Goal: Task Accomplishment & Management: Use online tool/utility

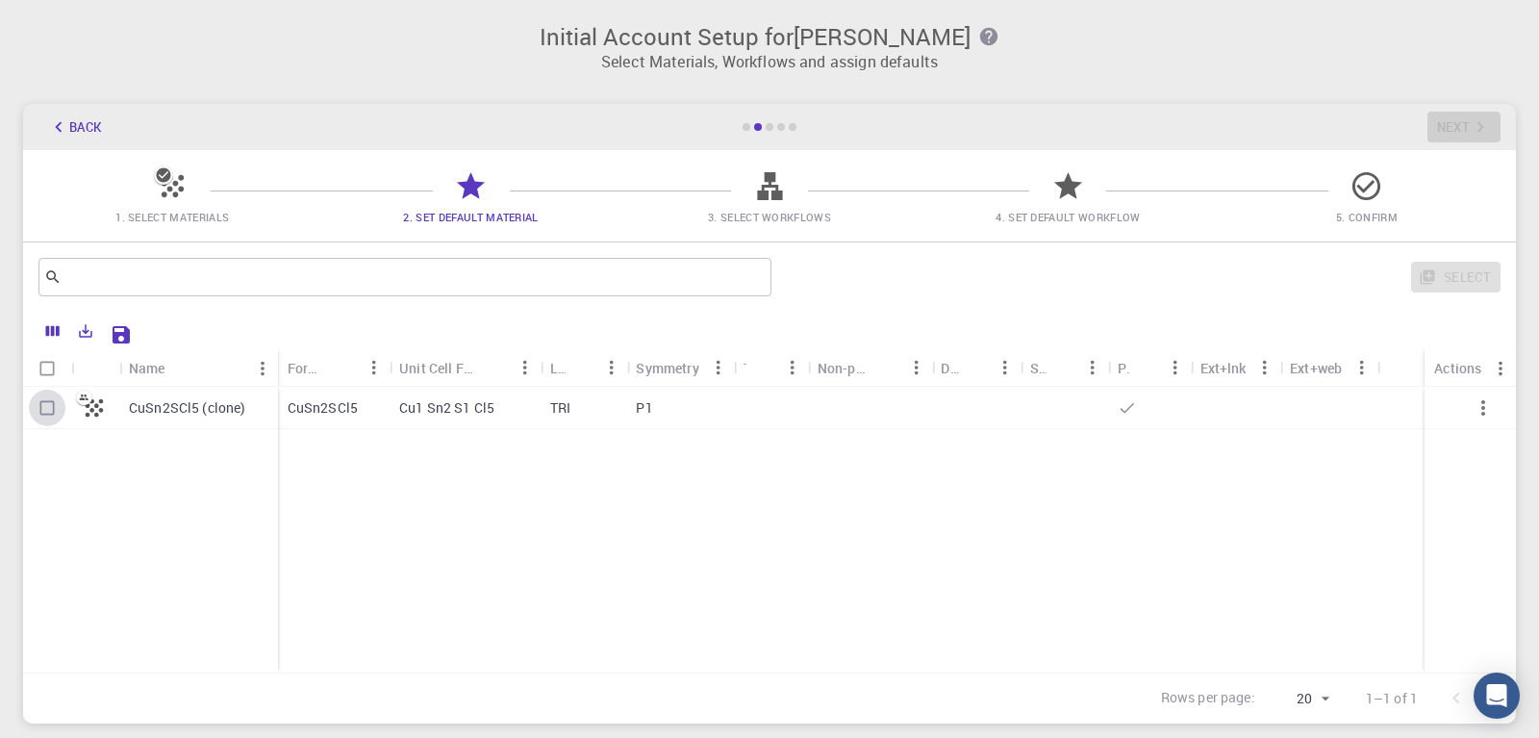
click at [51, 405] on input "Select row" at bounding box center [47, 408] width 37 height 37
checkbox input "true"
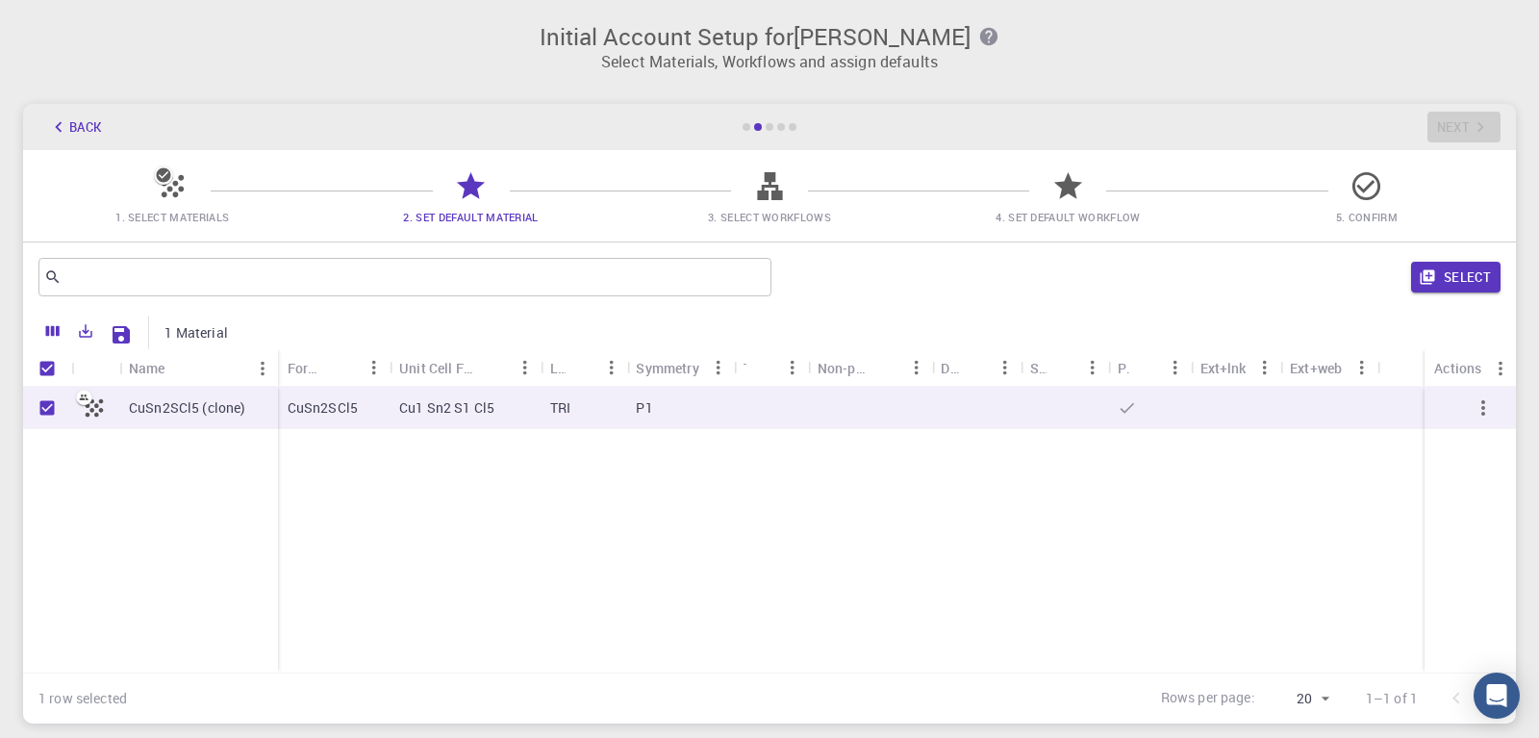
click at [170, 411] on p "CuSn2SCl5 (clone)" at bounding box center [187, 407] width 117 height 19
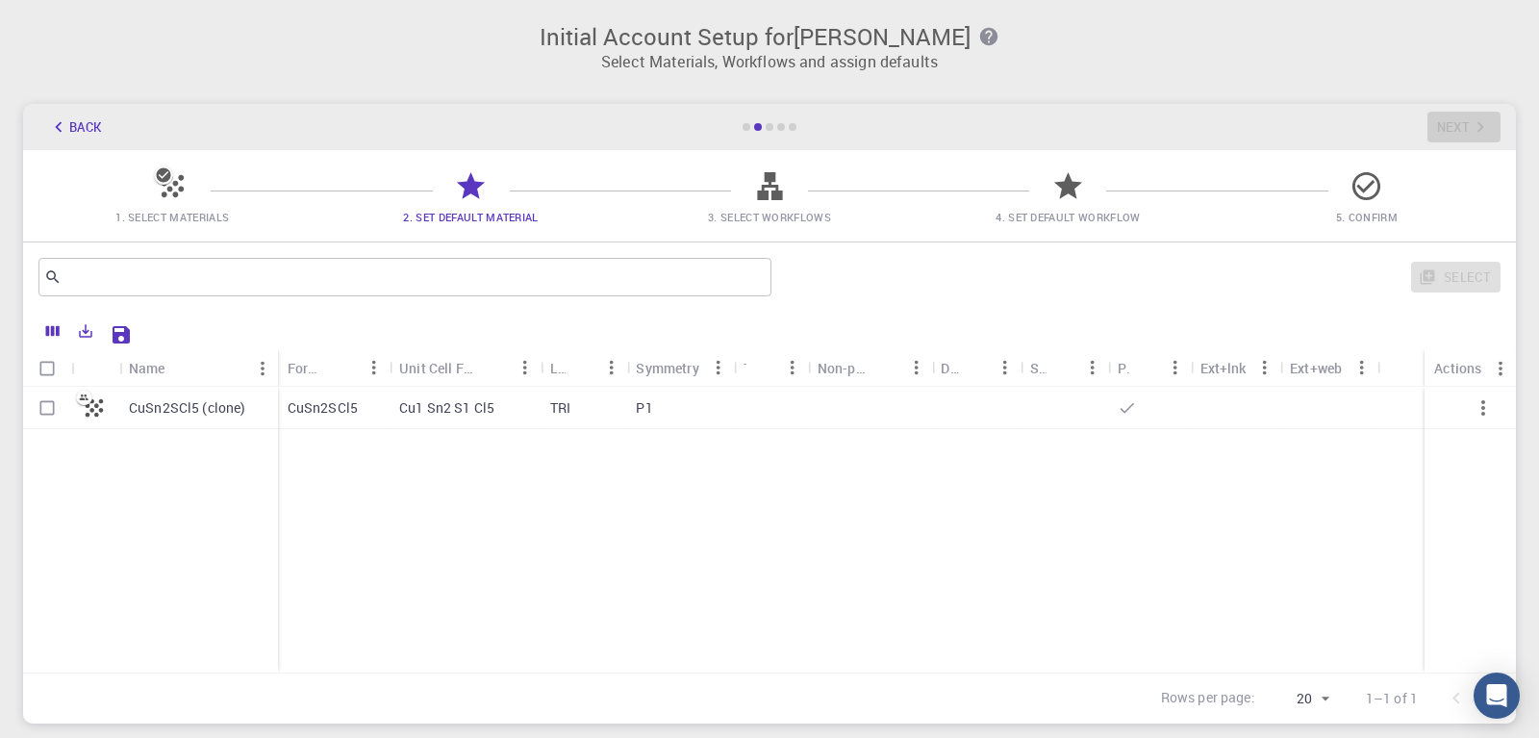
checkbox input "false"
click at [170, 411] on p "CuSn2SCl5 (clone)" at bounding box center [187, 407] width 117 height 19
checkbox input "true"
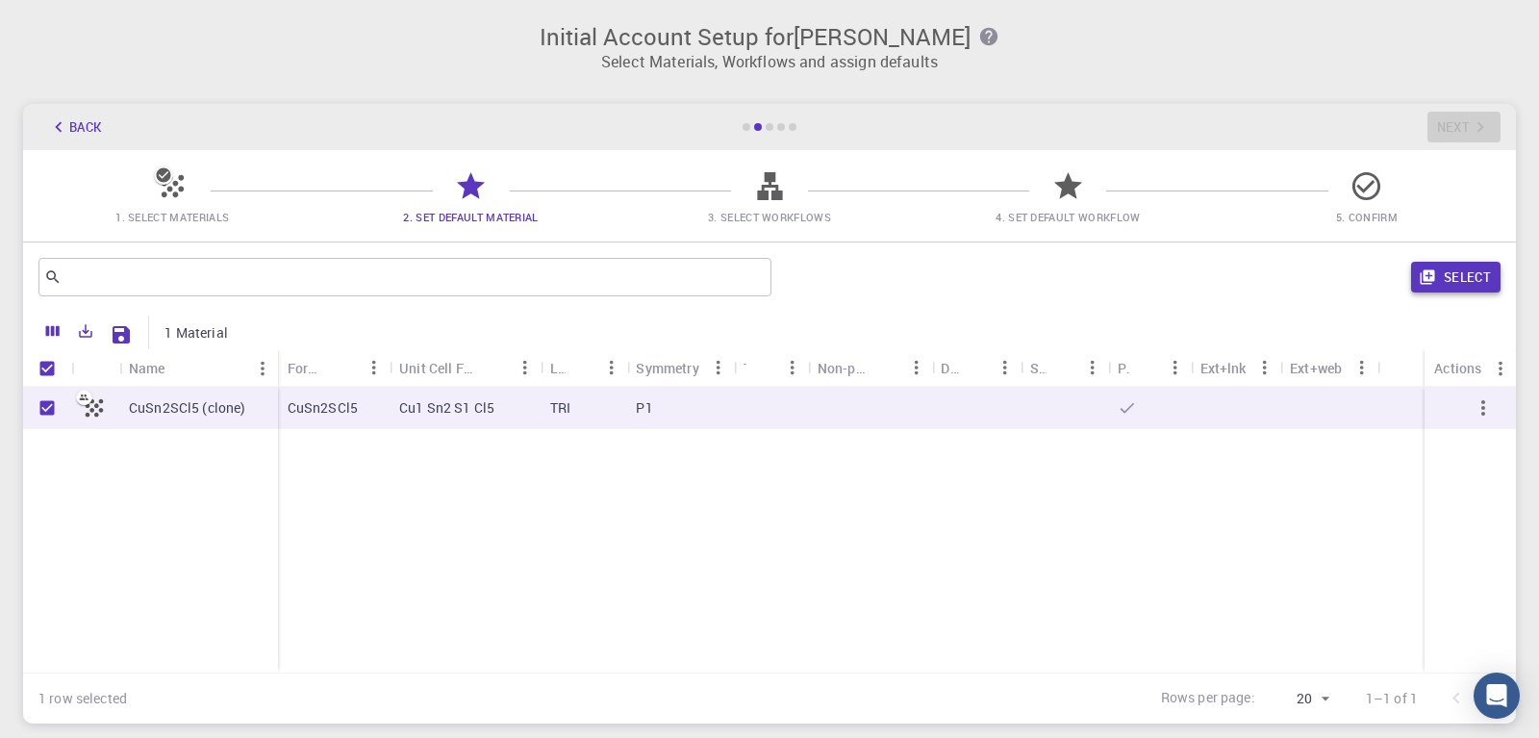
click at [1460, 277] on button "Select" at bounding box center [1455, 277] width 89 height 31
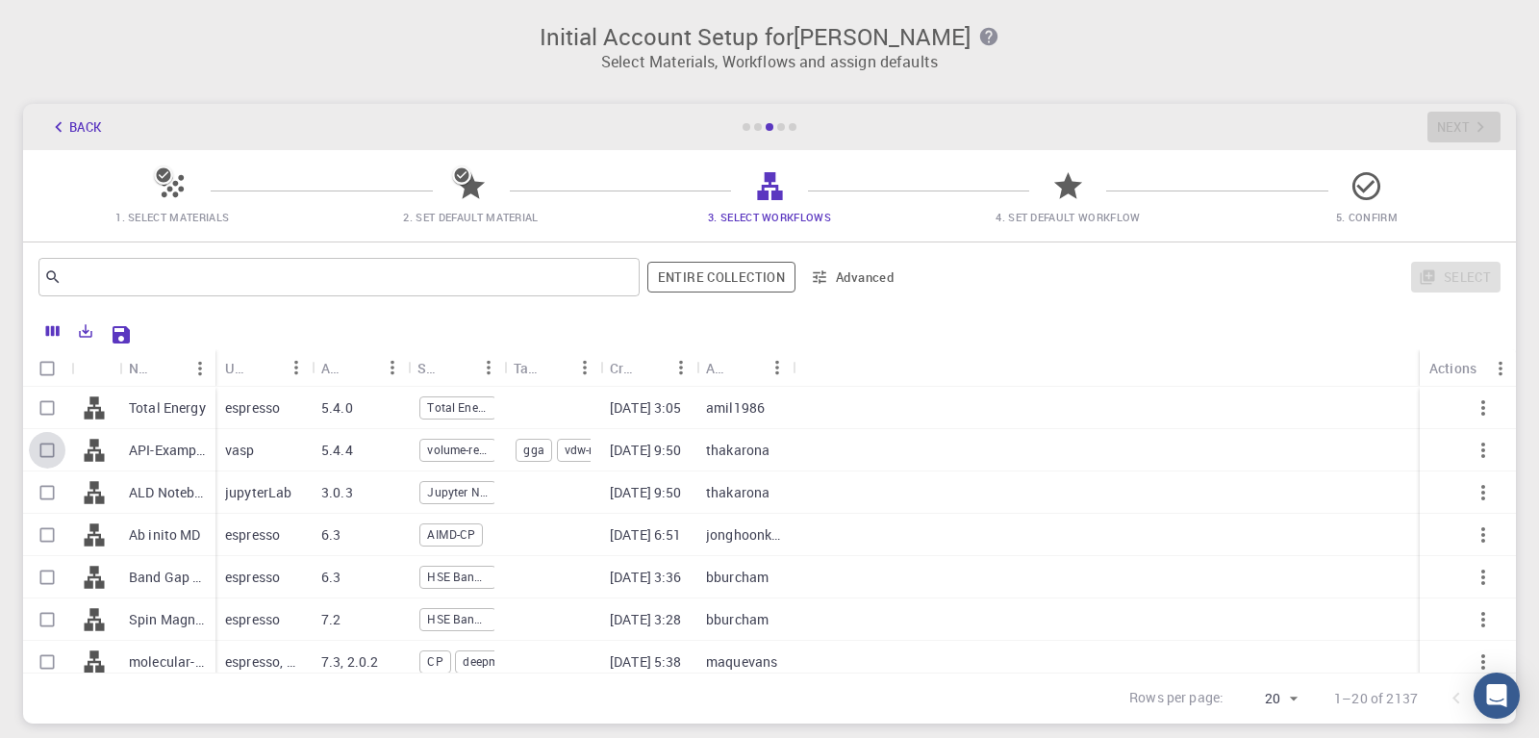
click at [45, 450] on input "Select row" at bounding box center [47, 450] width 37 height 37
checkbox input "true"
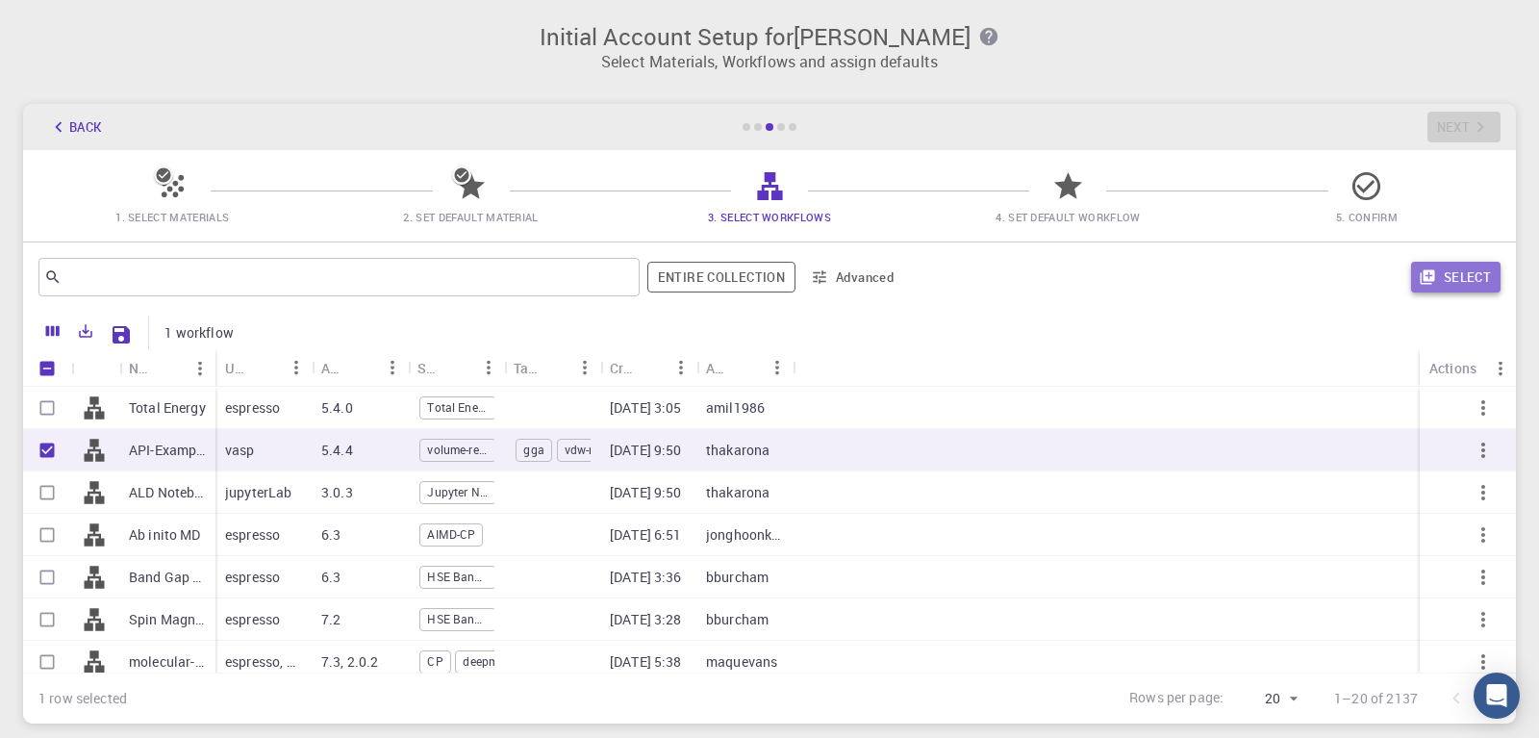
click at [1463, 271] on button "Select" at bounding box center [1455, 277] width 89 height 31
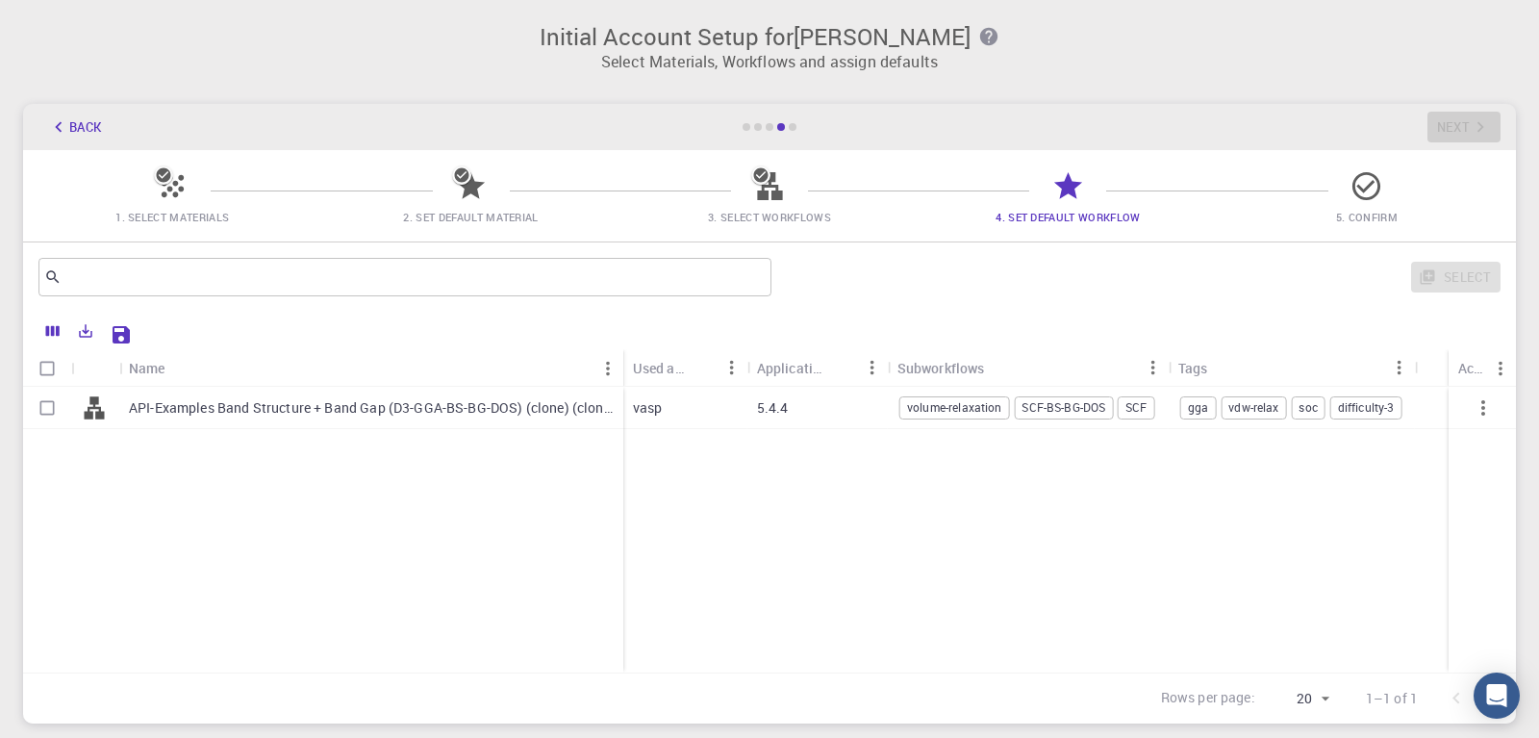
click at [42, 405] on input "Select row" at bounding box center [47, 408] width 37 height 37
checkbox input "true"
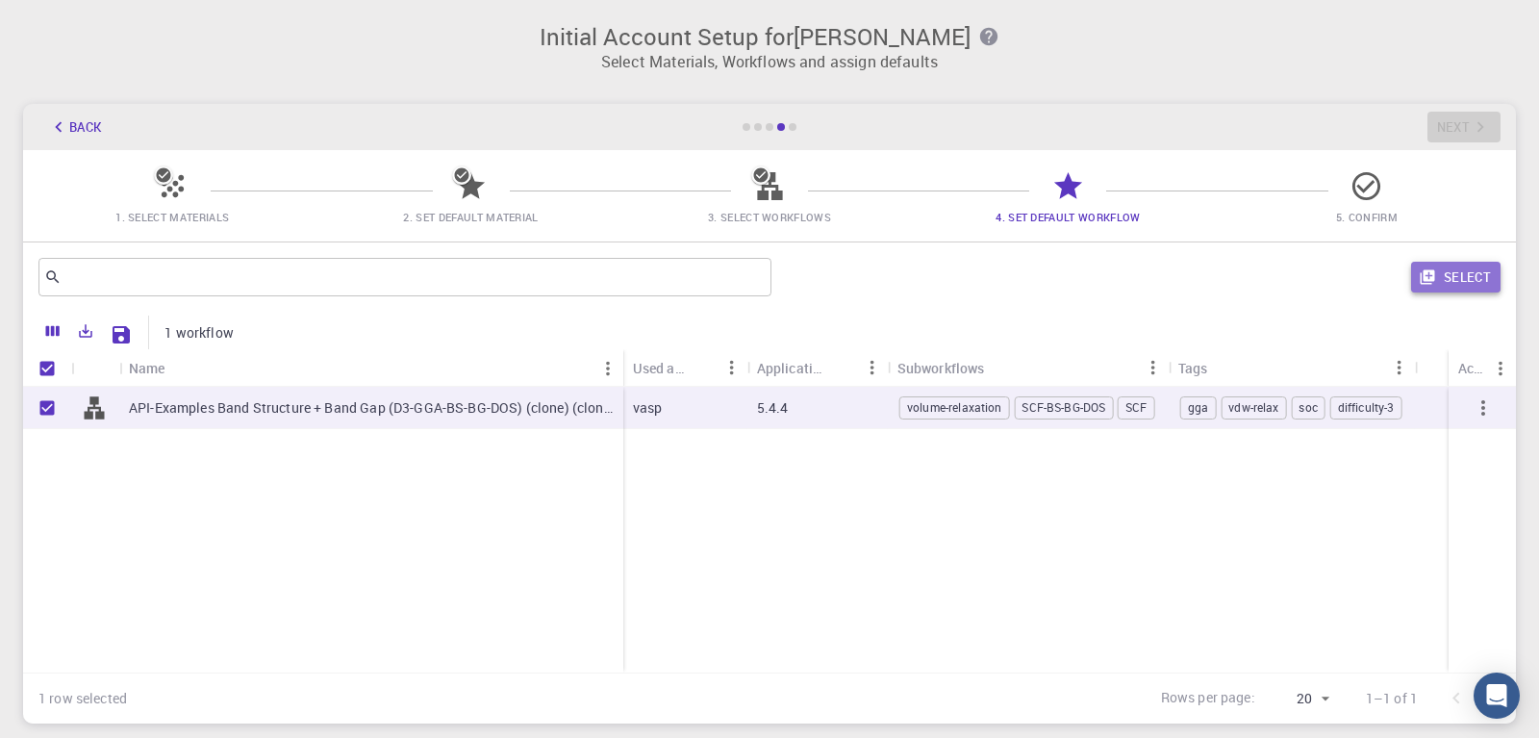
click at [1476, 279] on button "Select" at bounding box center [1455, 277] width 89 height 31
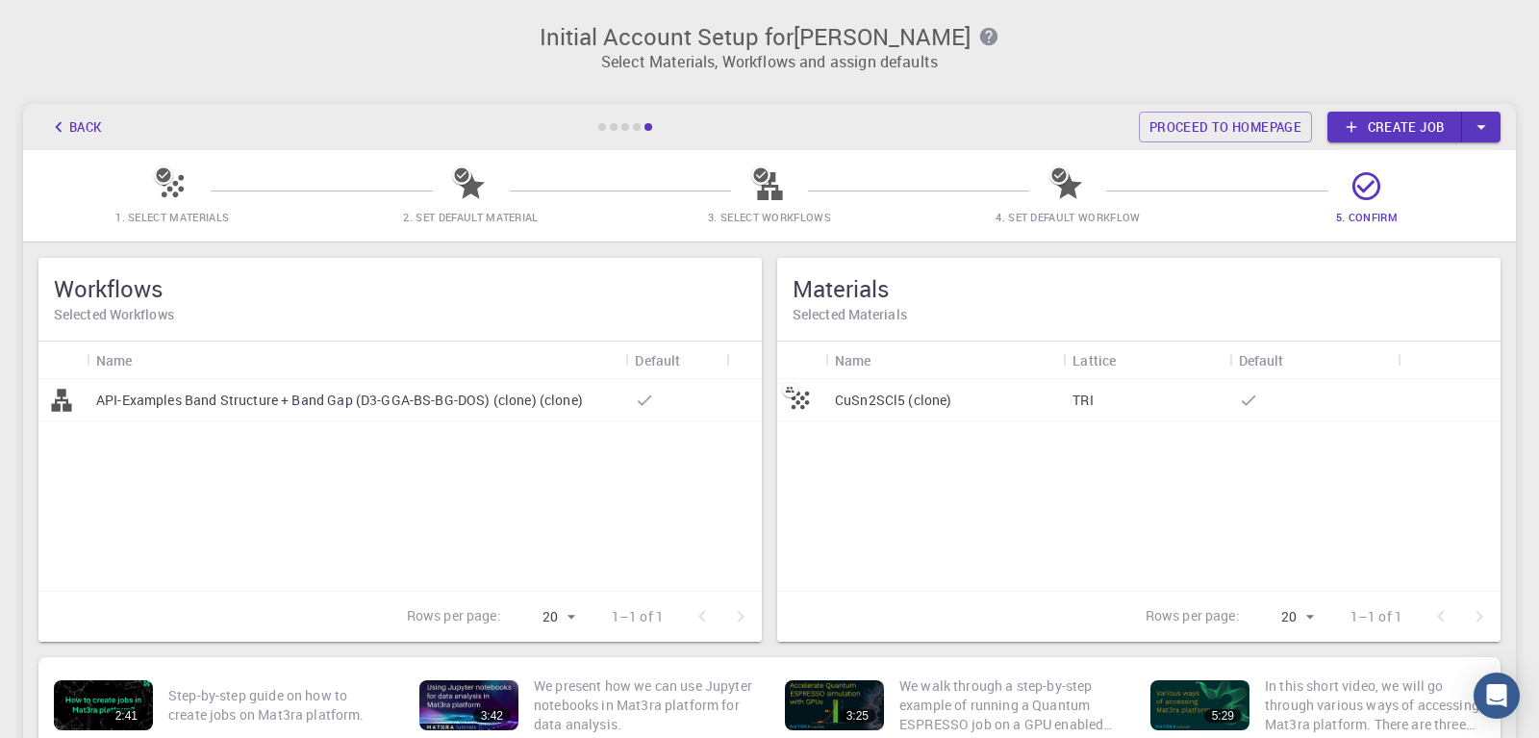
click at [1395, 129] on link "Create job" at bounding box center [1395, 127] width 135 height 31
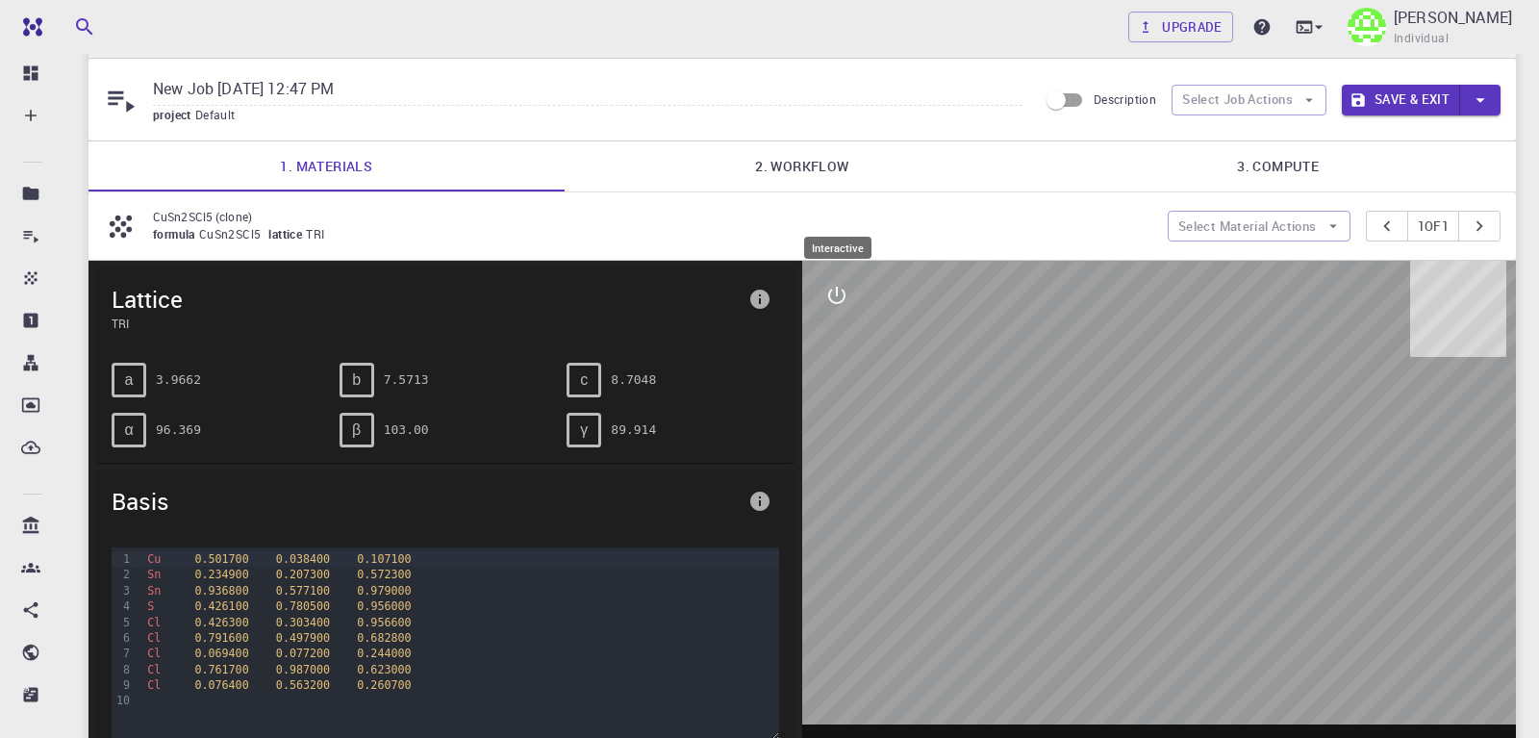
scroll to position [102, 0]
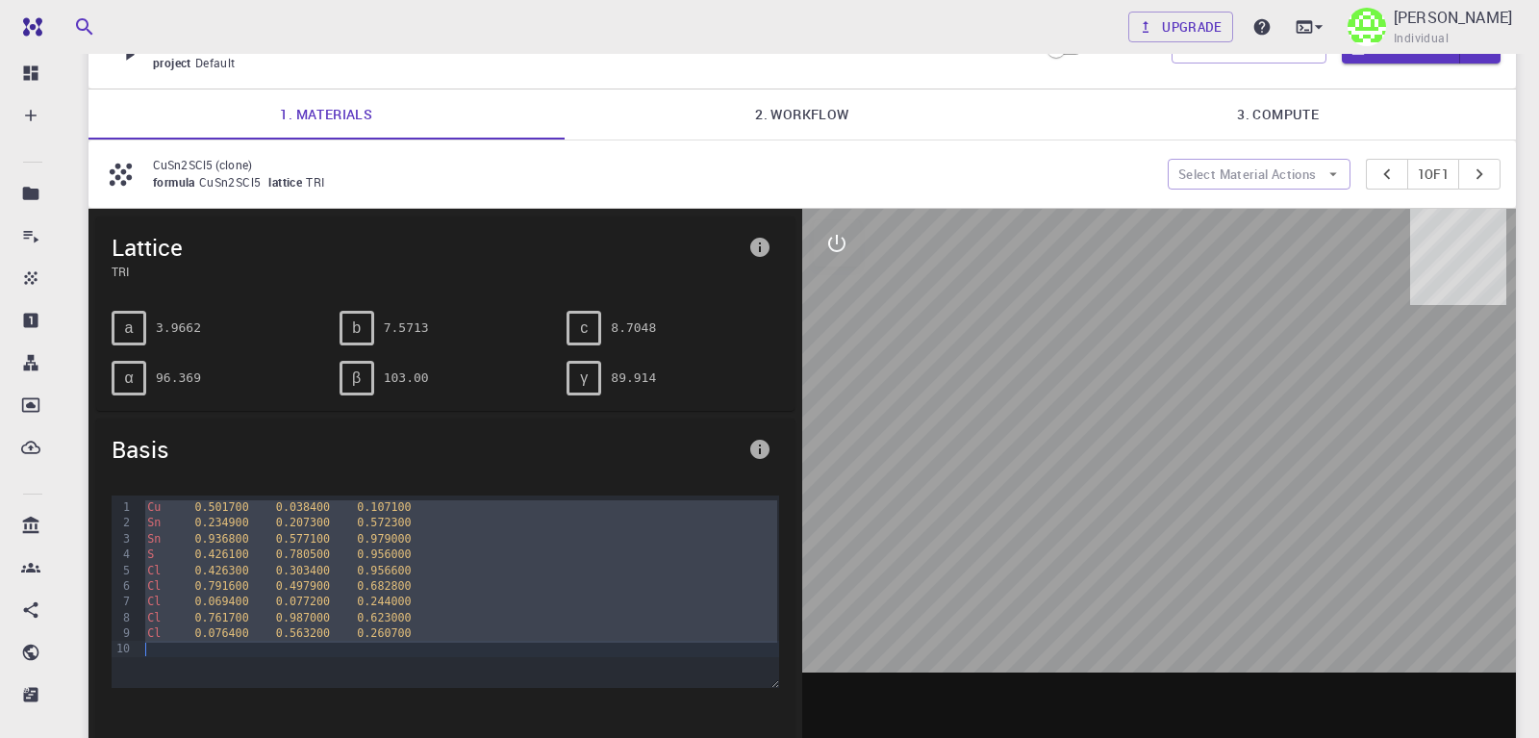
drag, startPoint x: 147, startPoint y: 504, endPoint x: 387, endPoint y: 645, distance: 277.7
click at [387, 645] on div "Cu 0.501700 0.038400 0.107100 Sn 0.234900 0.207300 0.572300 Sn 0.936800 0.57710…" at bounding box center [460, 591] width 638 height 192
copy div "Cu 0.501700 0.038400 0.107100 Sn 0.234900 0.207300 0.572300 Sn 0.936800 0.57710…"
drag, startPoint x: 1082, startPoint y: 423, endPoint x: 1256, endPoint y: 426, distance: 173.2
click at [1256, 426] on div at bounding box center [1159, 508] width 714 height 598
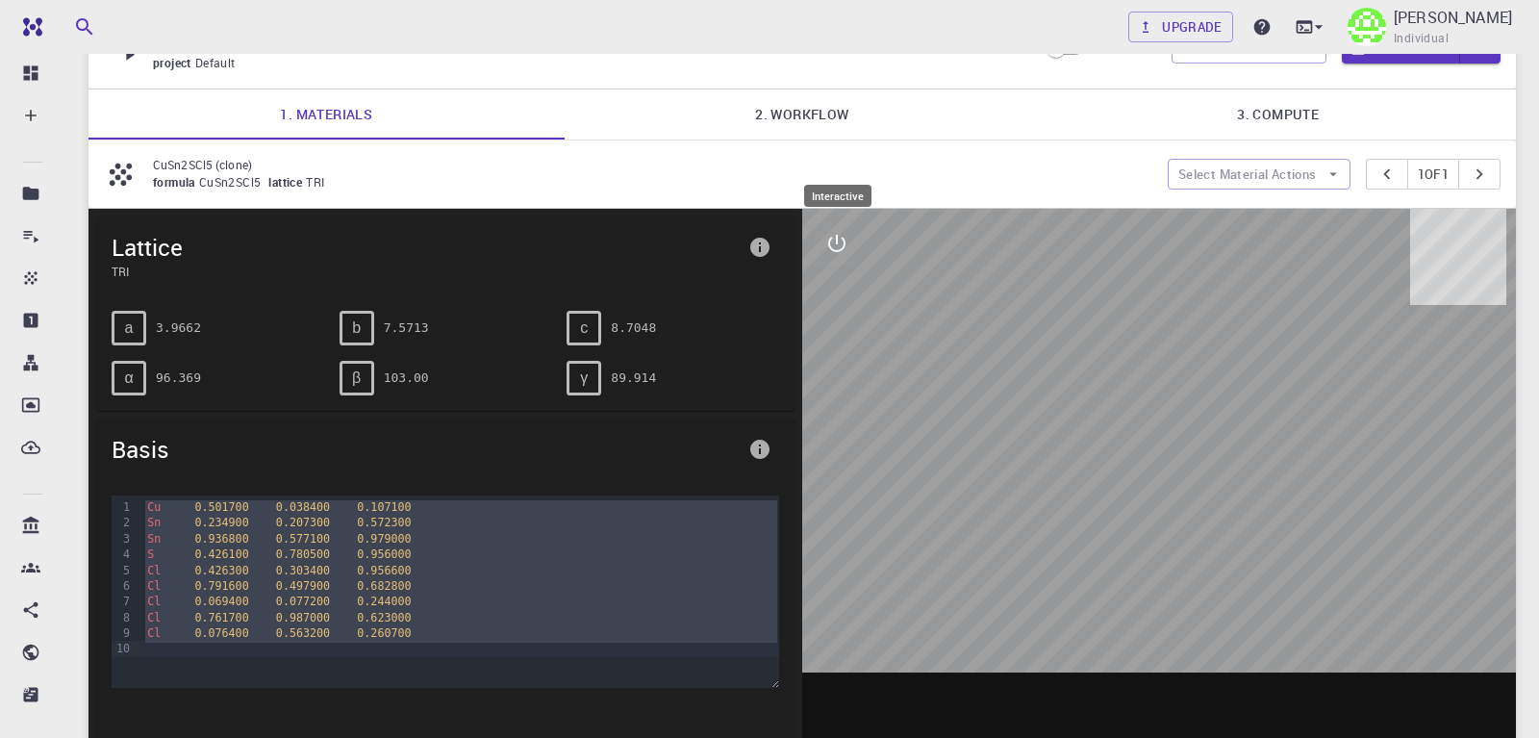
click at [834, 240] on icon "interactive" at bounding box center [836, 243] width 23 height 23
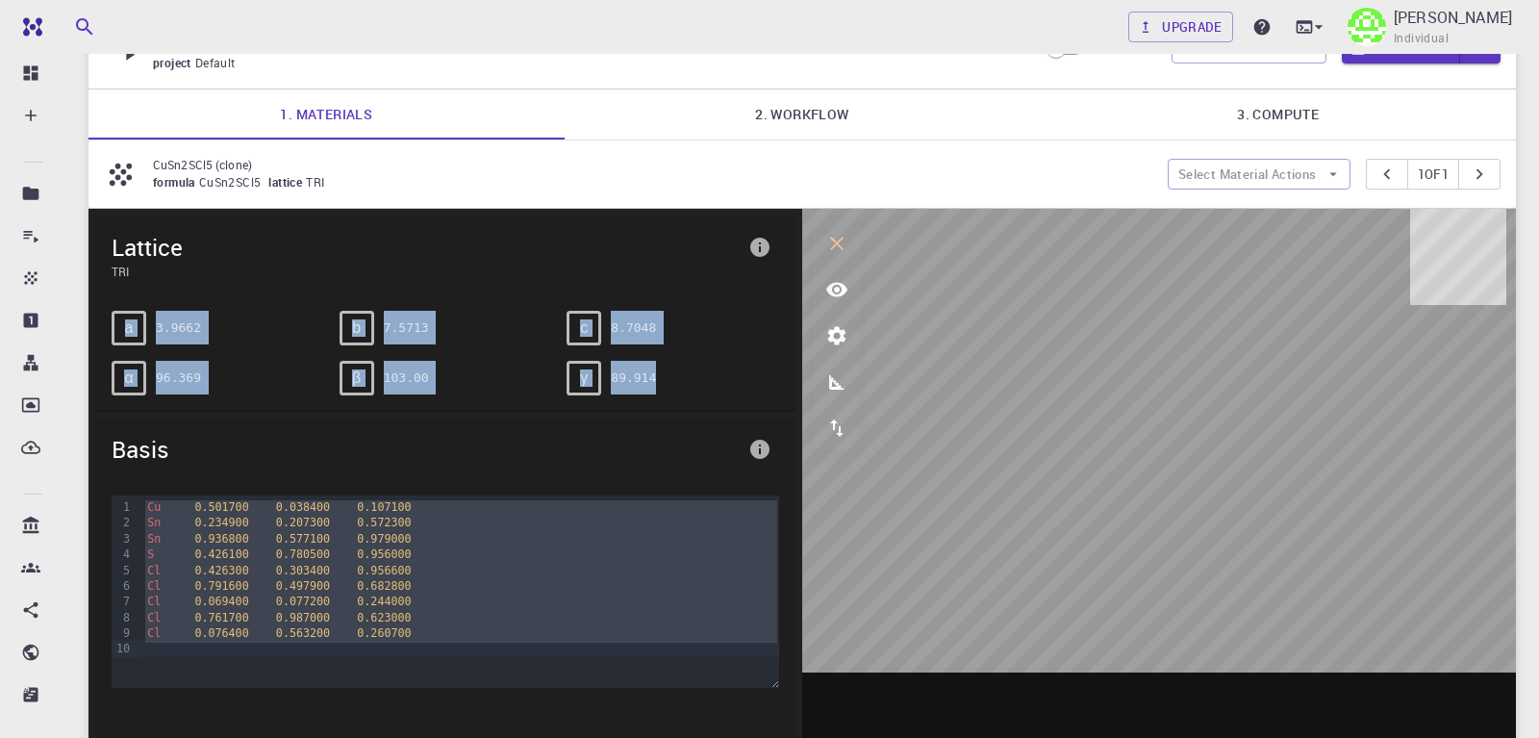
drag, startPoint x: 115, startPoint y: 316, endPoint x: 667, endPoint y: 381, distance: 555.2
click at [667, 381] on div "a 3.9662 b 7.5713 c 8.7048 α 96.369 β 103.00 γ 89.914" at bounding box center [437, 345] width 683 height 100
copy div "a 3.9662 b 7.5713 c 8.7048 α 96.369 β 103.00 γ 89.914"
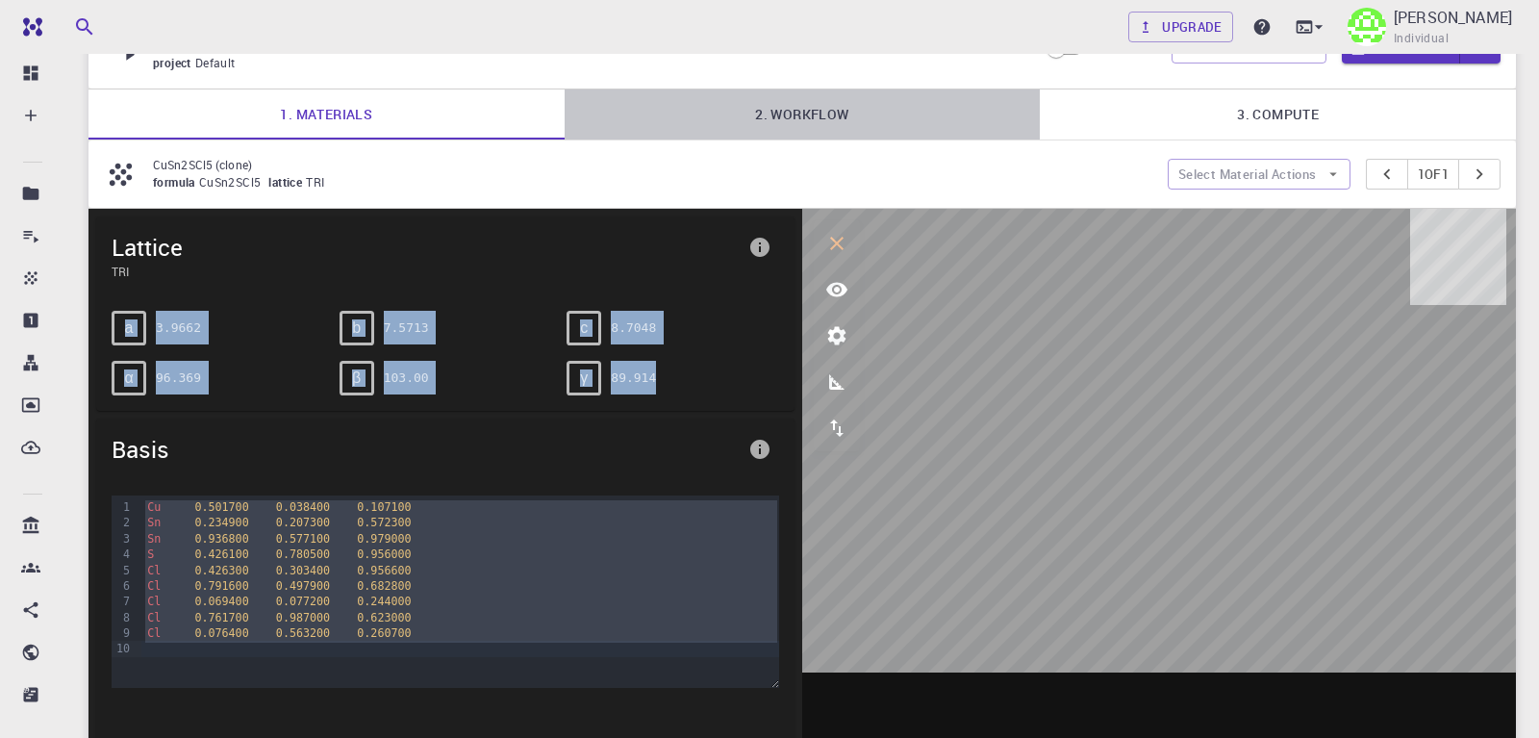
click at [798, 110] on link "2. Workflow" at bounding box center [803, 114] width 476 height 50
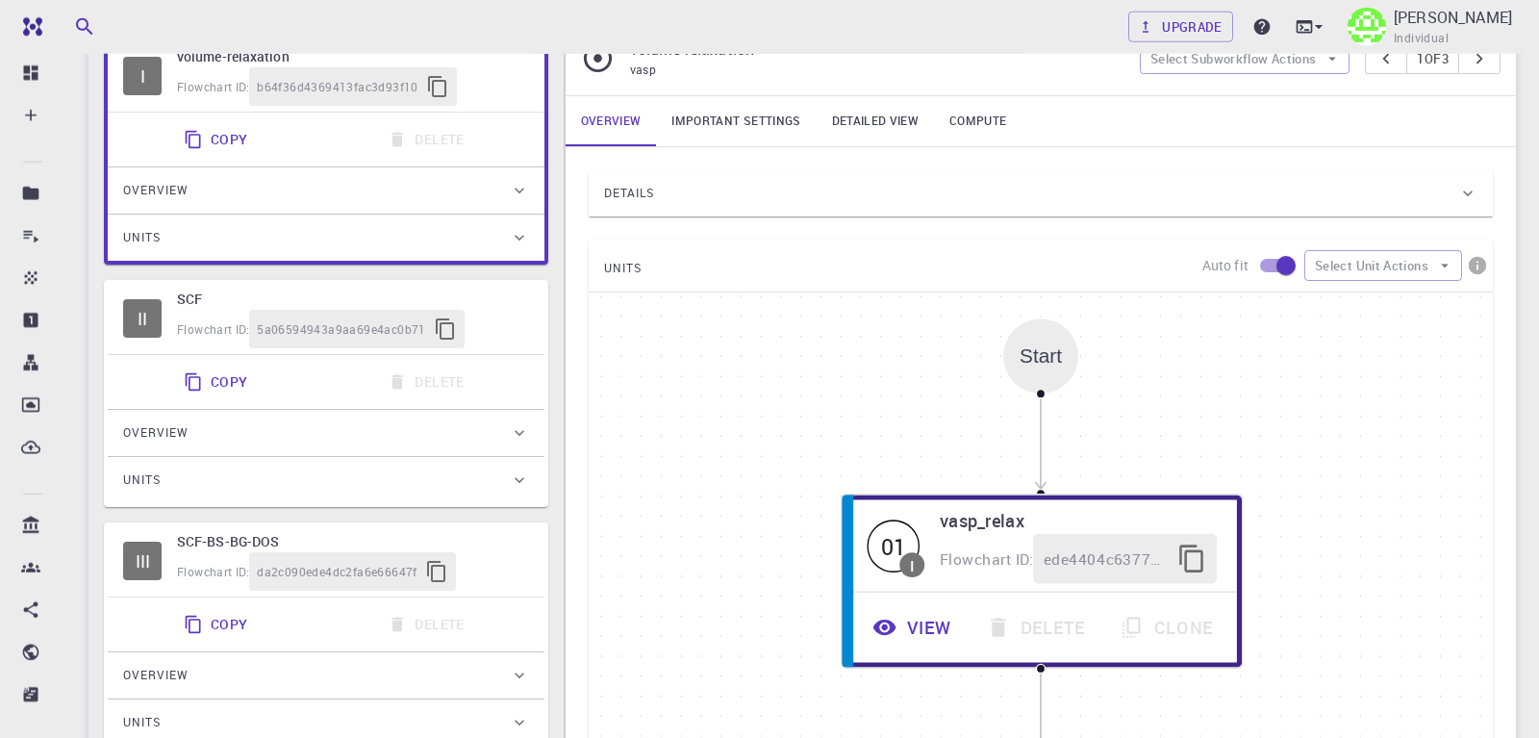
scroll to position [298, 0]
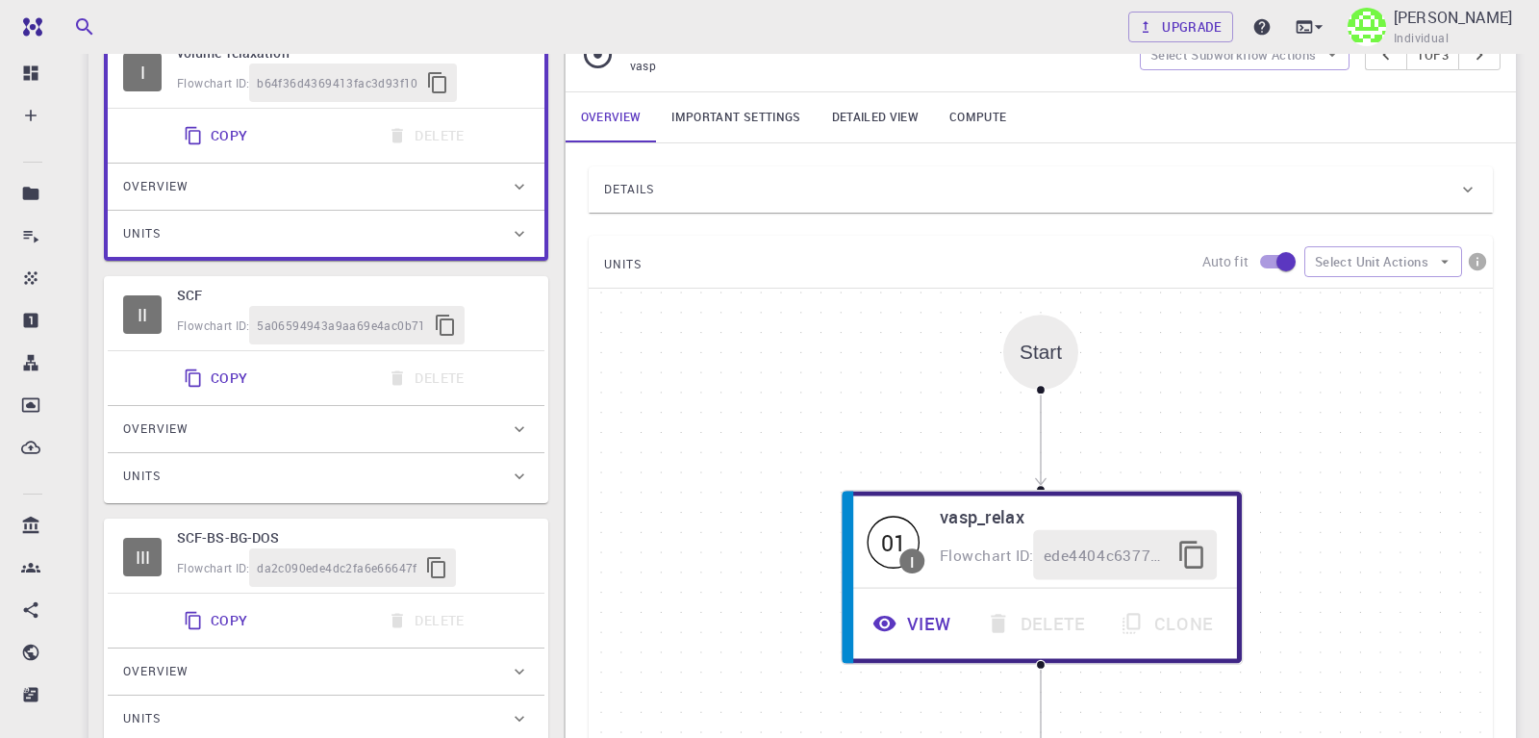
click at [1040, 361] on div "Start" at bounding box center [1041, 352] width 42 height 22
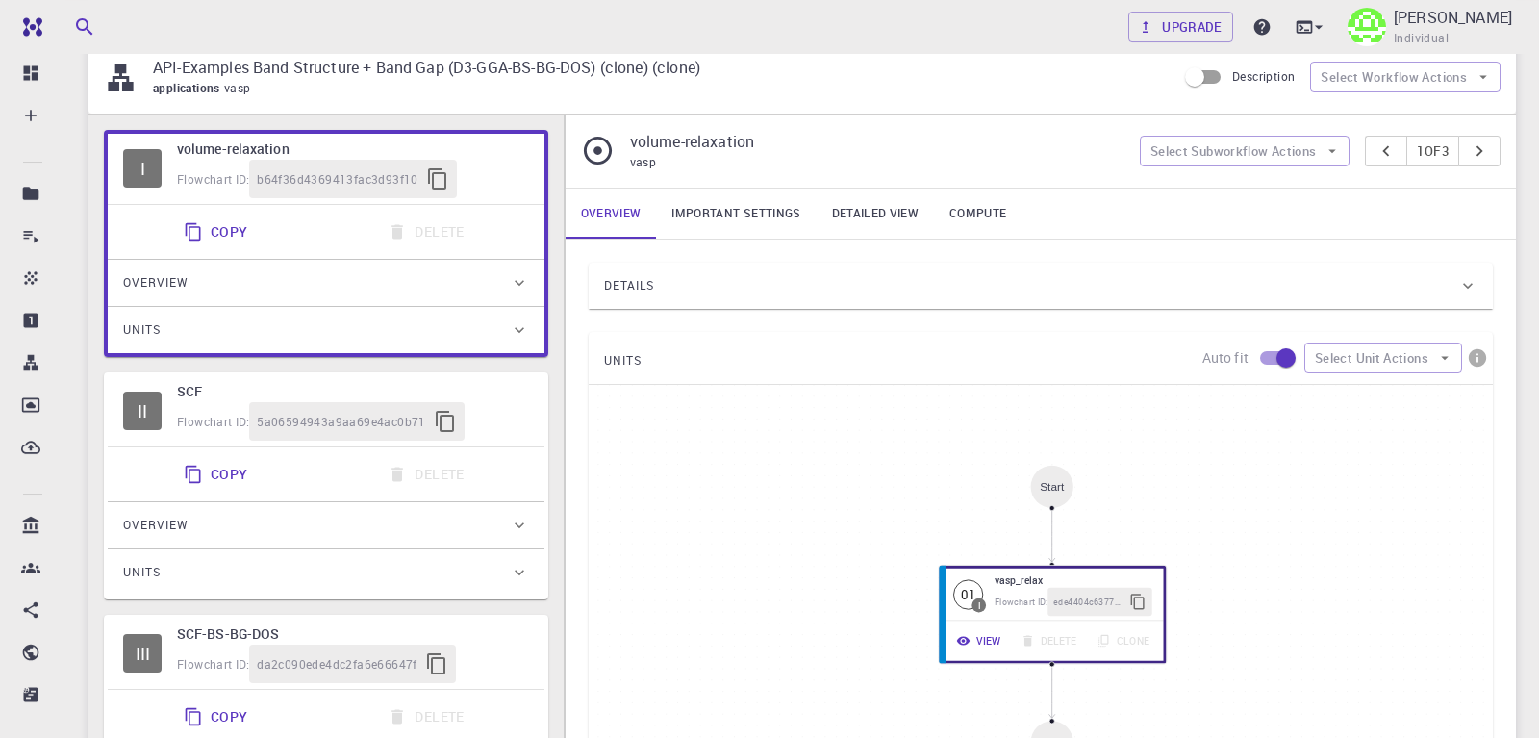
scroll to position [212, 0]
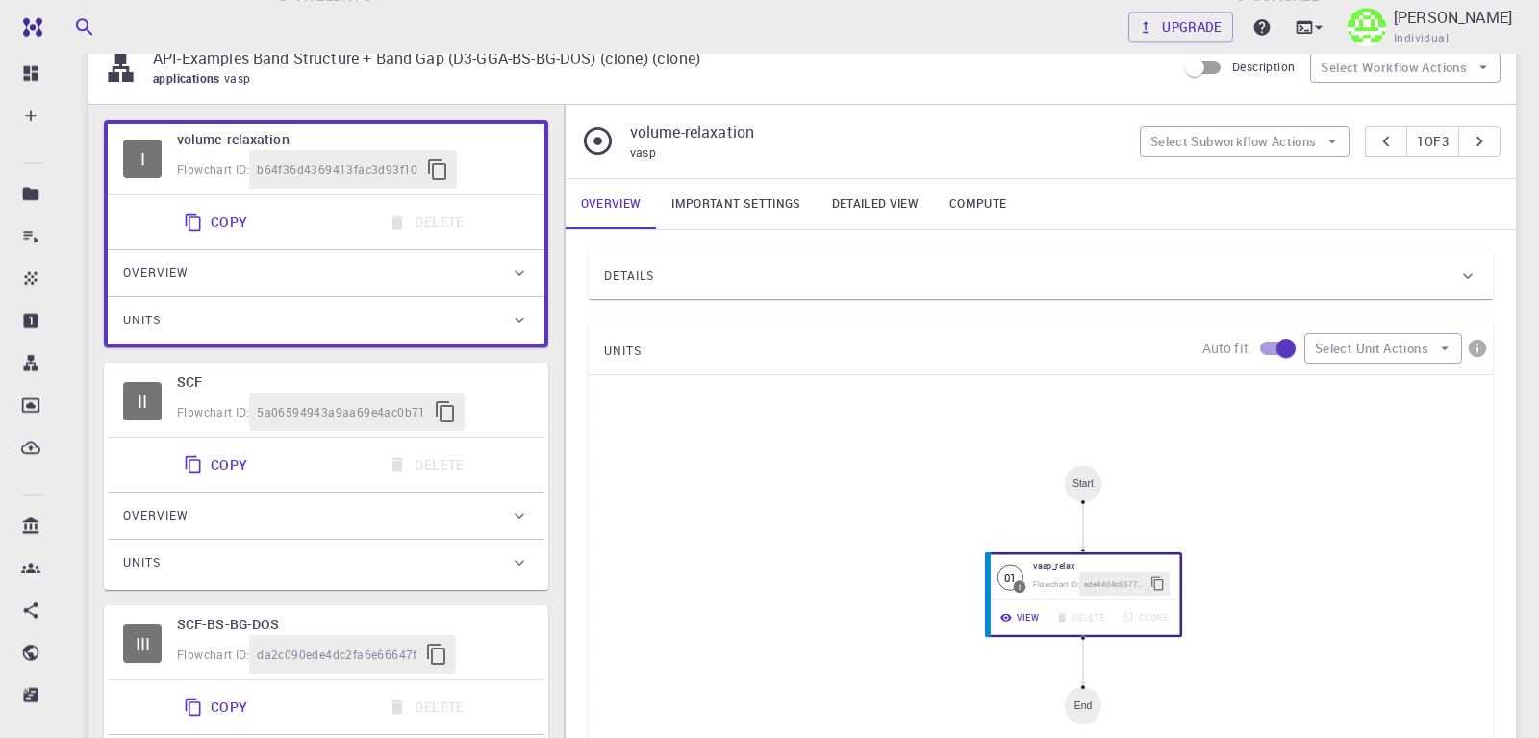
click at [1083, 490] on div "Start" at bounding box center [1082, 483] width 37 height 37
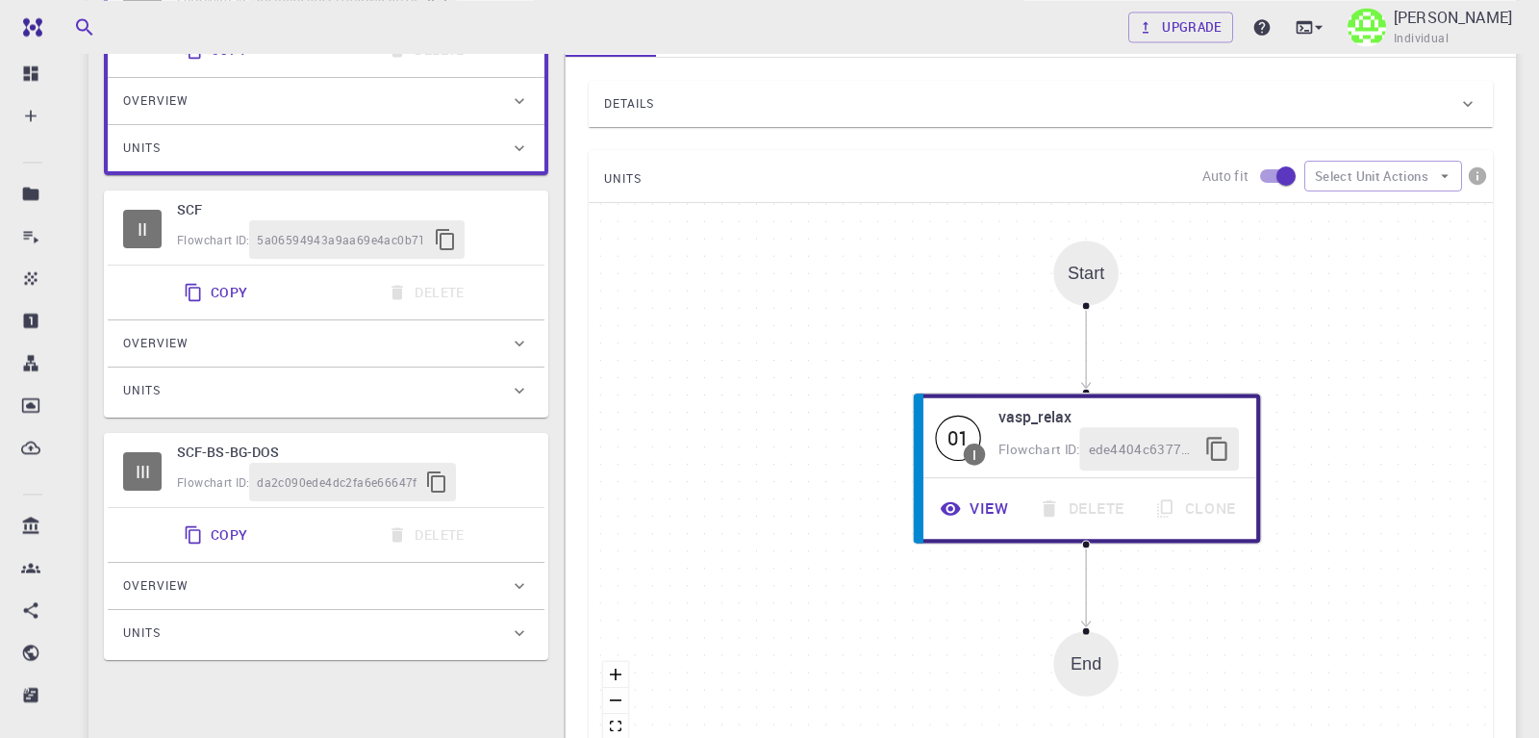
scroll to position [414, 0]
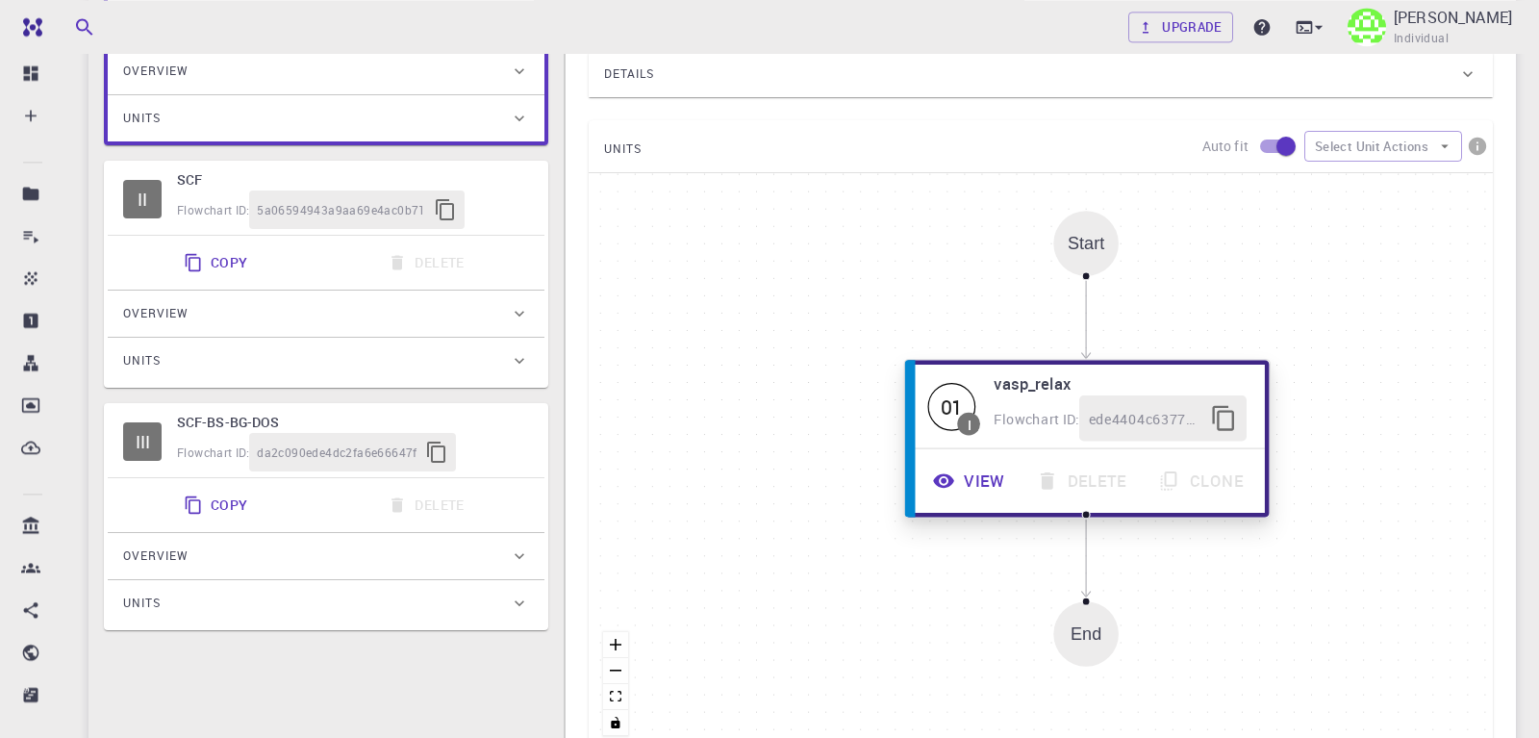
click at [977, 487] on button "View" at bounding box center [970, 480] width 103 height 45
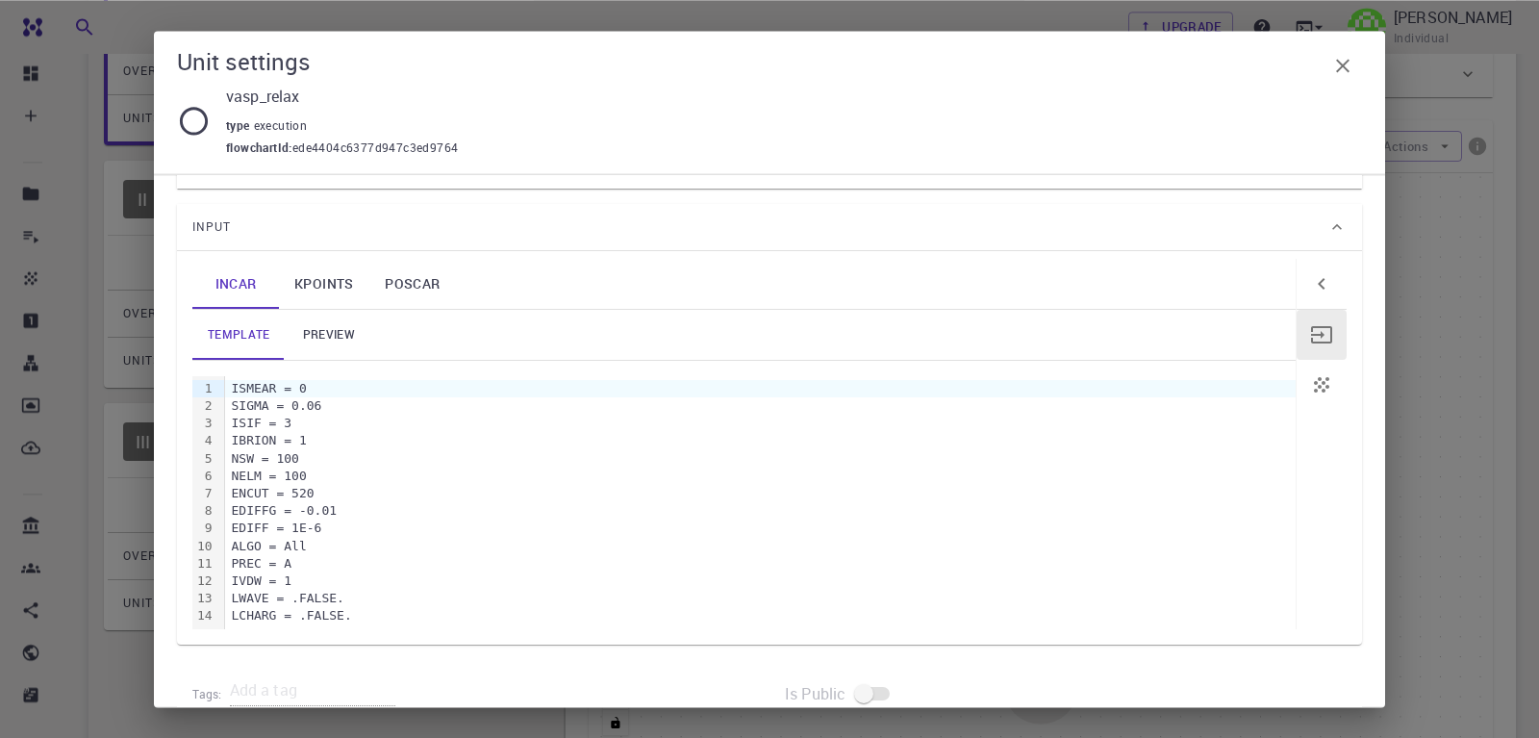
scroll to position [156, 0]
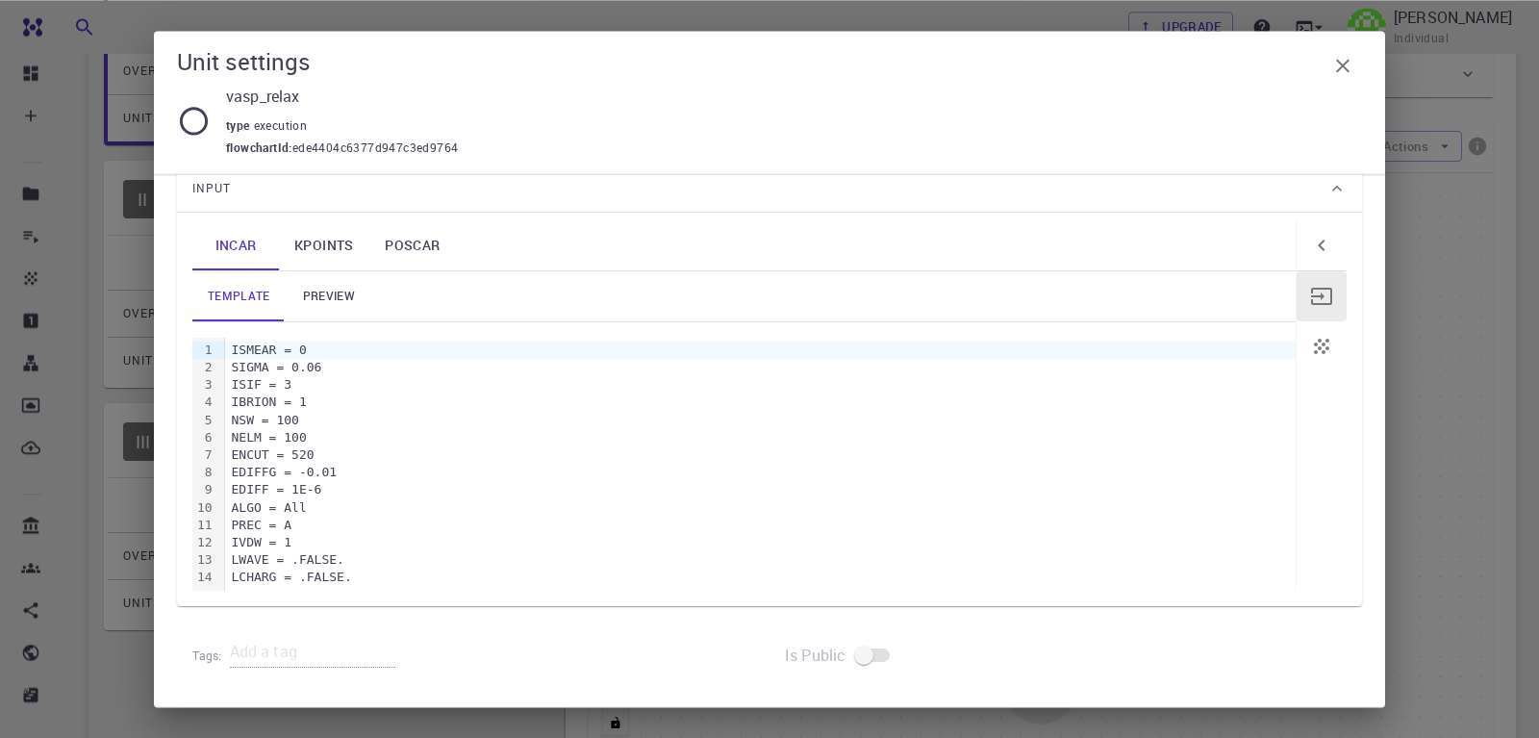
click at [190, 121] on icon at bounding box center [194, 121] width 34 height 34
click at [191, 121] on icon at bounding box center [194, 121] width 34 height 34
click at [1351, 59] on icon "button" at bounding box center [1343, 65] width 23 height 23
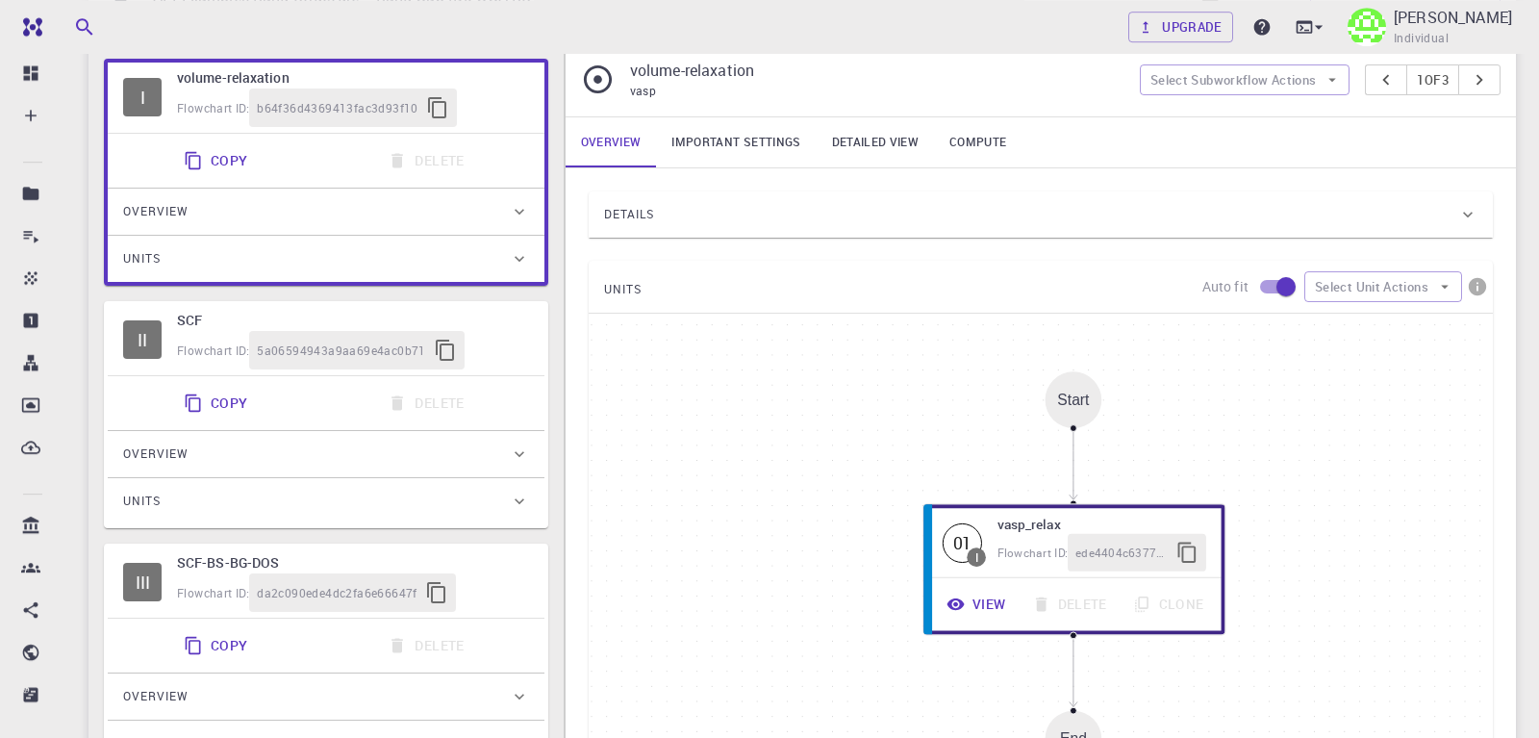
scroll to position [266, 0]
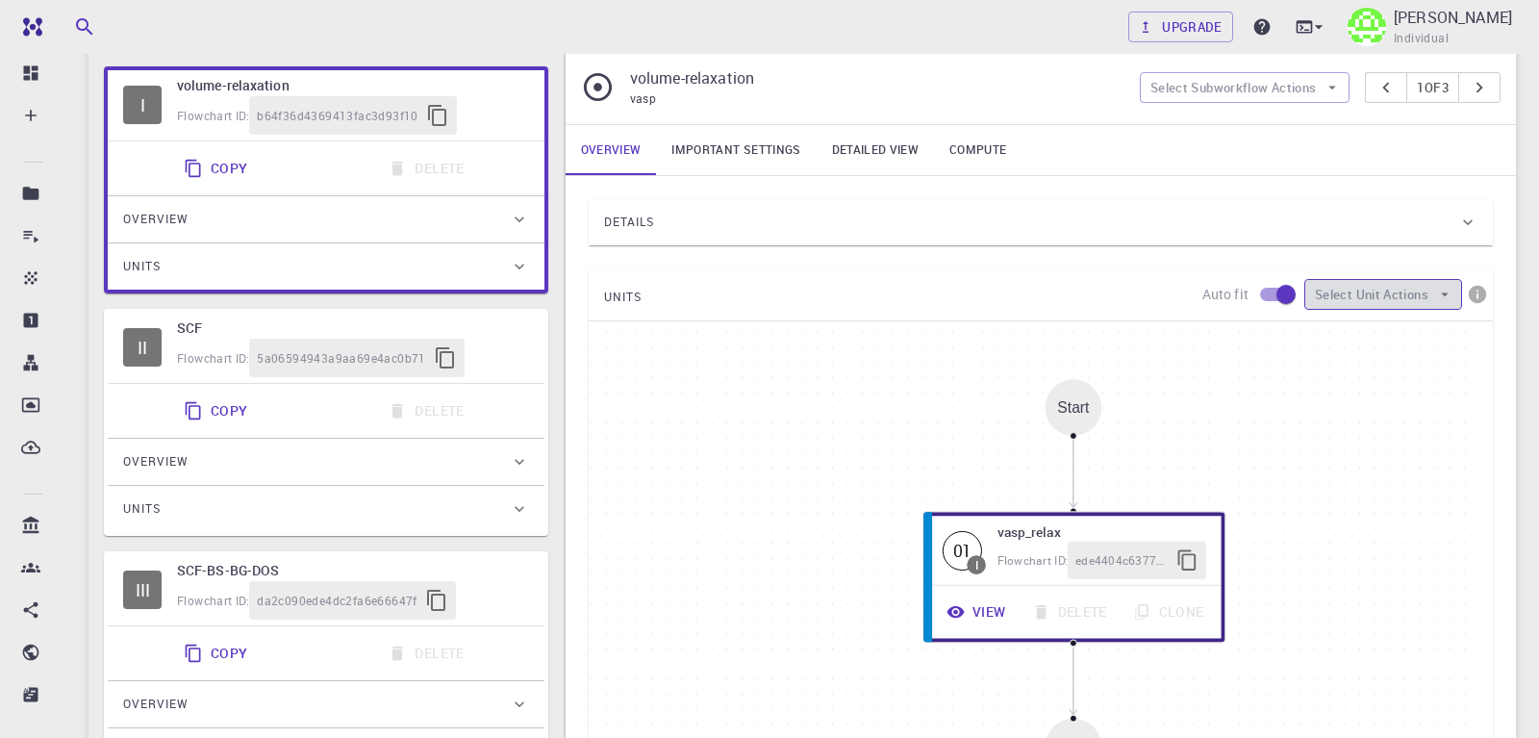
click at [1347, 295] on button "Select Unit Actions" at bounding box center [1384, 294] width 158 height 31
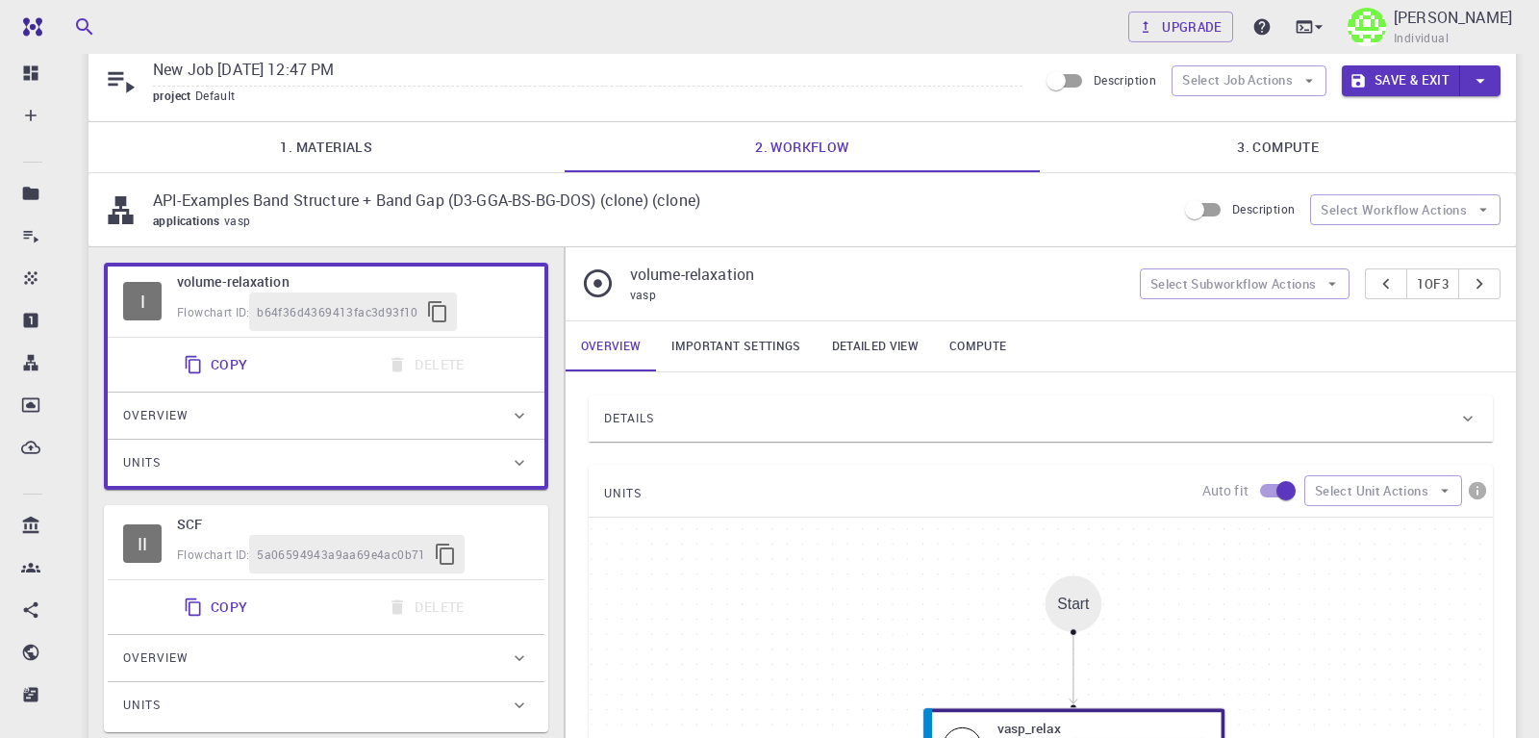
scroll to position [0, 0]
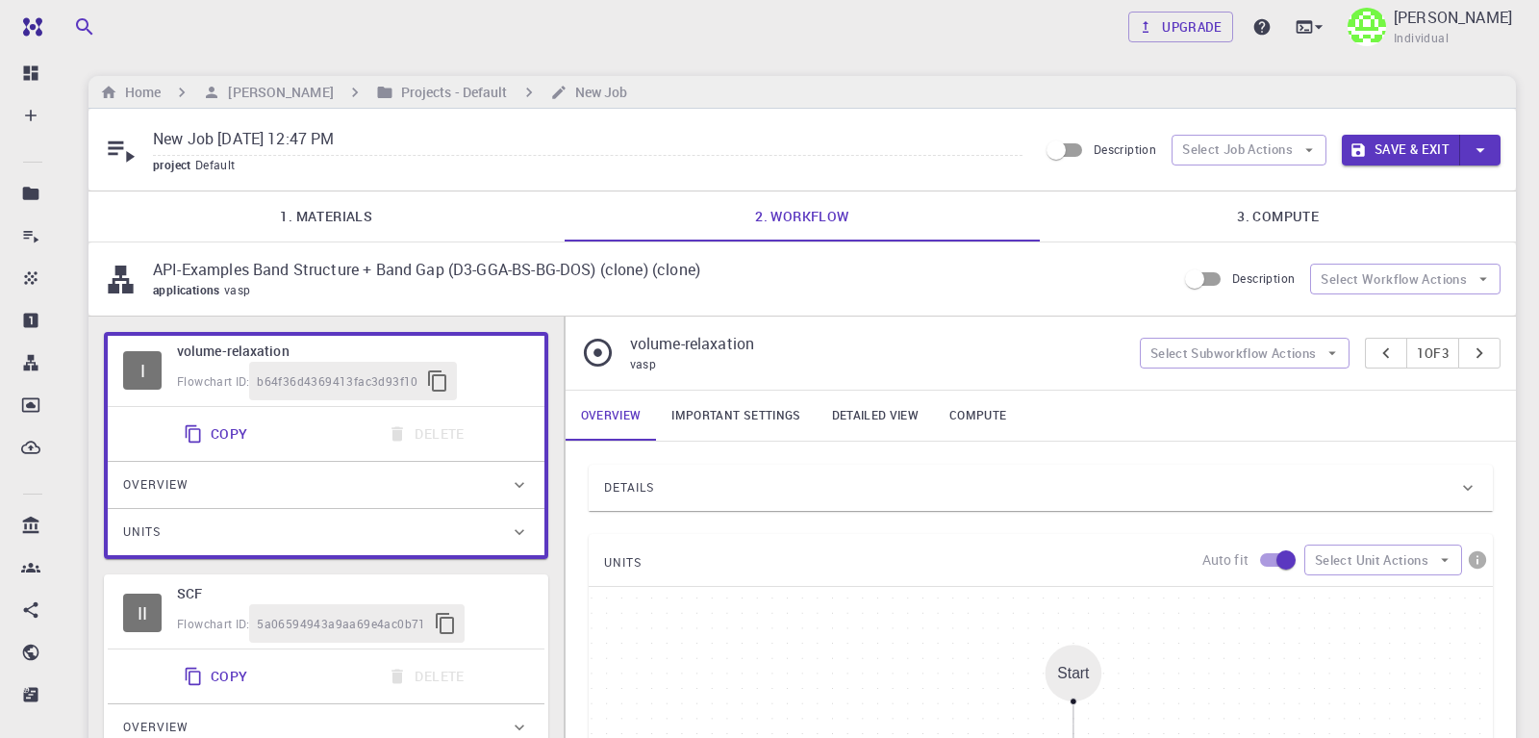
click at [974, 411] on link "Compute" at bounding box center [978, 416] width 88 height 50
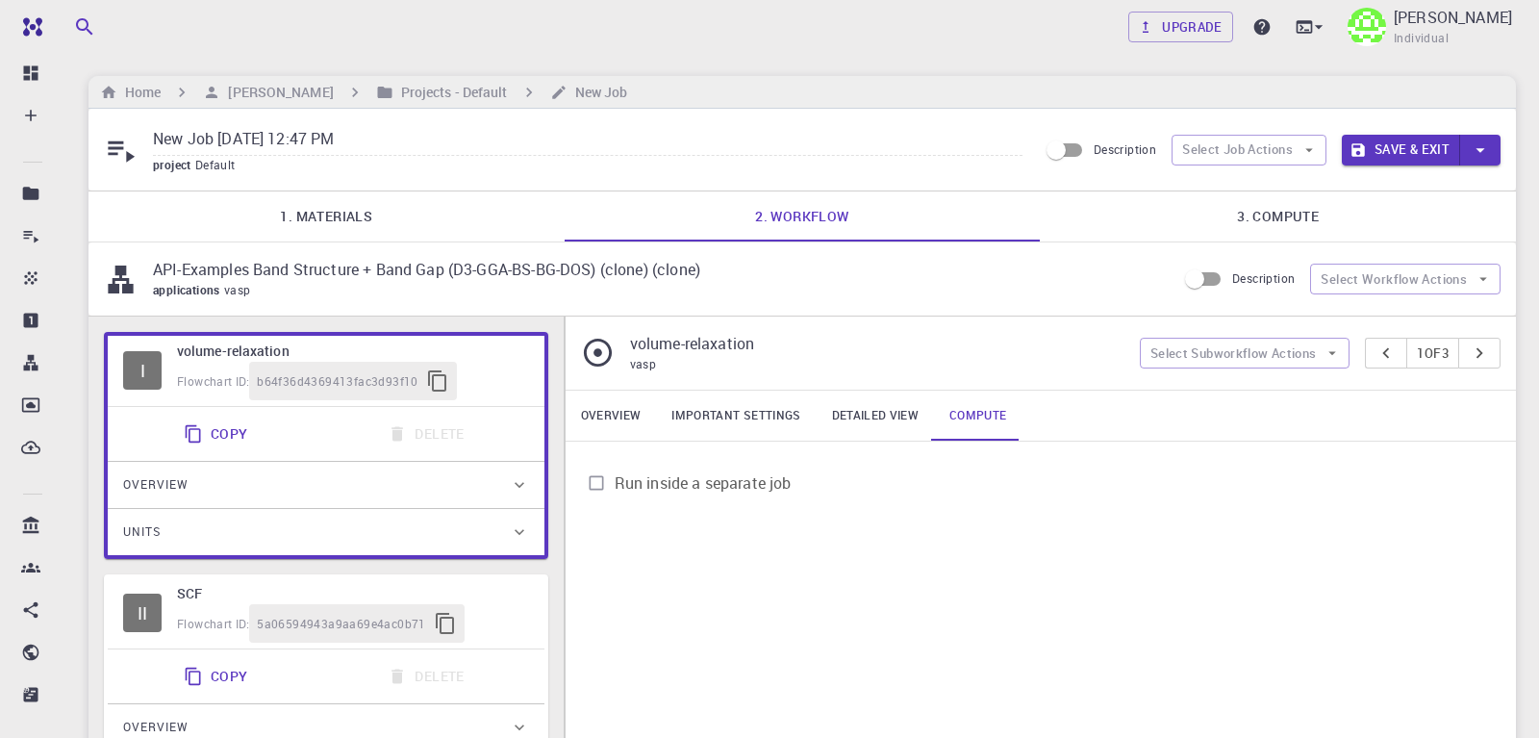
click at [597, 484] on input "Run inside a separate job" at bounding box center [596, 483] width 37 height 37
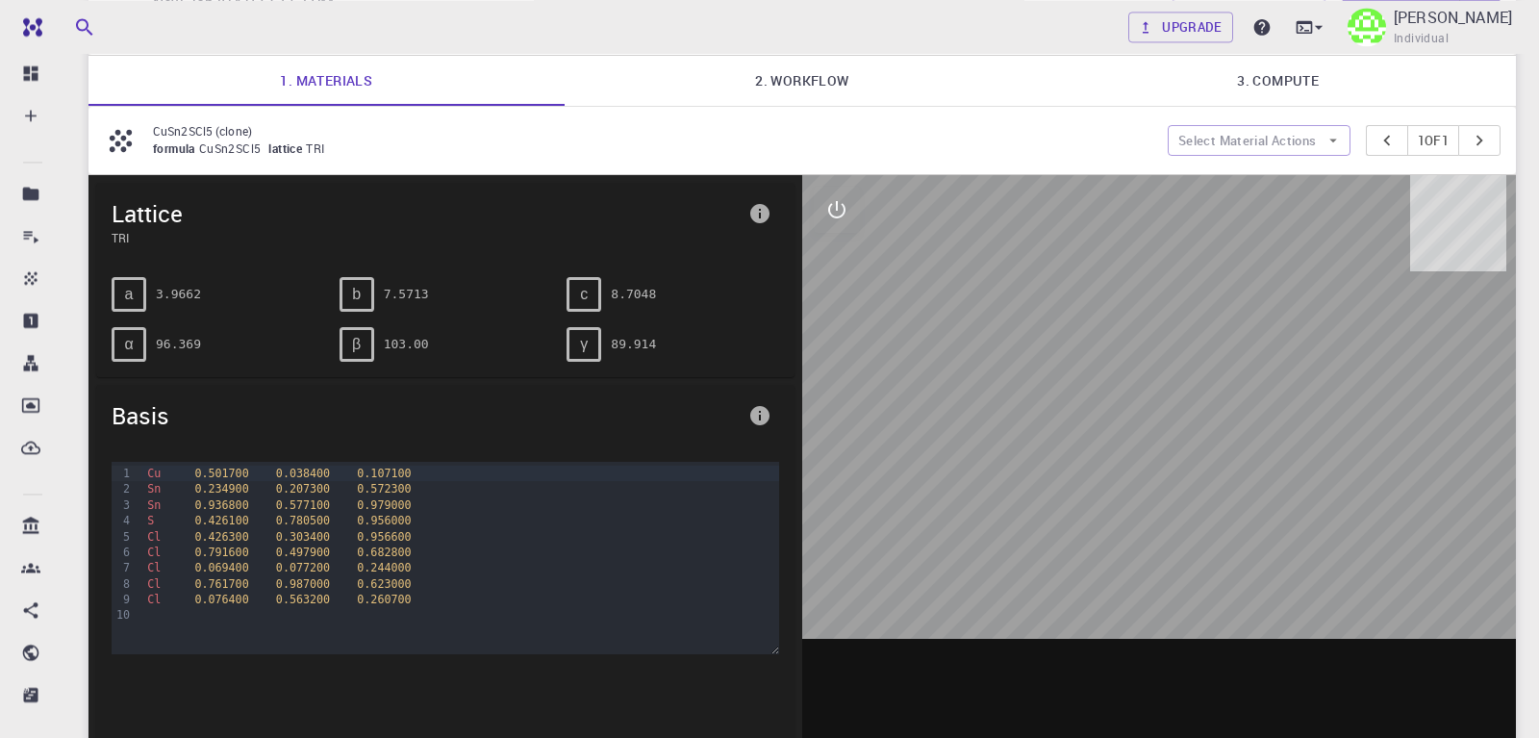
scroll to position [98, 0]
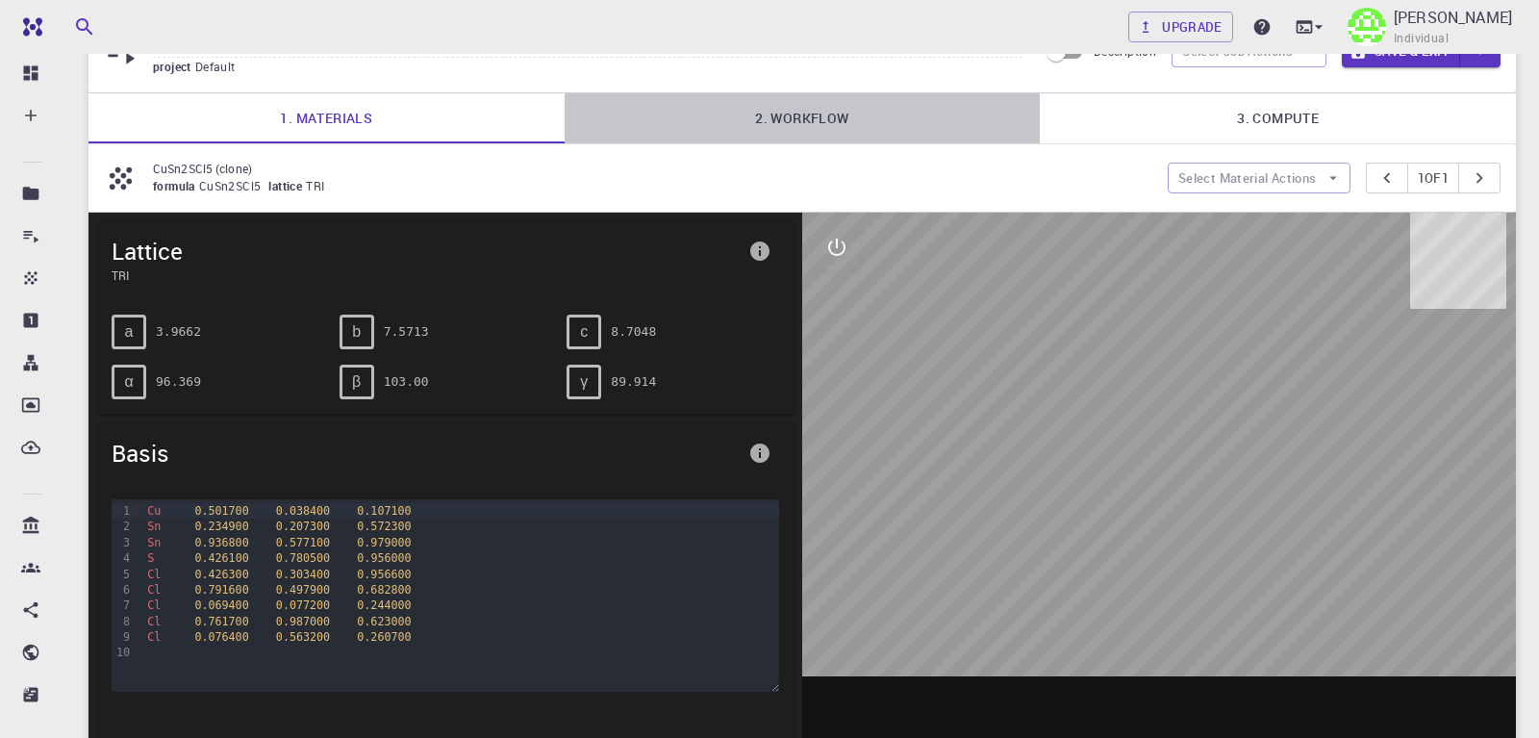
click at [800, 118] on link "2. Workflow" at bounding box center [803, 118] width 476 height 50
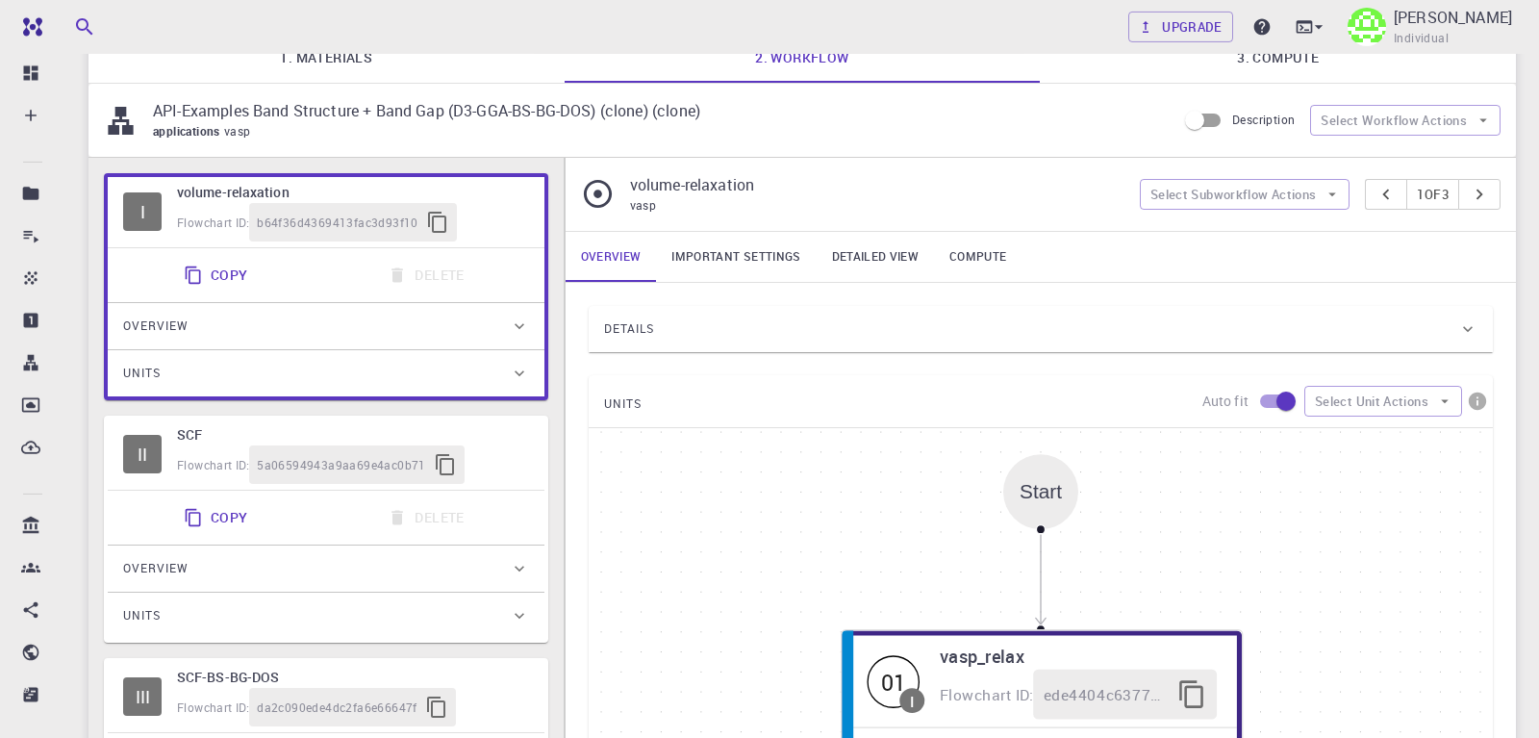
scroll to position [294, 0]
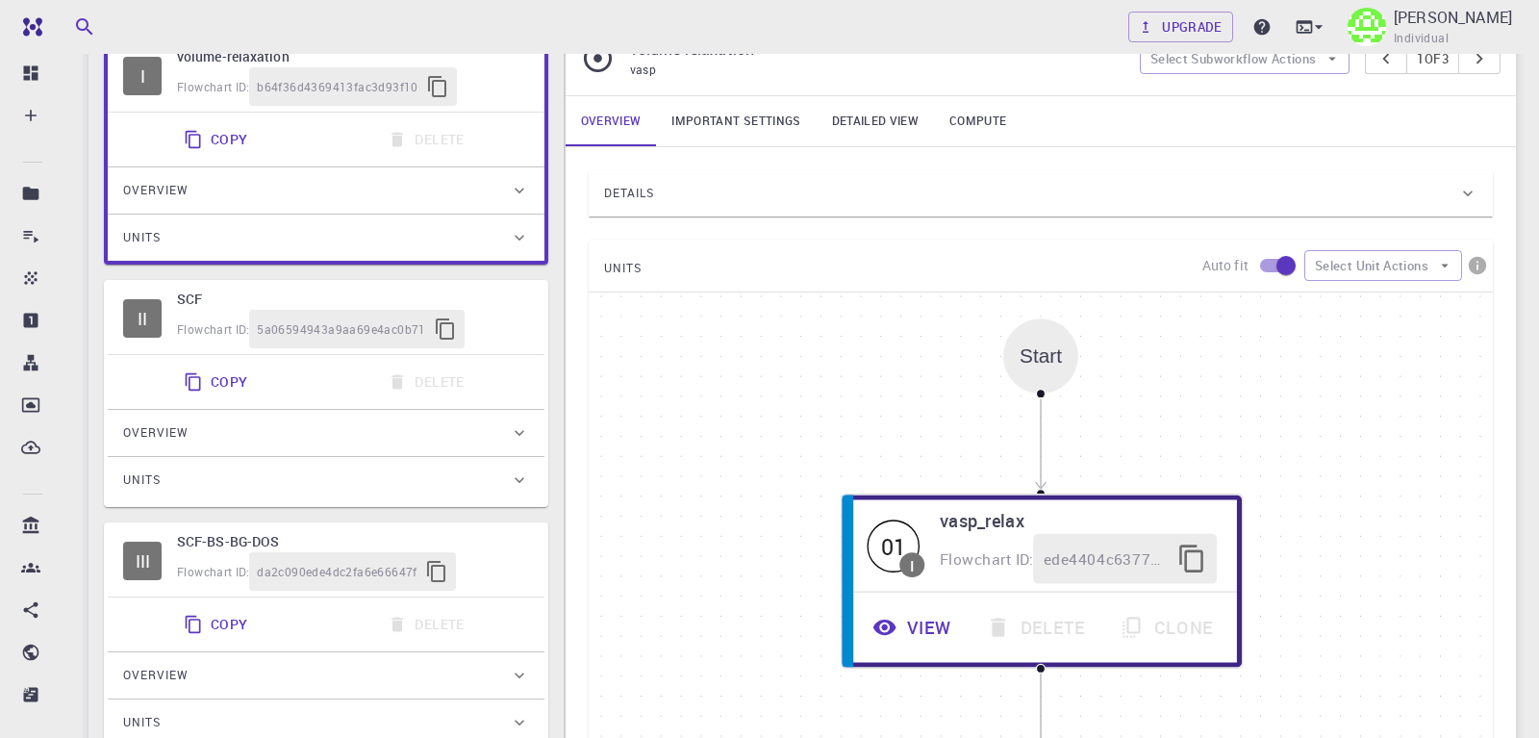
click at [1031, 358] on div "Start" at bounding box center [1041, 355] width 42 height 22
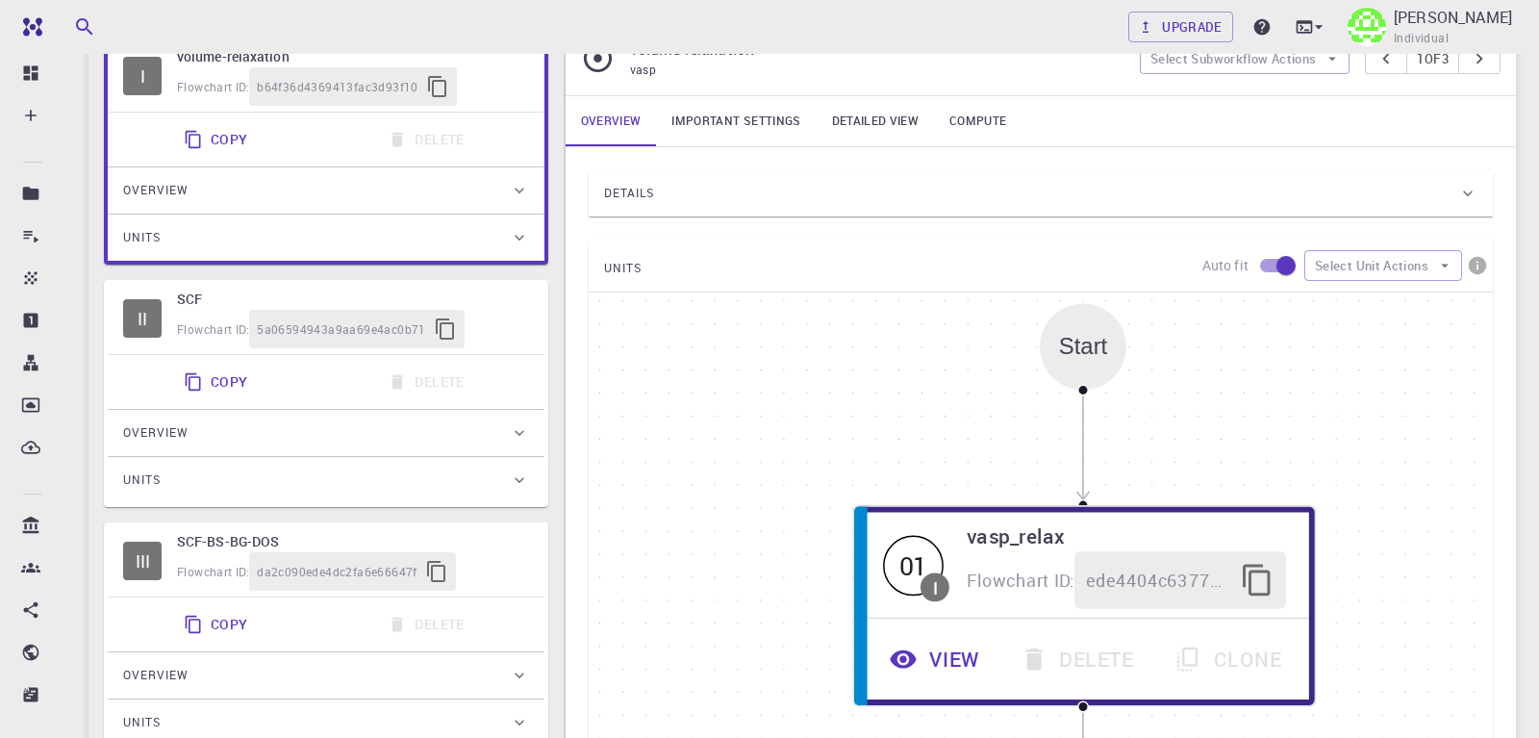
scroll to position [196, 0]
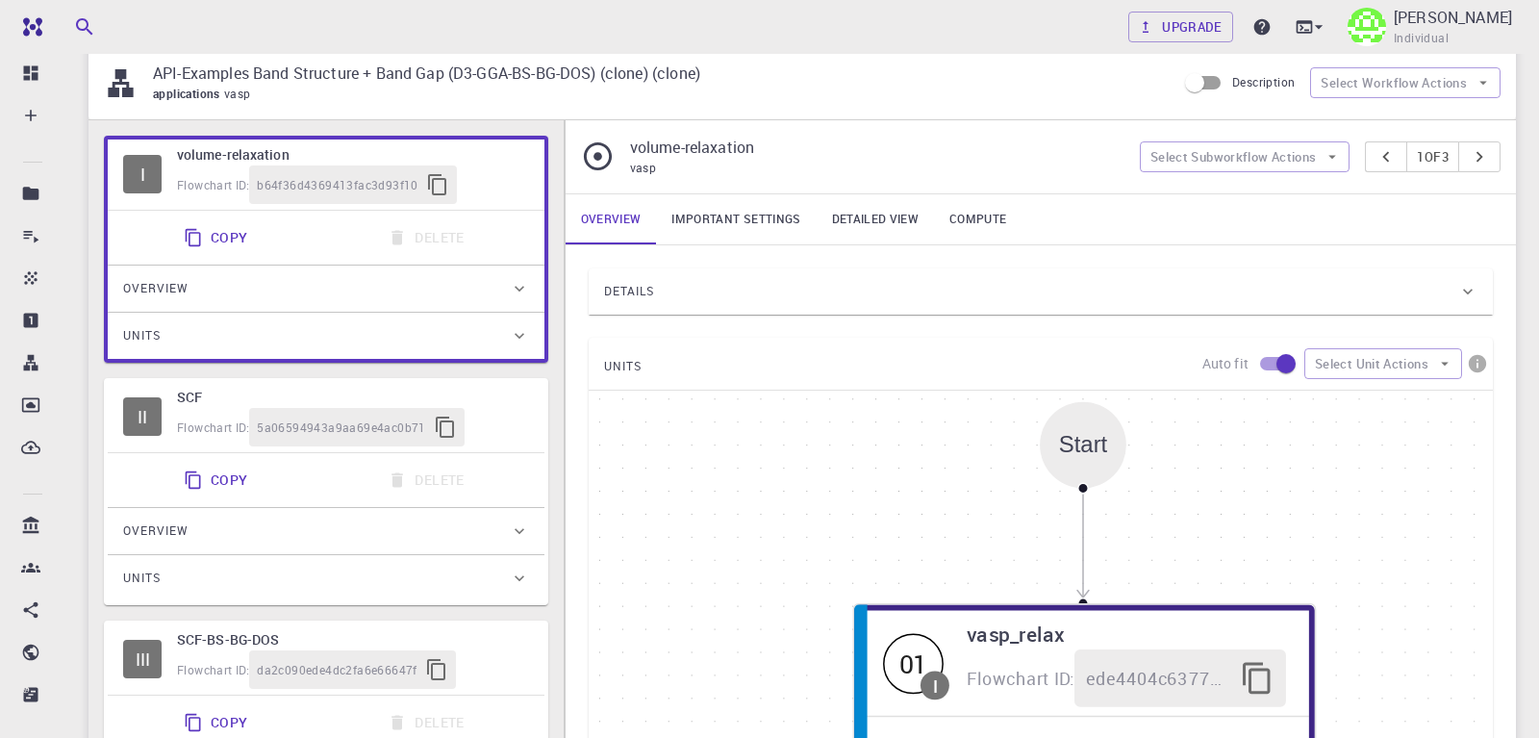
click at [141, 172] on div "I" at bounding box center [142, 174] width 38 height 38
click at [146, 419] on div "II" at bounding box center [142, 416] width 38 height 38
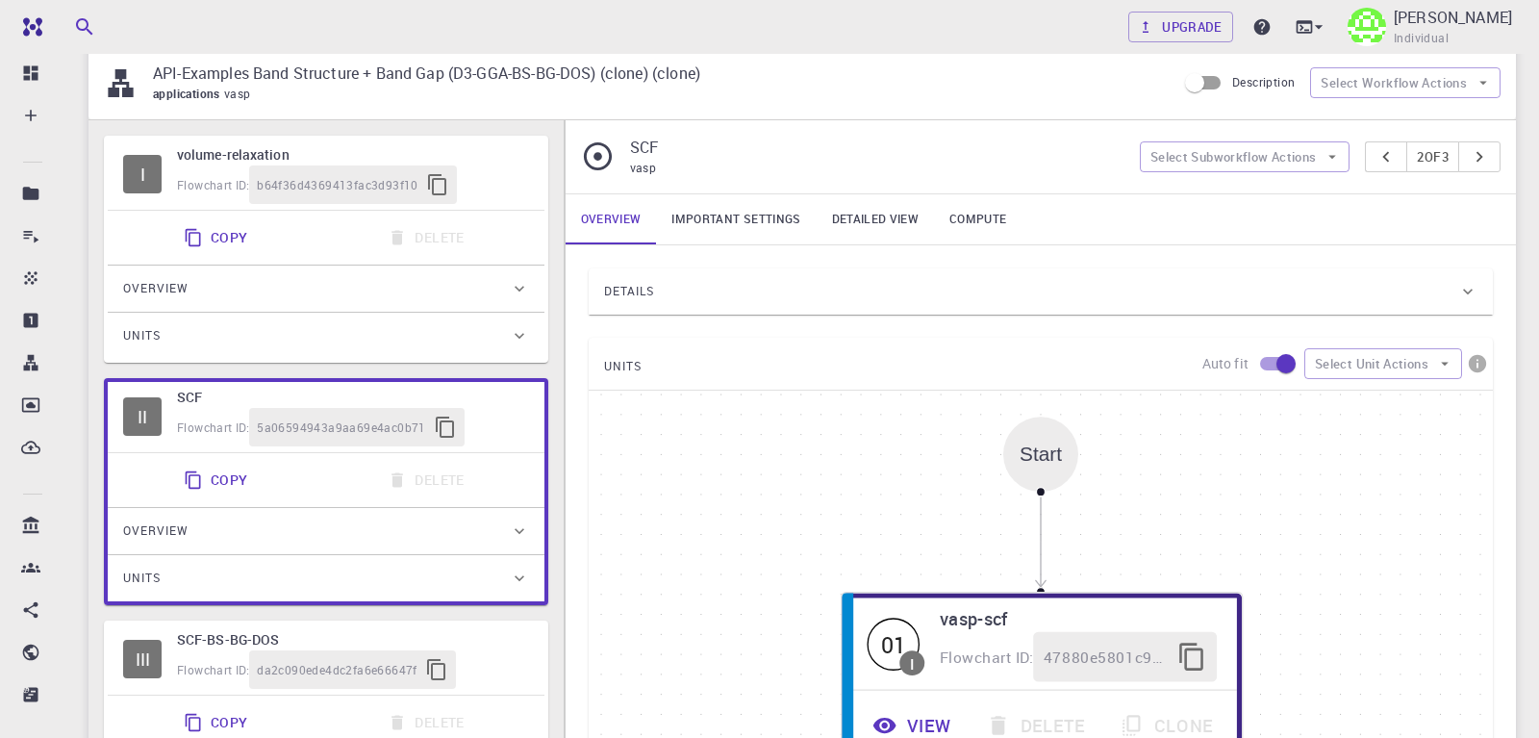
click at [1045, 455] on div "Start" at bounding box center [1041, 454] width 42 height 22
click at [149, 663] on div "III" at bounding box center [142, 659] width 38 height 38
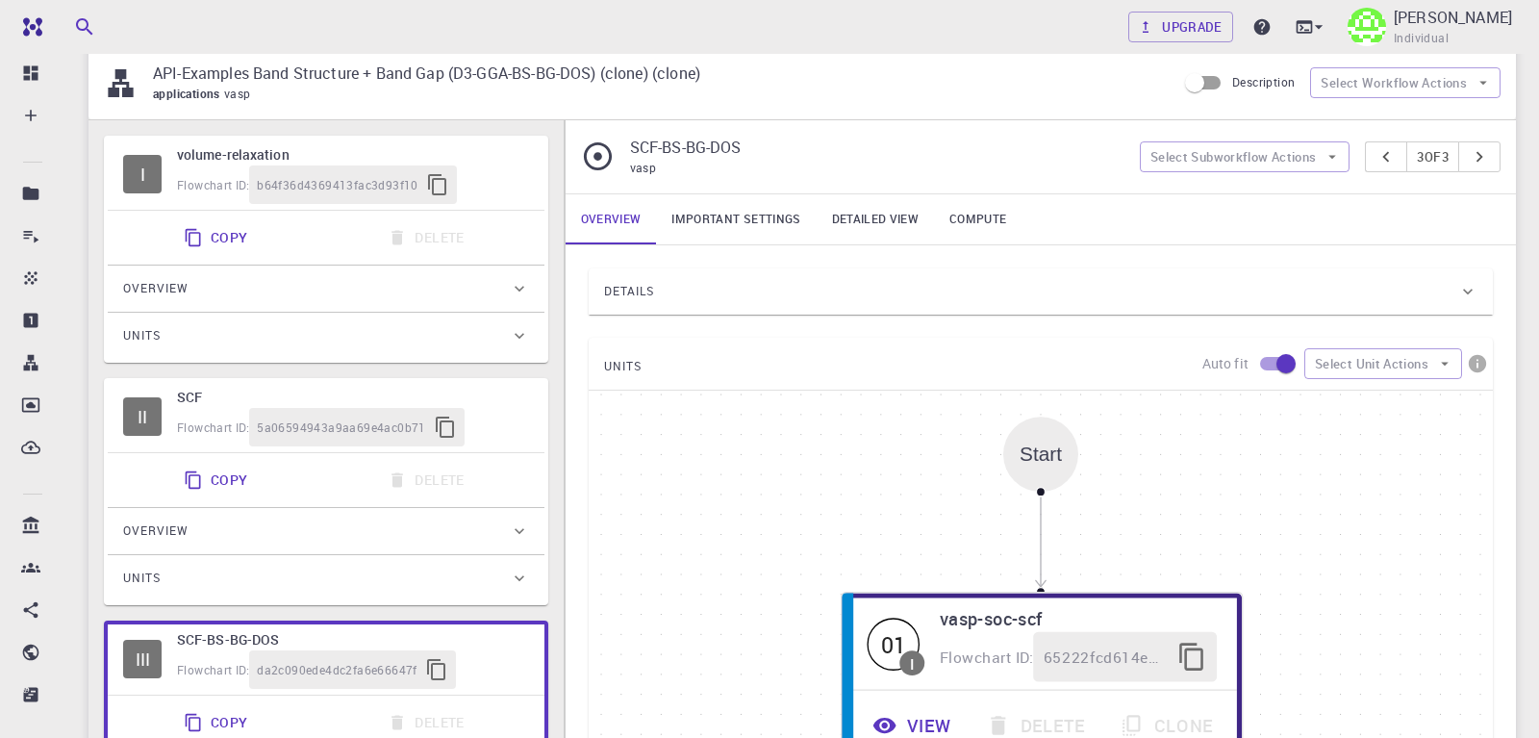
checkbox input "false"
type input "Non-collinear"
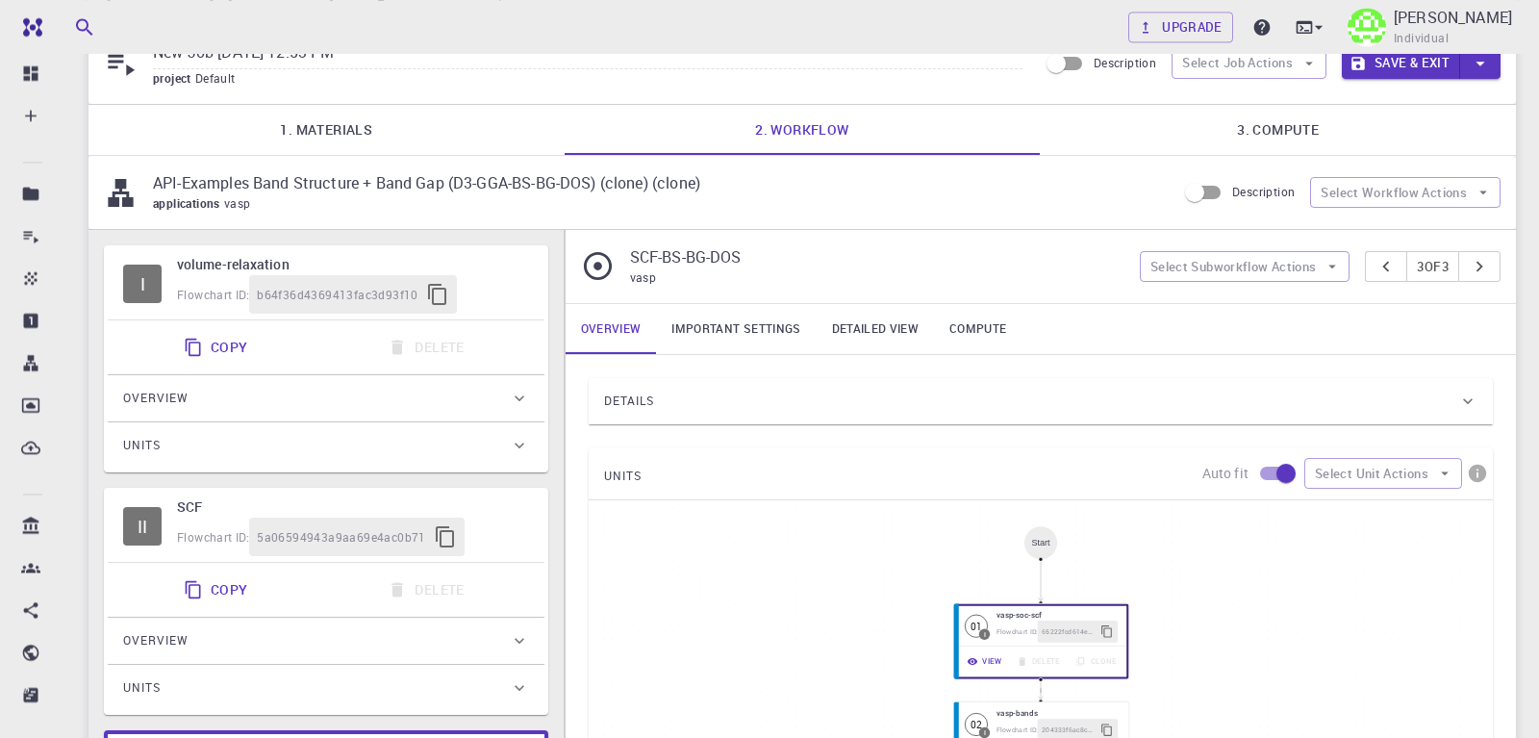
scroll to position [0, 0]
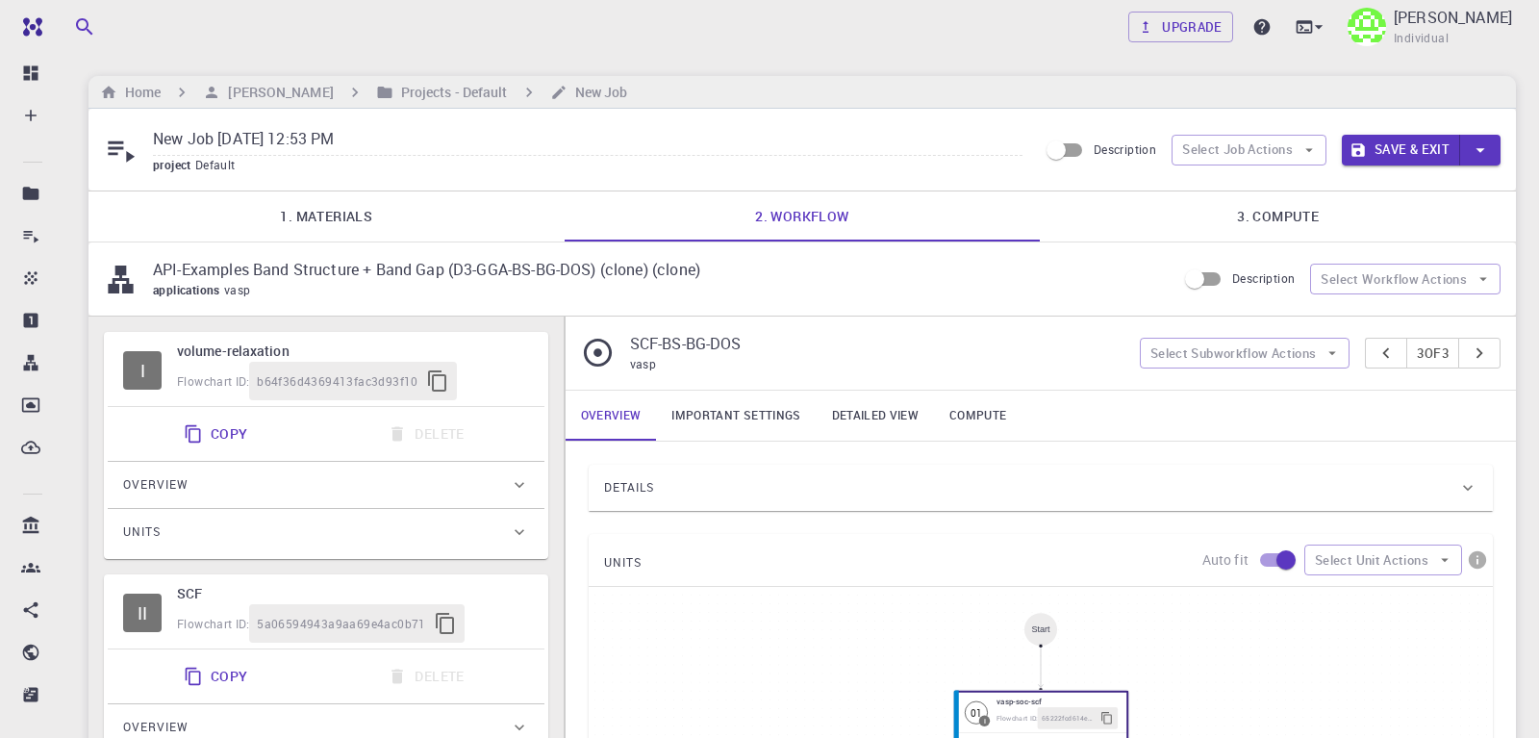
click at [1263, 217] on link "3. Compute" at bounding box center [1278, 216] width 476 height 50
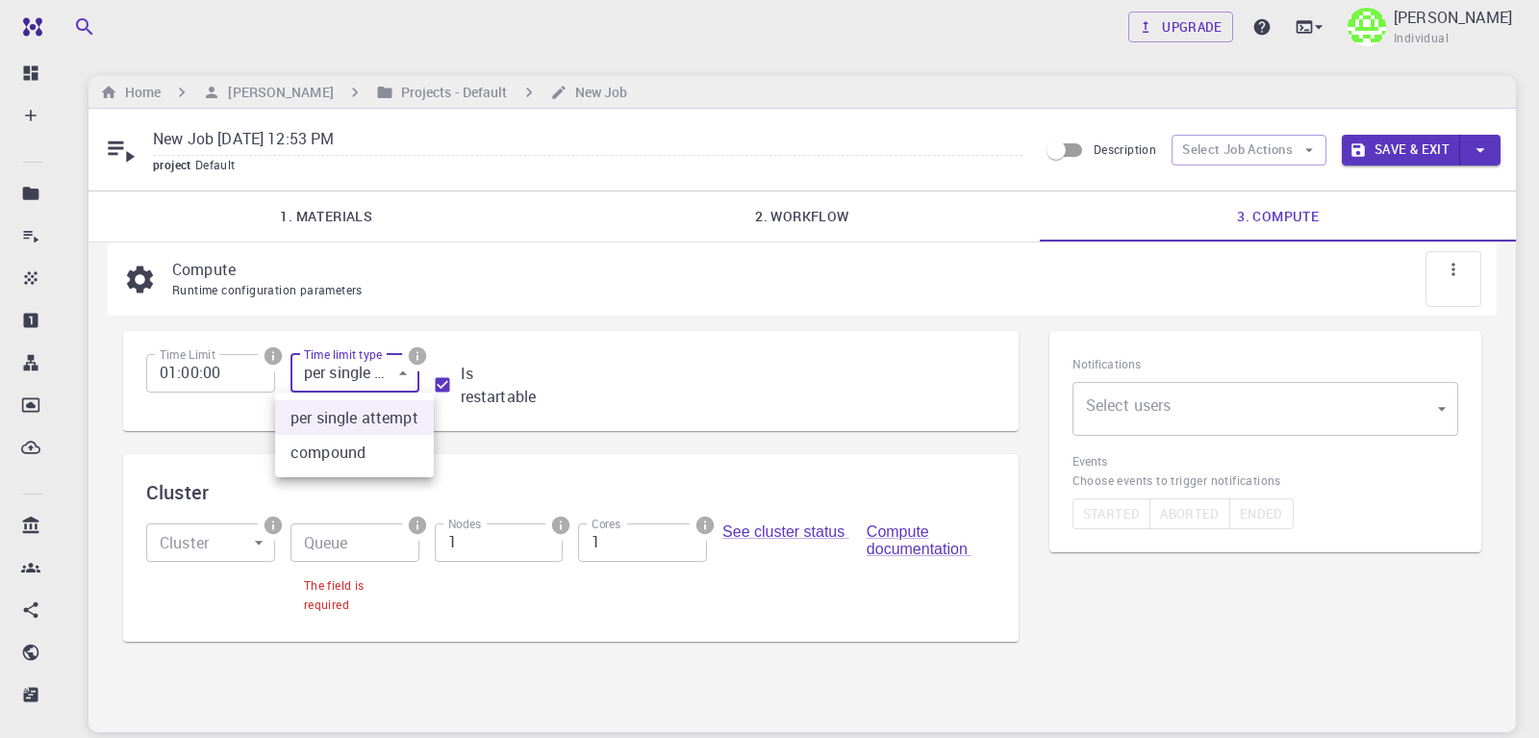
click at [402, 375] on body "Free Dashboard Create New Job New Material Create Material Upload File Import f…" at bounding box center [769, 440] width 1539 height 881
click at [401, 375] on div at bounding box center [769, 369] width 1539 height 738
click at [325, 546] on input "Queue" at bounding box center [355, 542] width 129 height 38
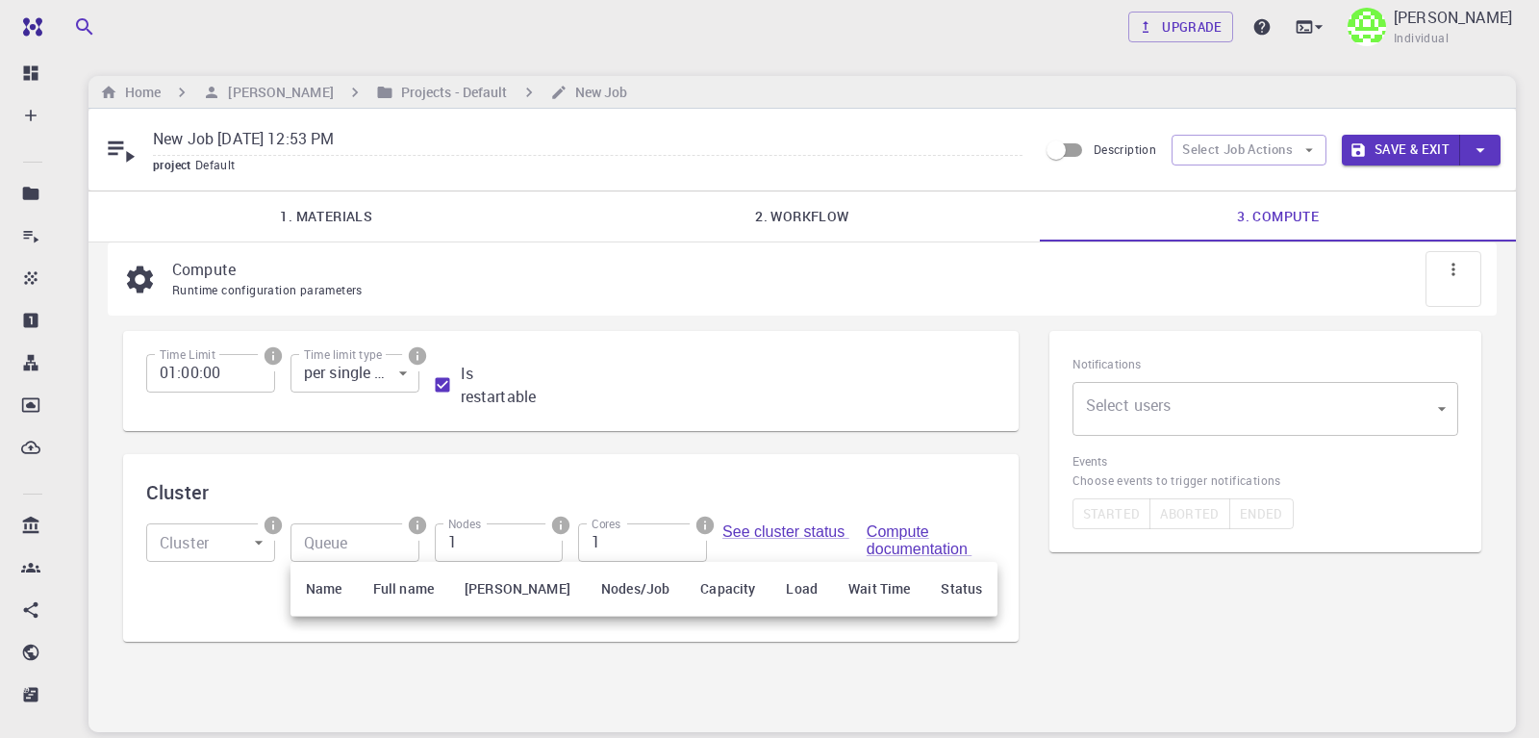
click at [204, 543] on div at bounding box center [769, 369] width 1539 height 738
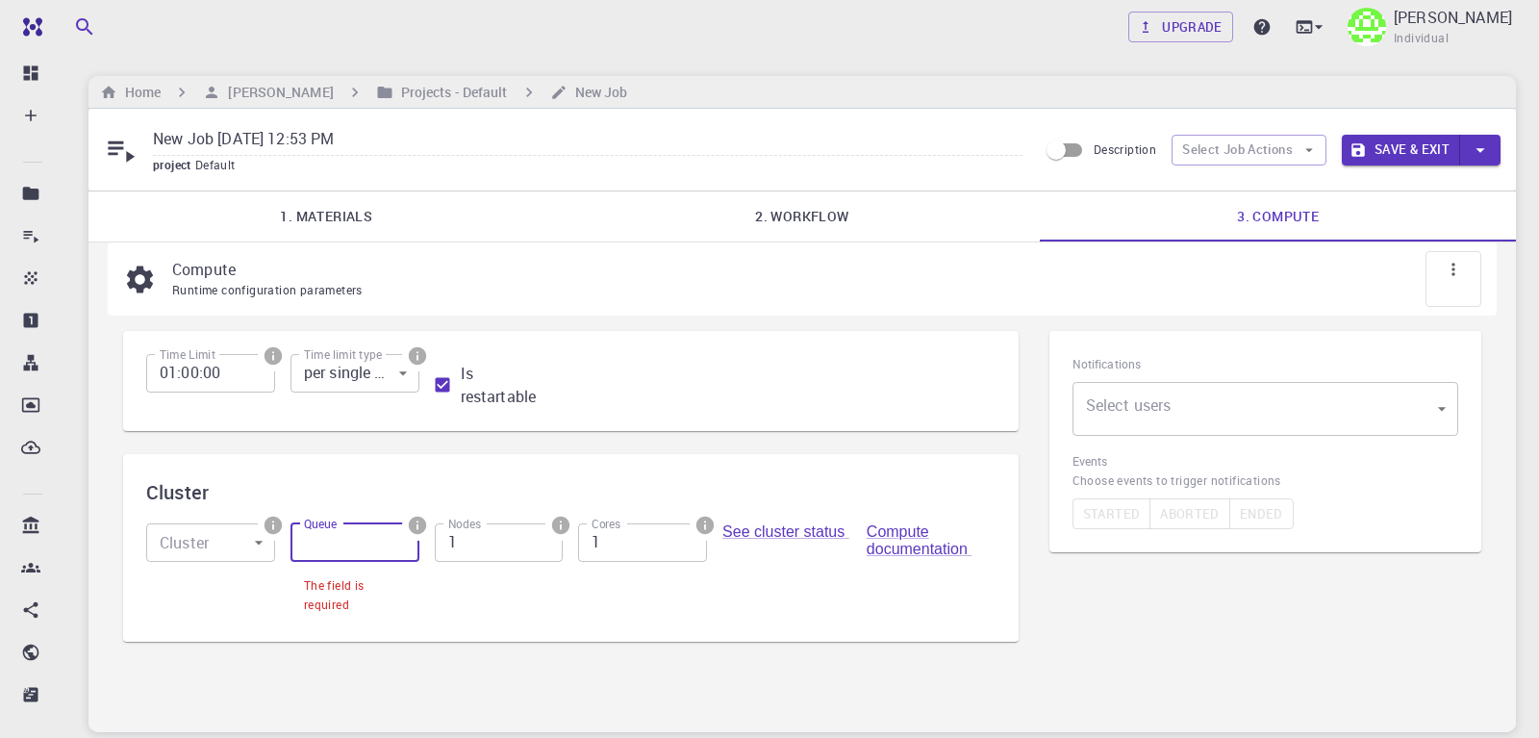
click at [331, 543] on input "Queue" at bounding box center [355, 542] width 129 height 38
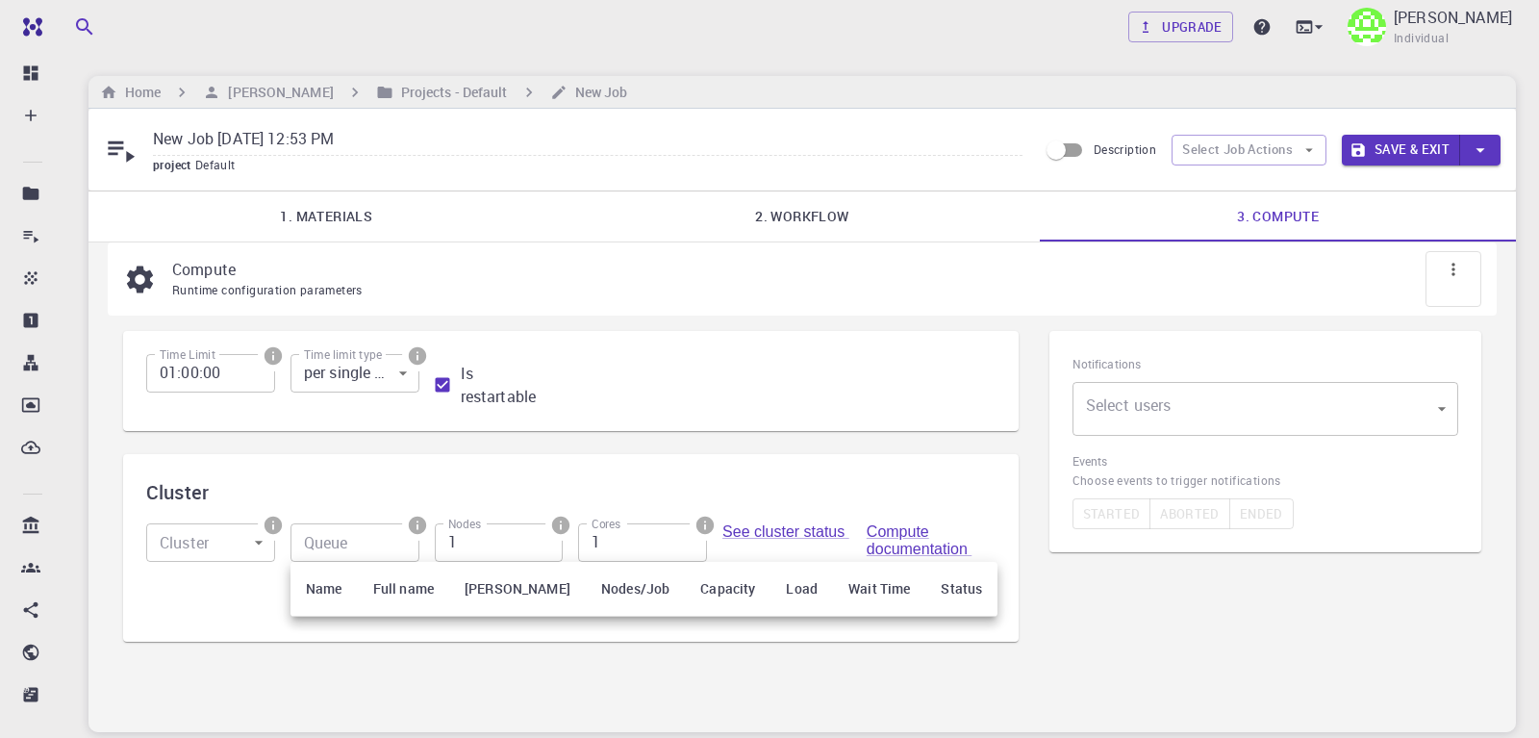
click at [327, 592] on th "Name" at bounding box center [324, 589] width 67 height 55
click at [393, 589] on th "Full name" at bounding box center [403, 589] width 91 height 55
click at [498, 597] on th "[PERSON_NAME]" at bounding box center [517, 589] width 137 height 55
click at [604, 594] on th "Nodes/Job" at bounding box center [635, 589] width 99 height 55
click at [685, 580] on th "Capacity" at bounding box center [728, 589] width 86 height 55
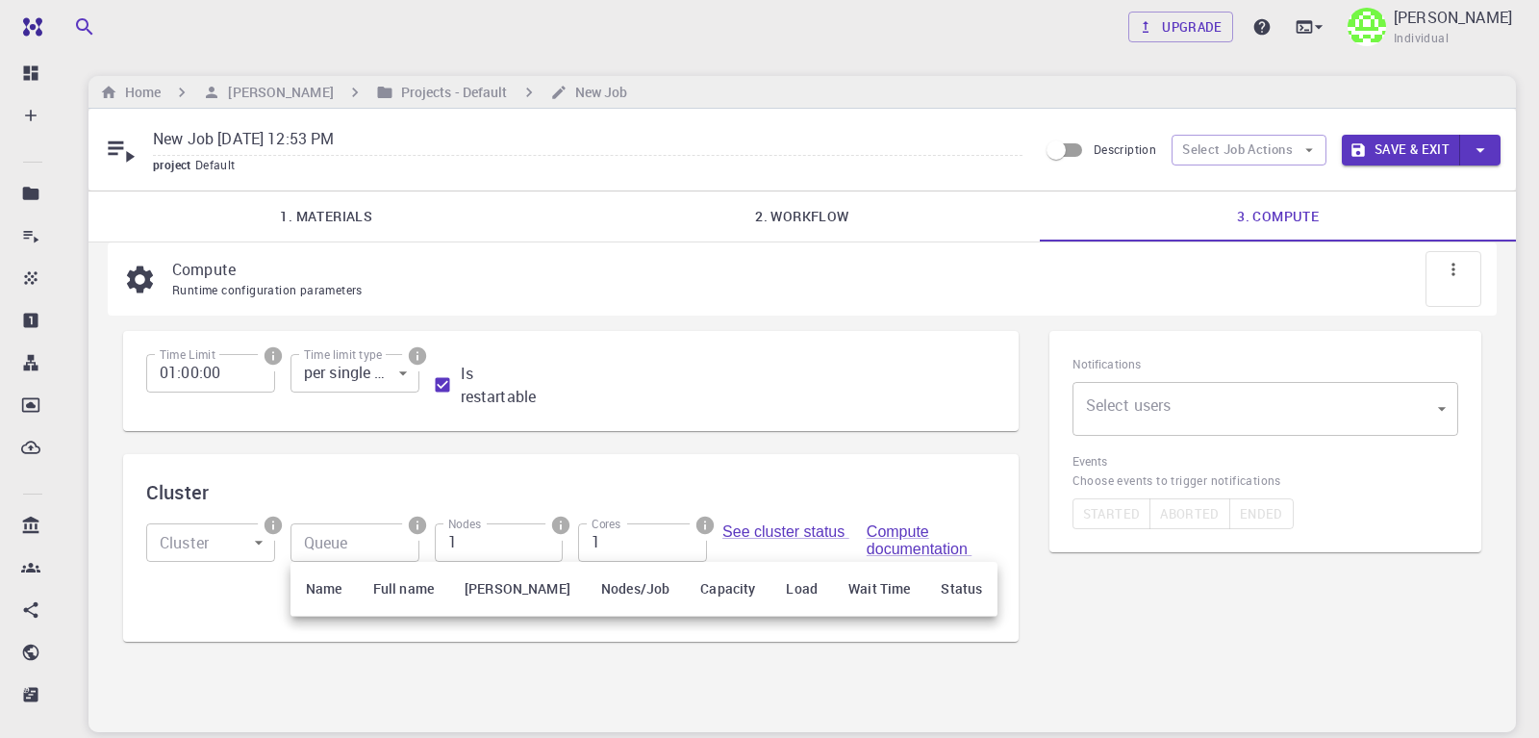
click at [771, 591] on th "Load" at bounding box center [802, 589] width 63 height 55
click at [833, 594] on th "Wait Time" at bounding box center [879, 589] width 92 height 55
click at [928, 595] on th "Status" at bounding box center [962, 589] width 72 height 55
click at [894, 527] on div at bounding box center [769, 369] width 1539 height 738
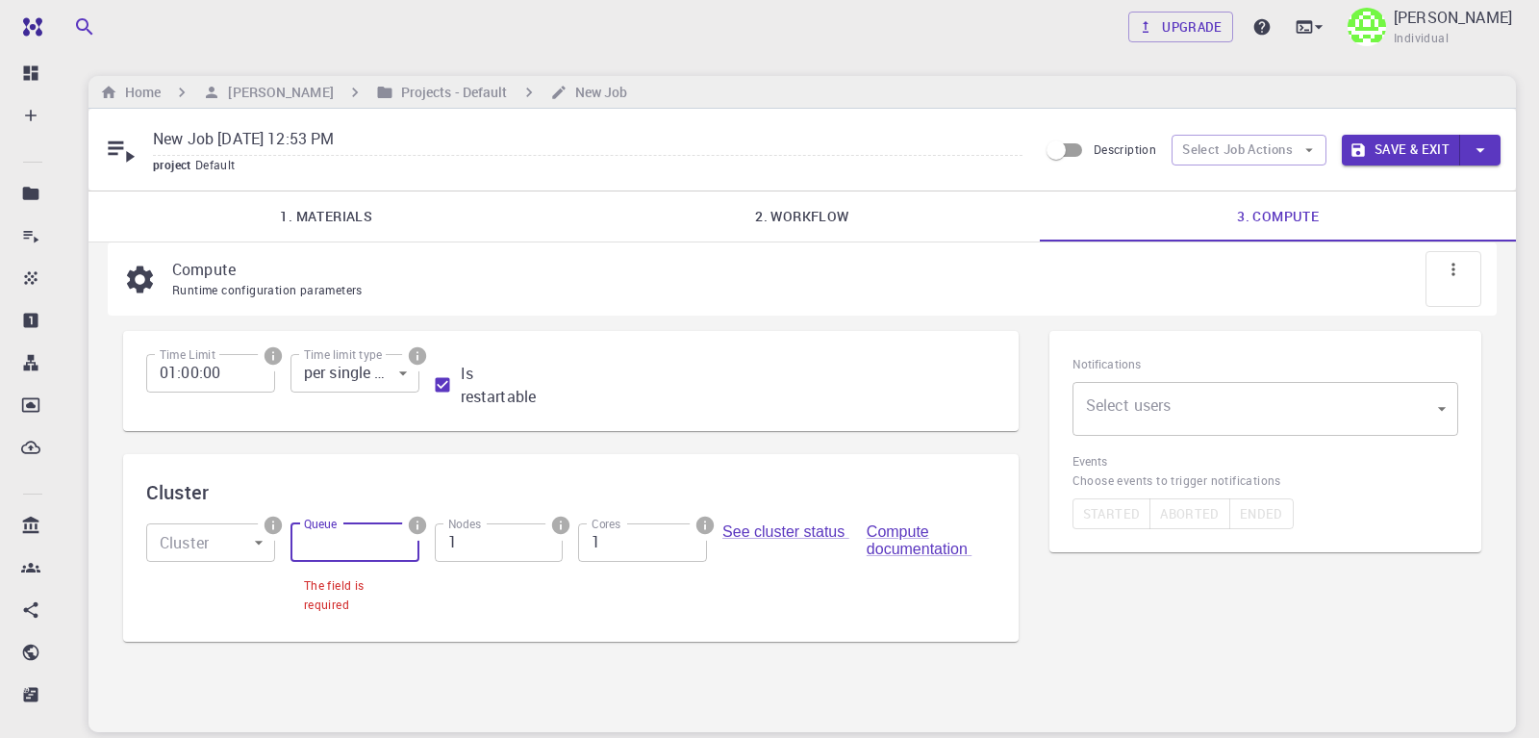
click at [324, 552] on input "Queue" at bounding box center [355, 542] width 129 height 38
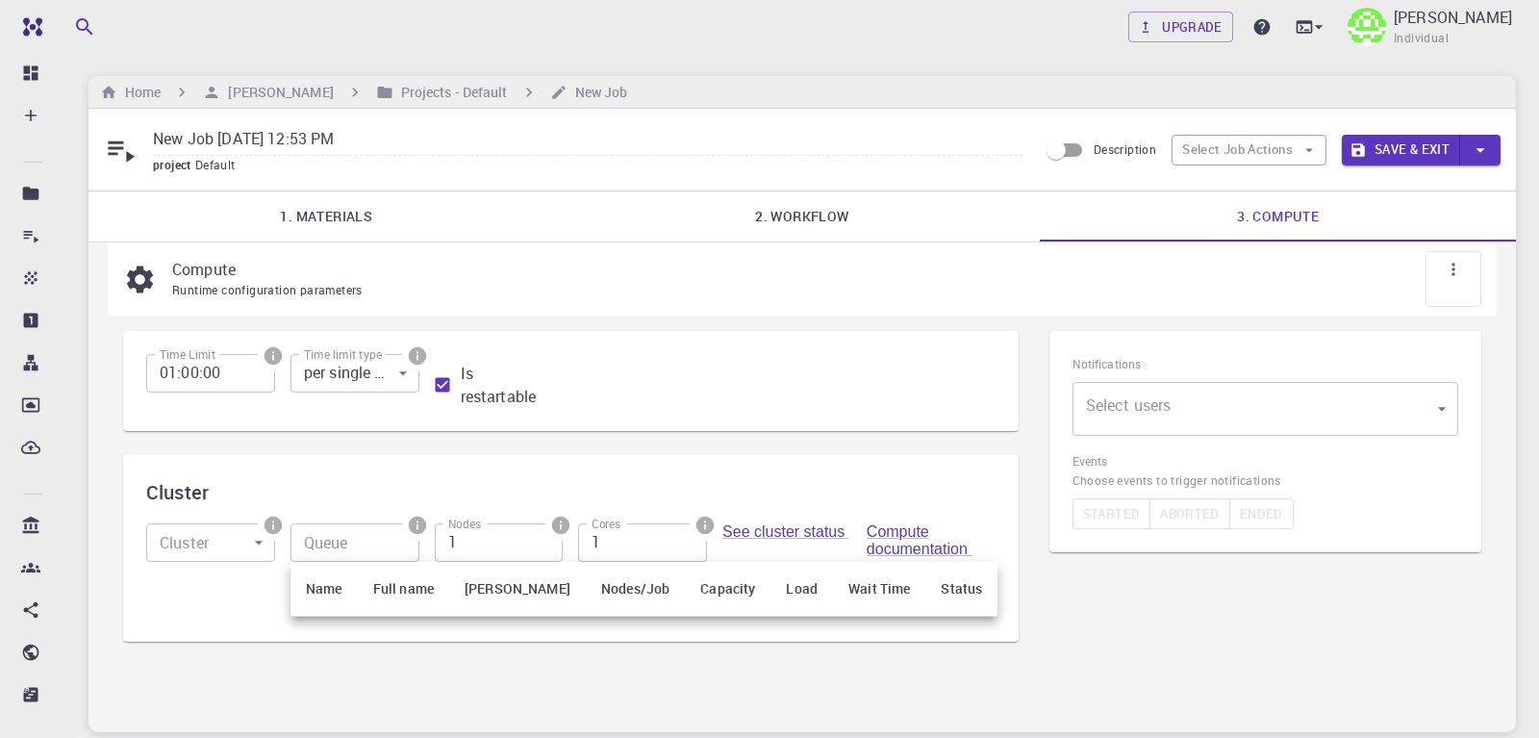
click at [405, 586] on th "Full name" at bounding box center [403, 589] width 91 height 55
click at [324, 538] on div at bounding box center [769, 369] width 1539 height 738
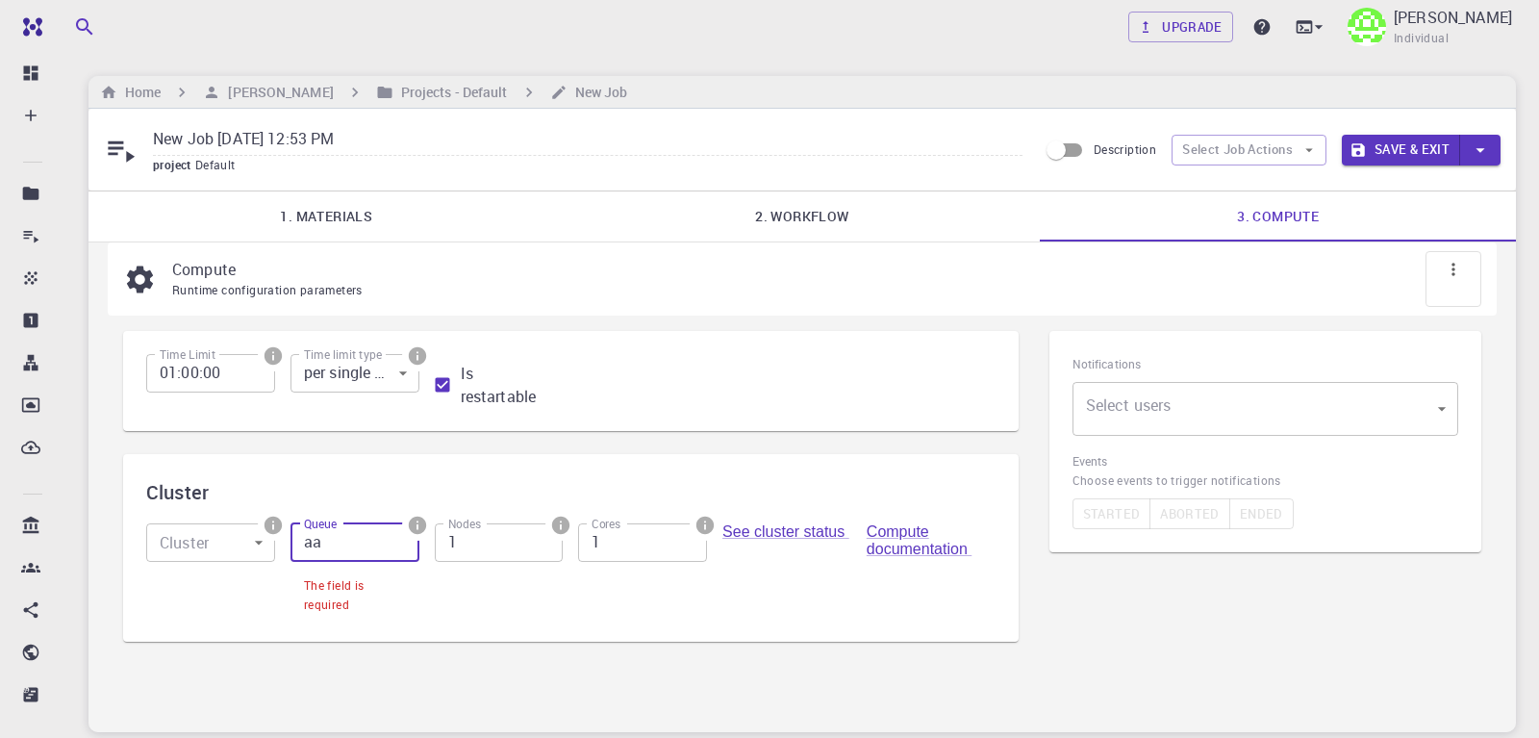
type input "aa"
click at [470, 556] on input "1" at bounding box center [499, 542] width 129 height 38
click at [1305, 146] on icon "button" at bounding box center [1309, 149] width 17 height 17
click at [1278, 219] on span "Select materials" at bounding box center [1265, 219] width 90 height 19
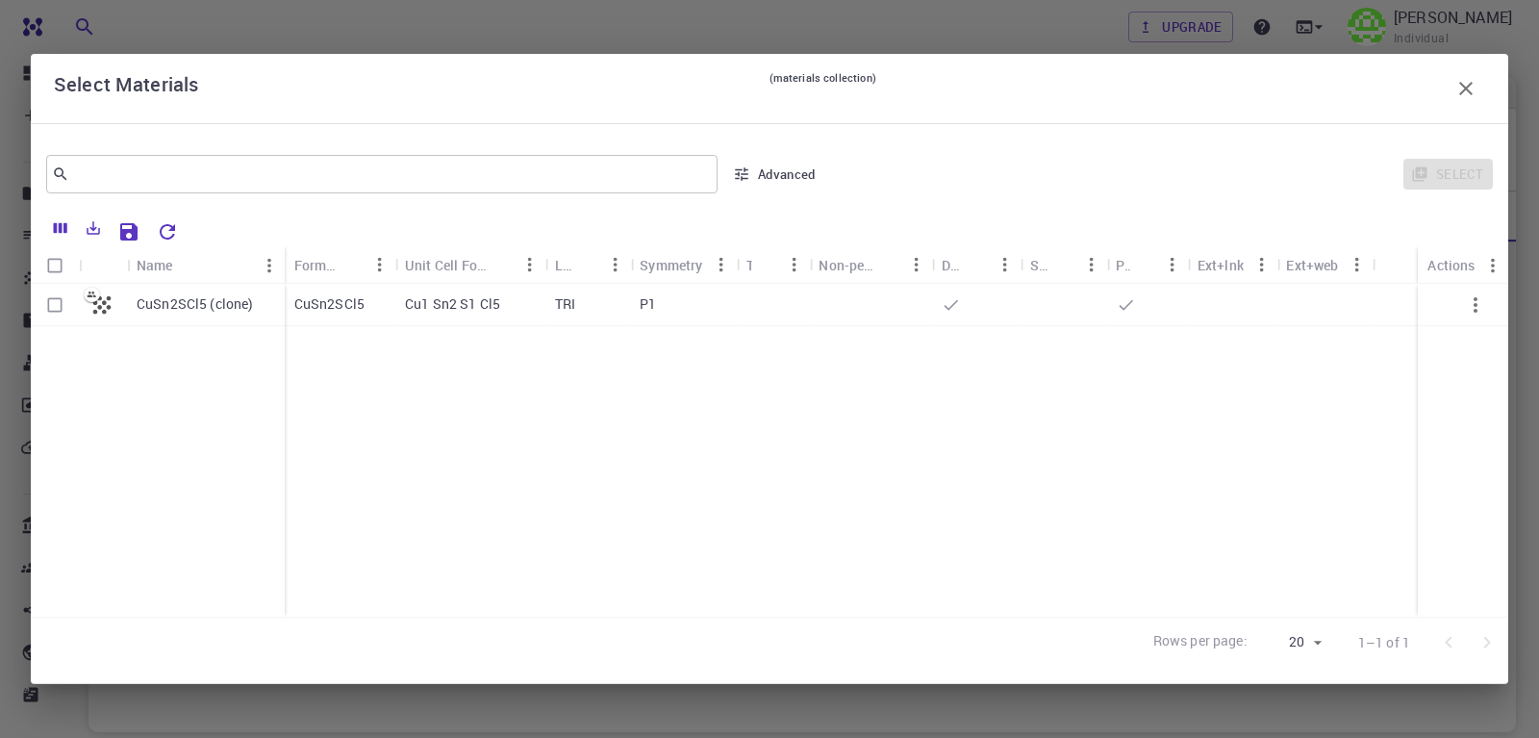
click at [54, 308] on input "Select row" at bounding box center [55, 305] width 37 height 37
checkbox input "true"
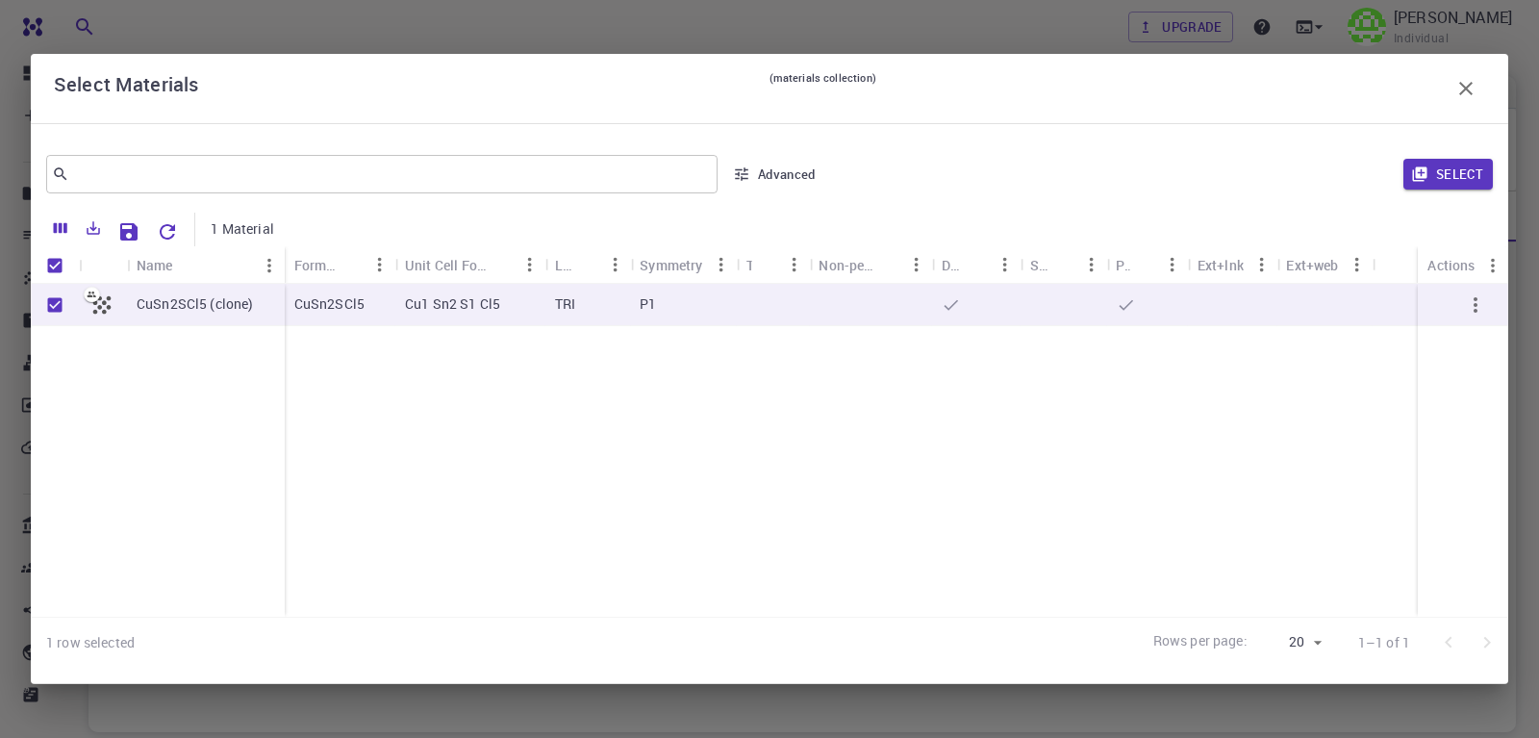
checkbox input "true"
click at [1438, 177] on button "Select" at bounding box center [1448, 174] width 89 height 31
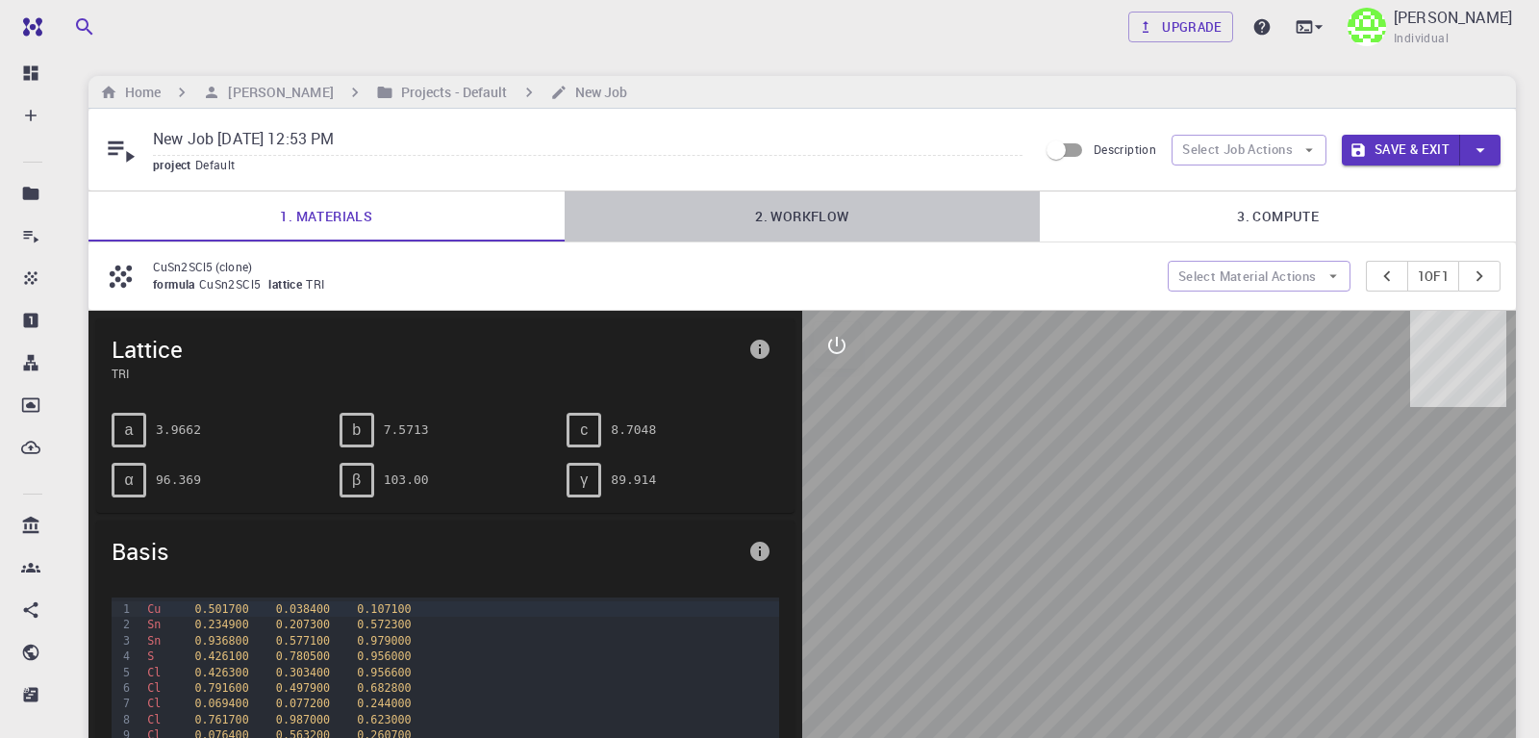
click at [804, 219] on link "2. Workflow" at bounding box center [803, 216] width 476 height 50
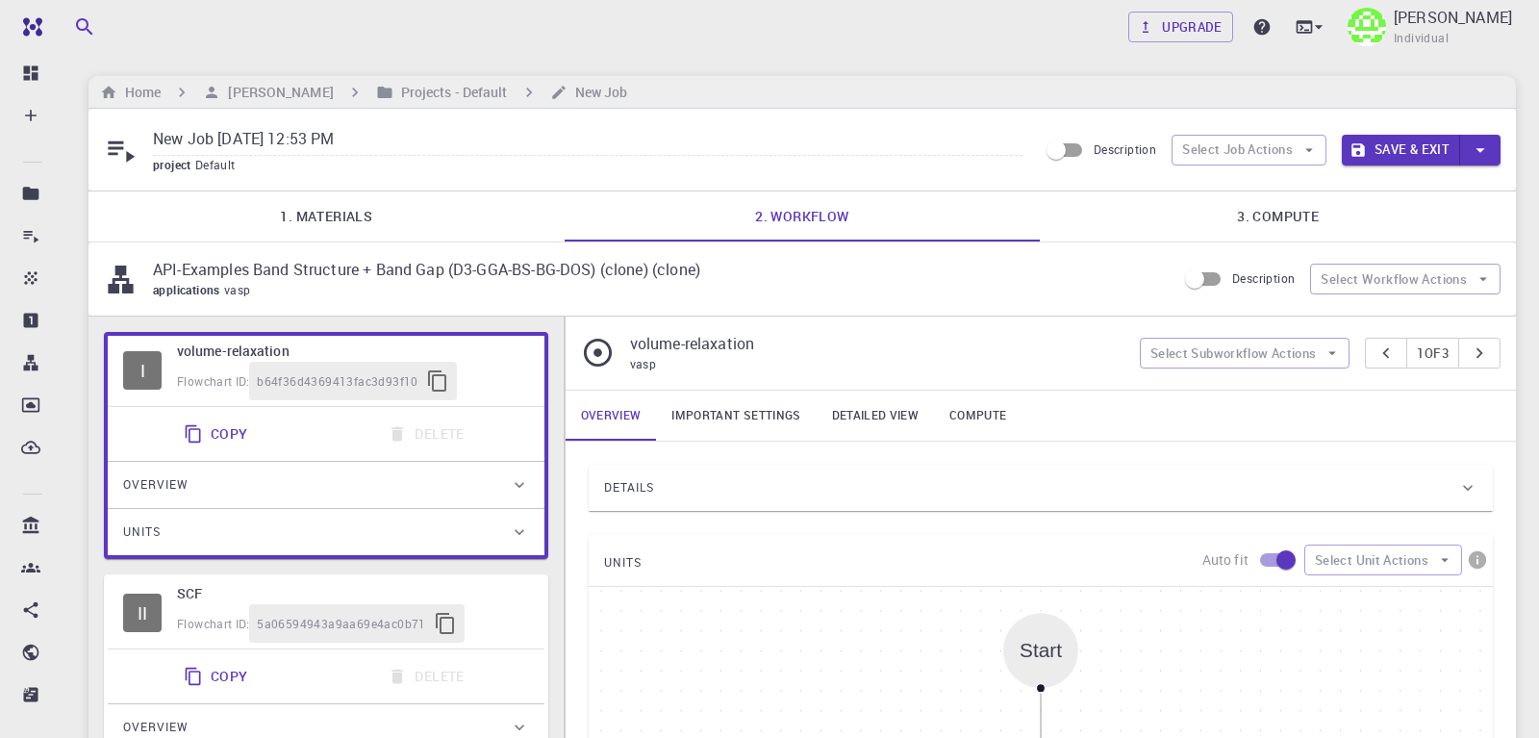
click at [736, 406] on link "Important settings" at bounding box center [736, 416] width 160 height 50
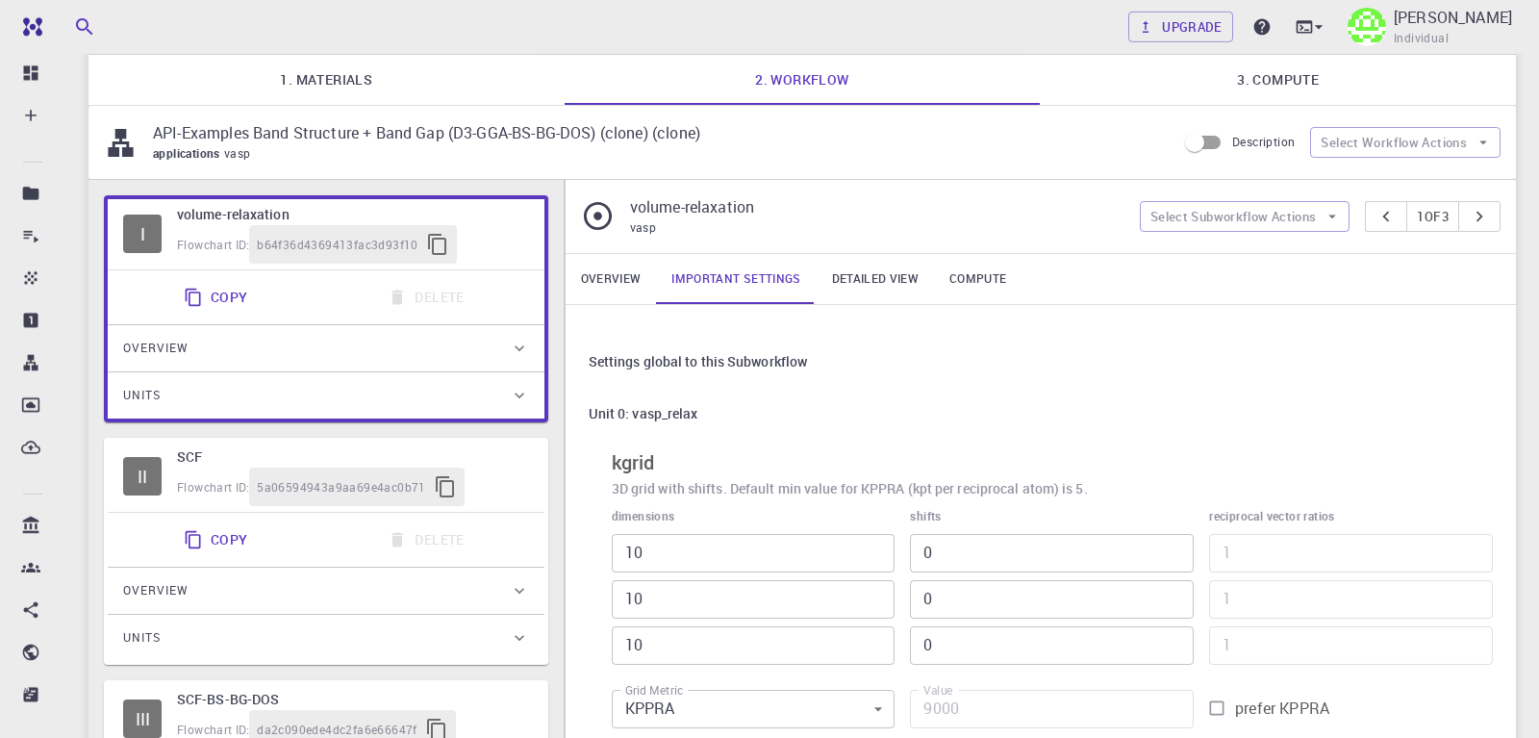
scroll to position [196, 0]
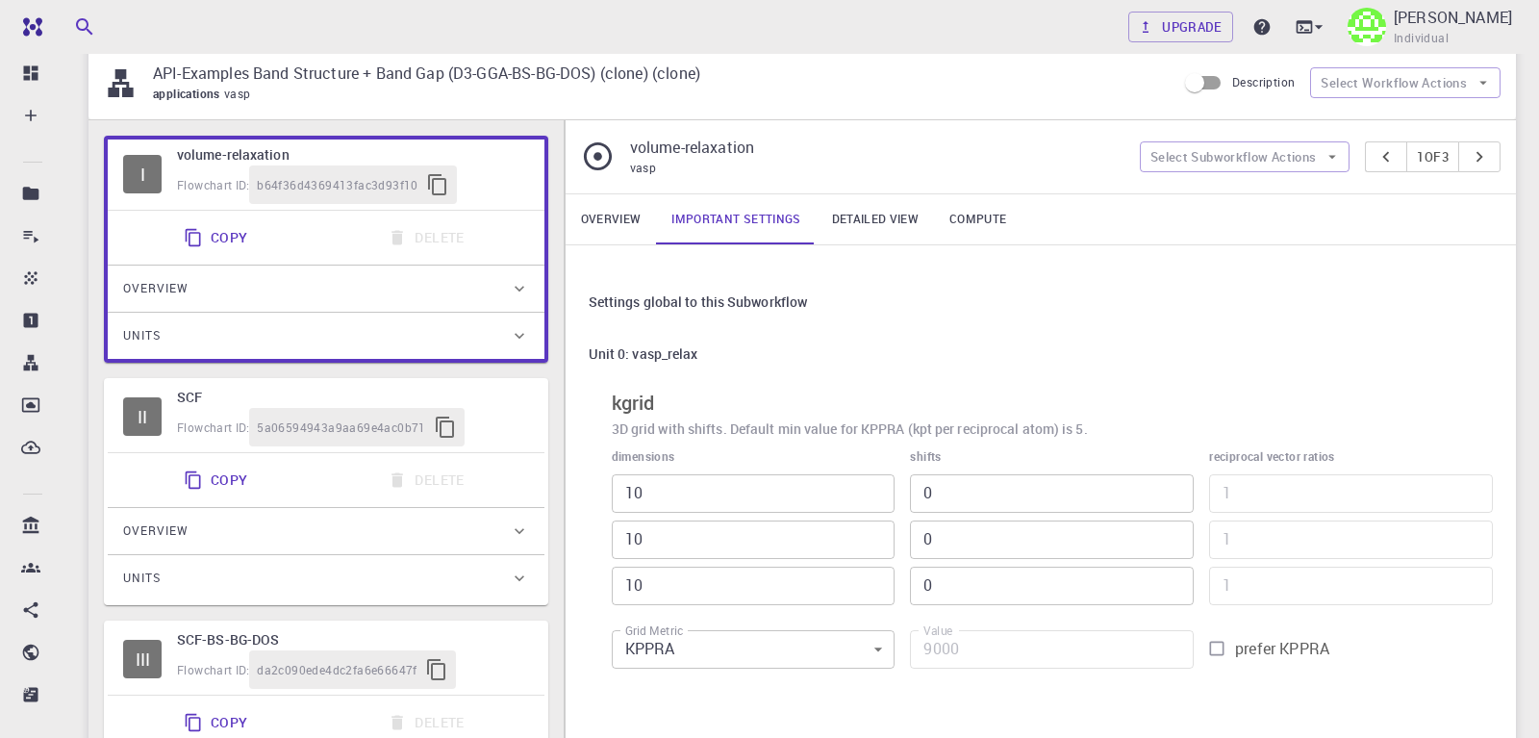
click at [867, 216] on link "Detailed view" at bounding box center [875, 219] width 117 height 50
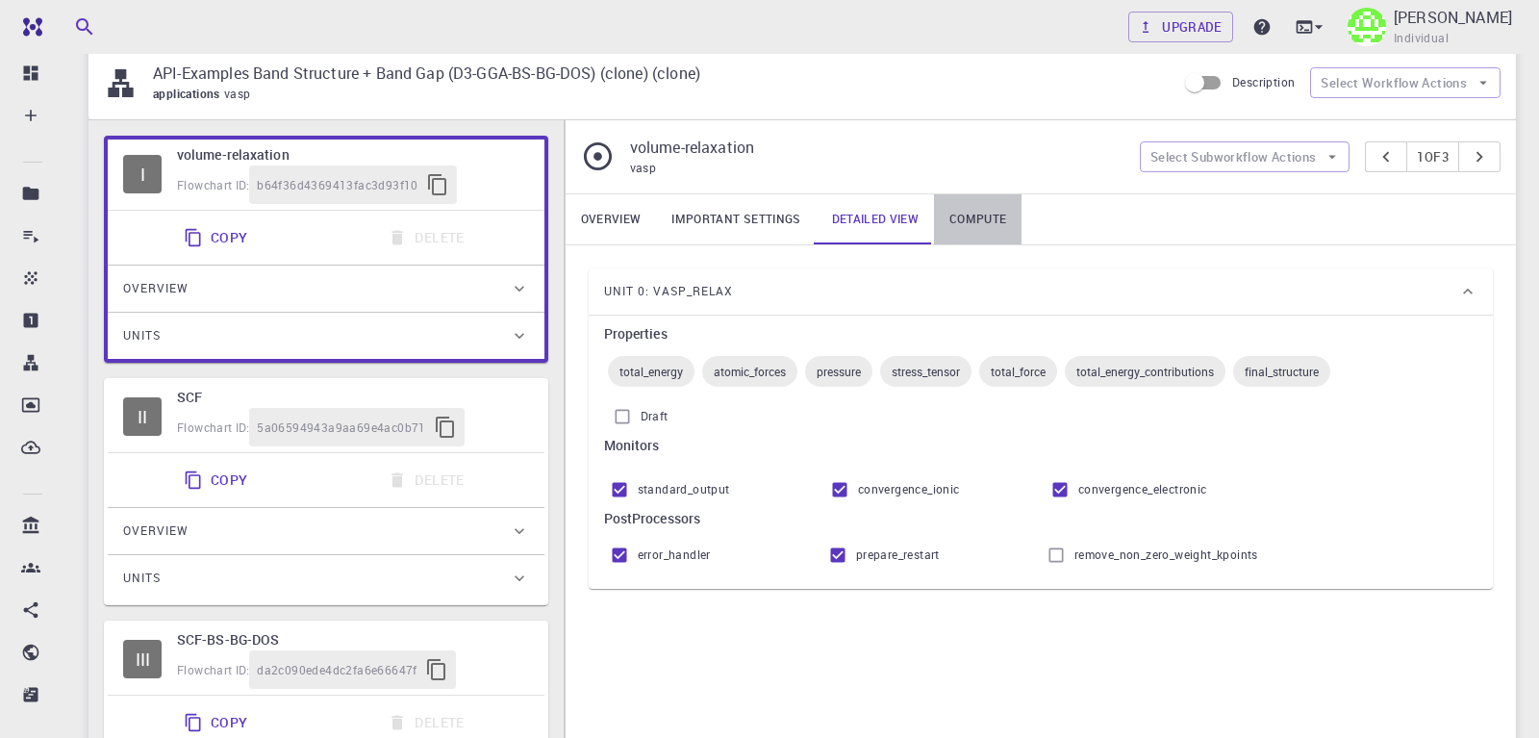
click at [965, 216] on link "Compute" at bounding box center [978, 219] width 88 height 50
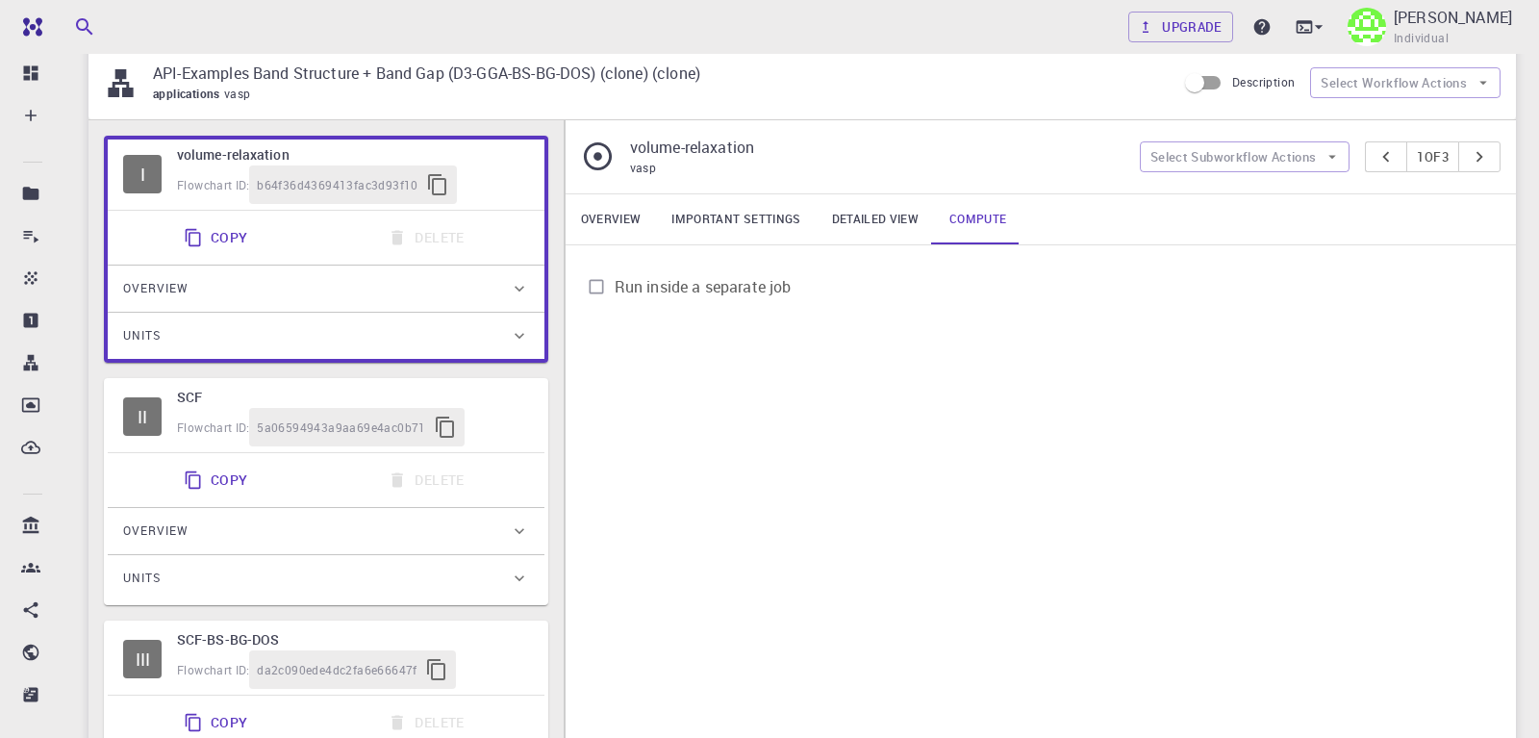
click at [600, 286] on input "Run inside a separate job" at bounding box center [596, 286] width 37 height 37
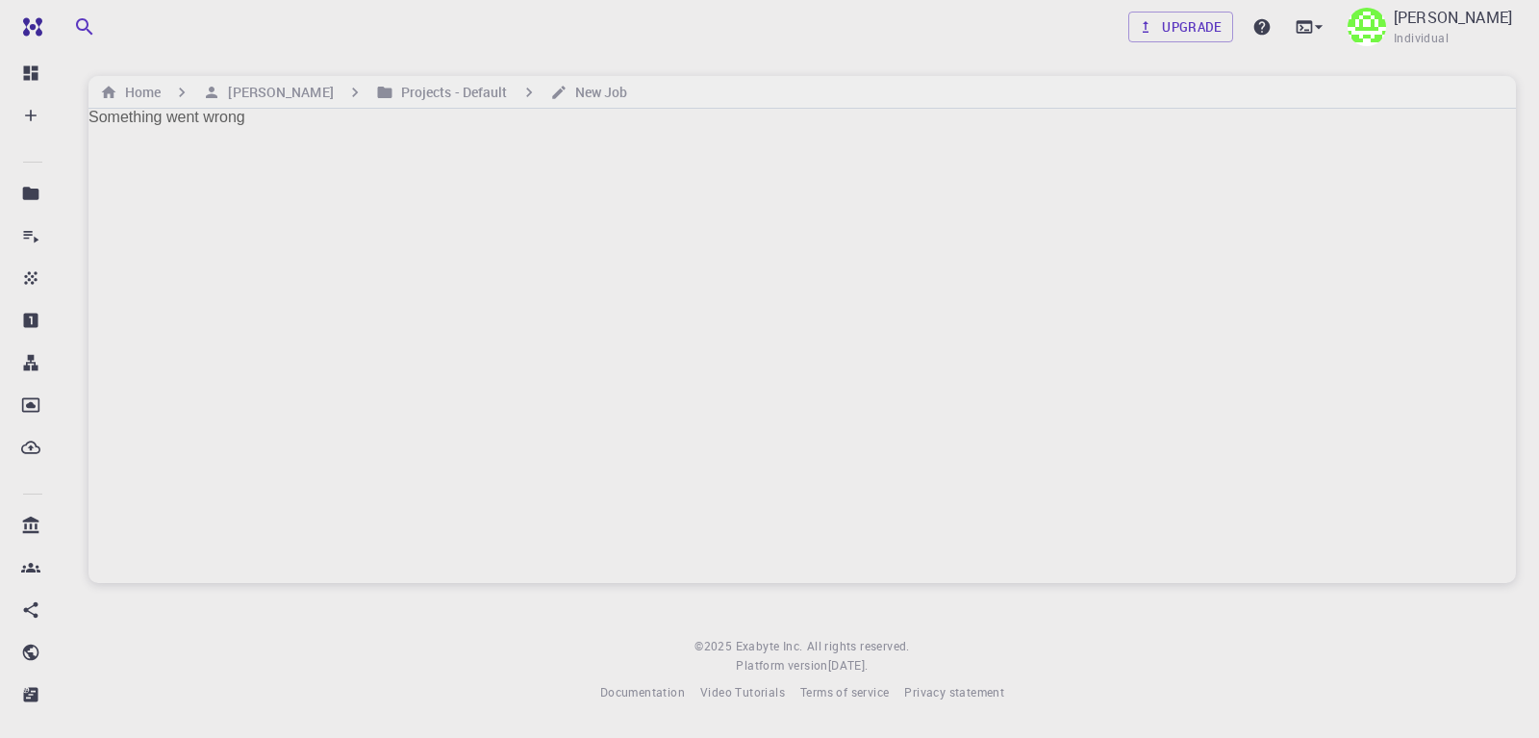
scroll to position [0, 0]
click at [1212, 28] on link "Upgrade" at bounding box center [1181, 27] width 105 height 31
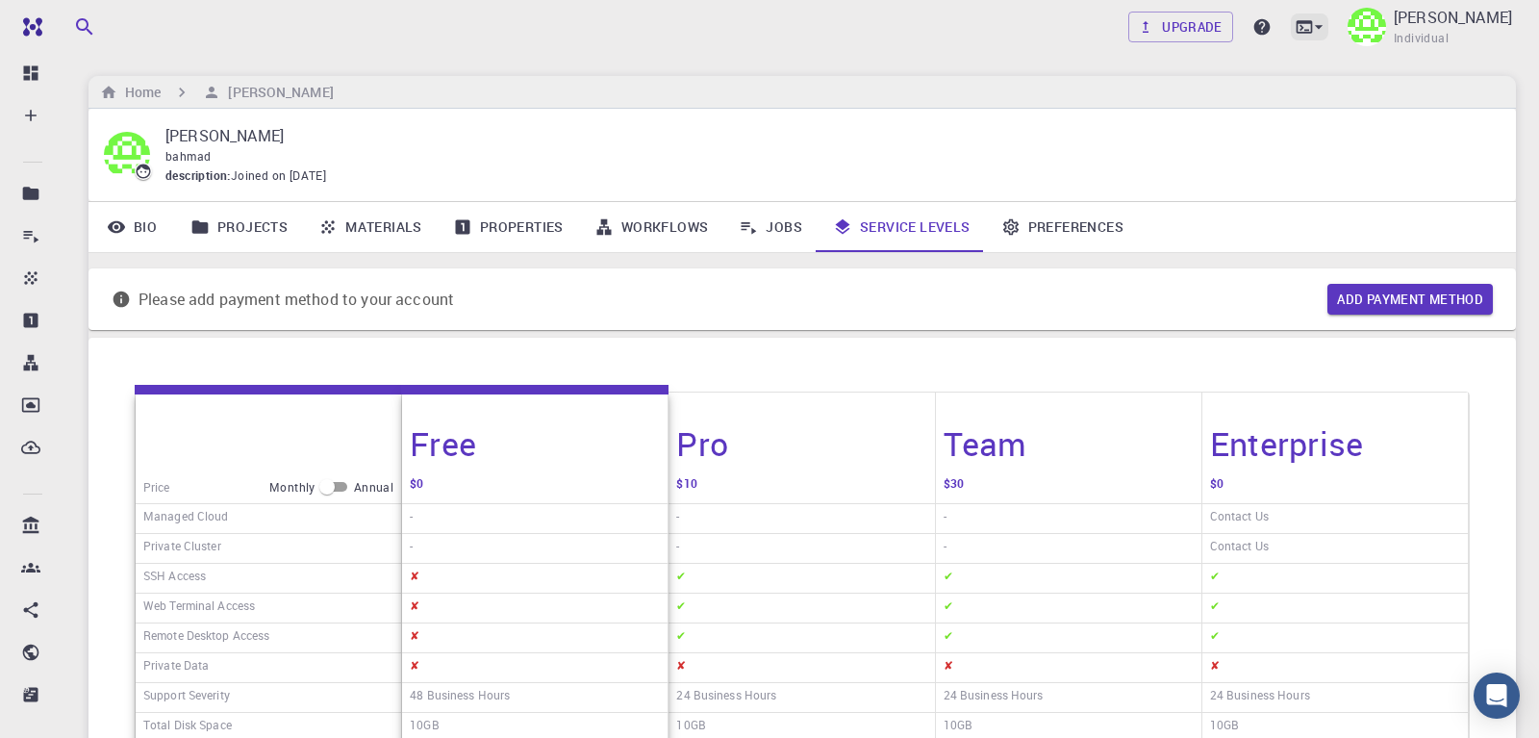
click at [1329, 24] on icon at bounding box center [1318, 26] width 19 height 19
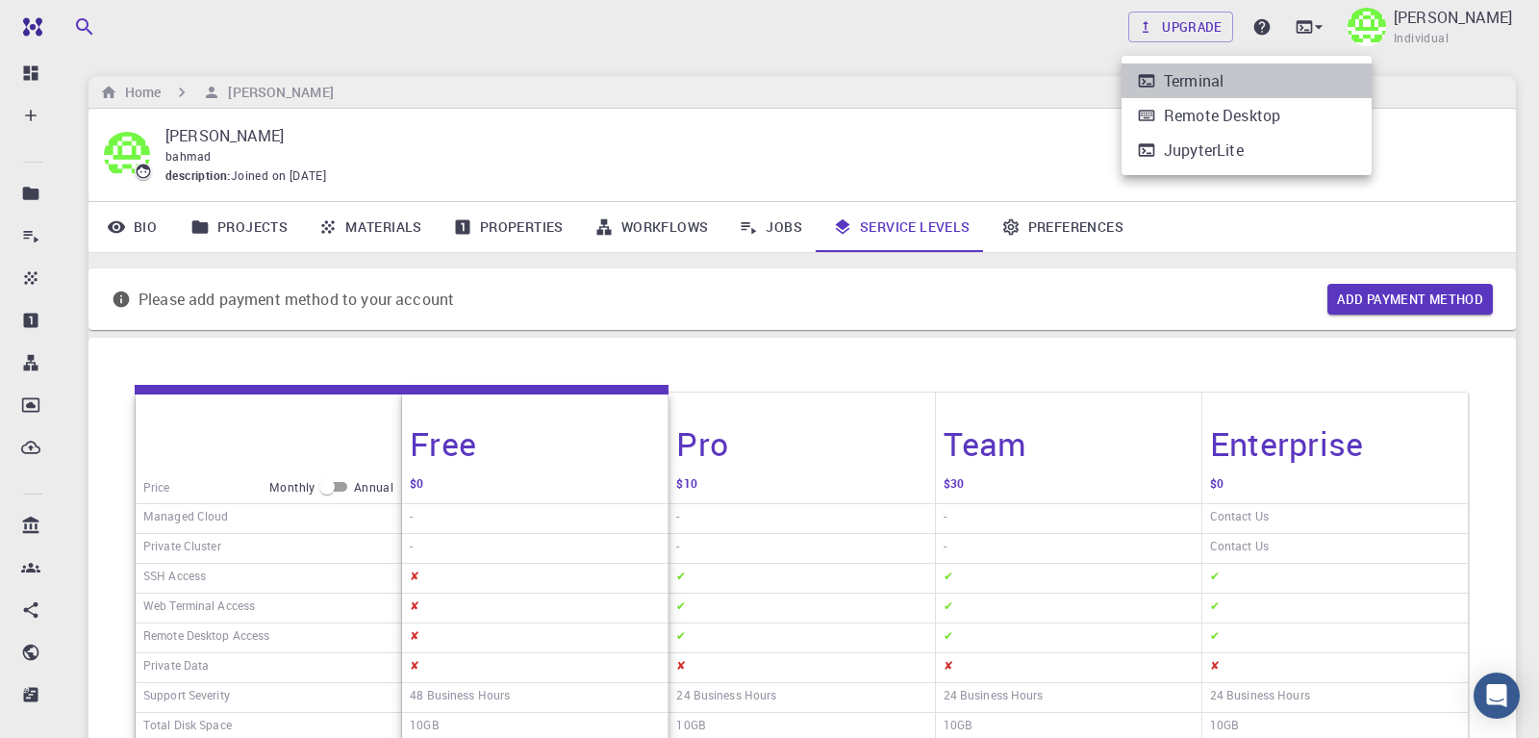
click at [1169, 84] on div "Terminal" at bounding box center [1194, 80] width 60 height 23
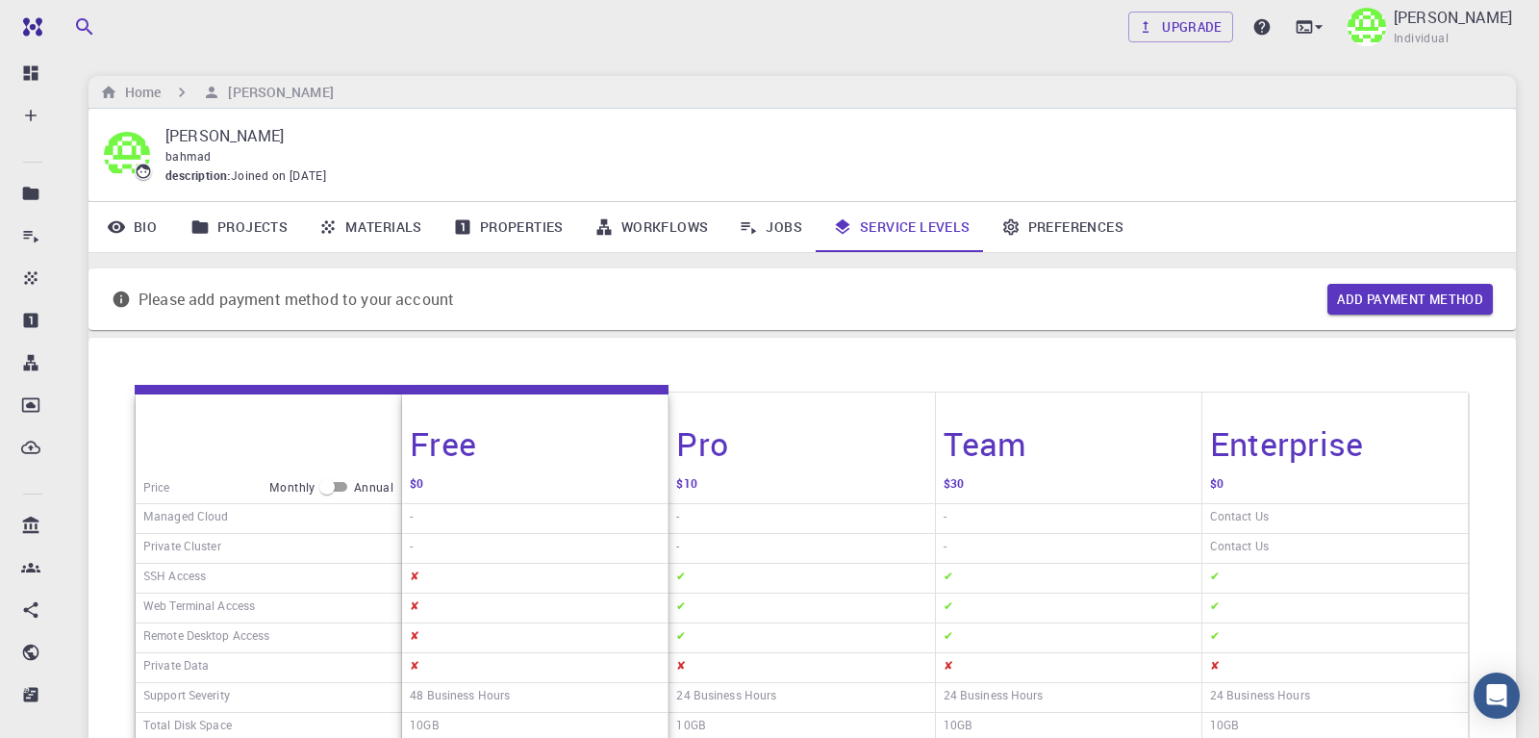
click at [646, 223] on link "Workflows" at bounding box center [651, 227] width 145 height 50
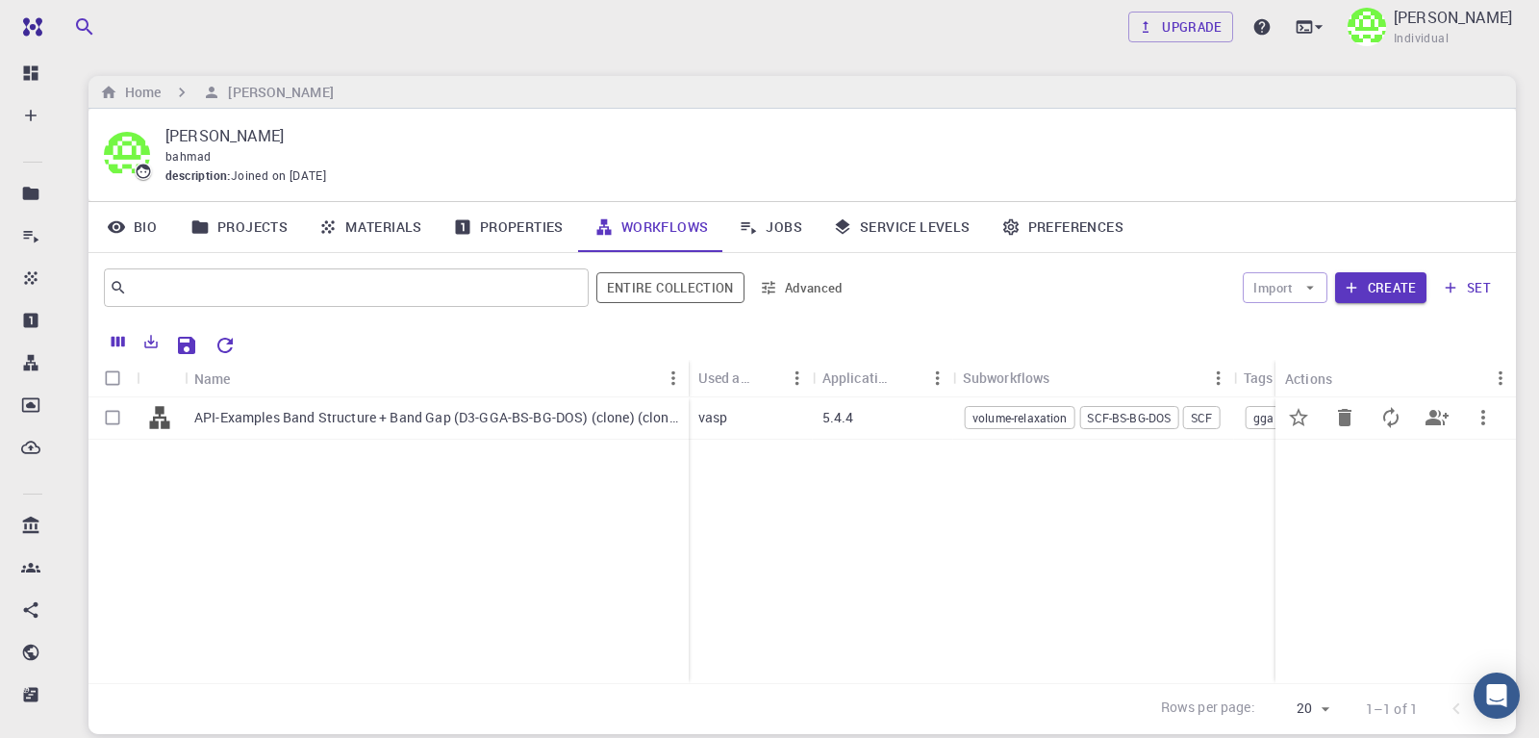
click at [109, 422] on input "Select row" at bounding box center [112, 417] width 37 height 37
checkbox input "true"
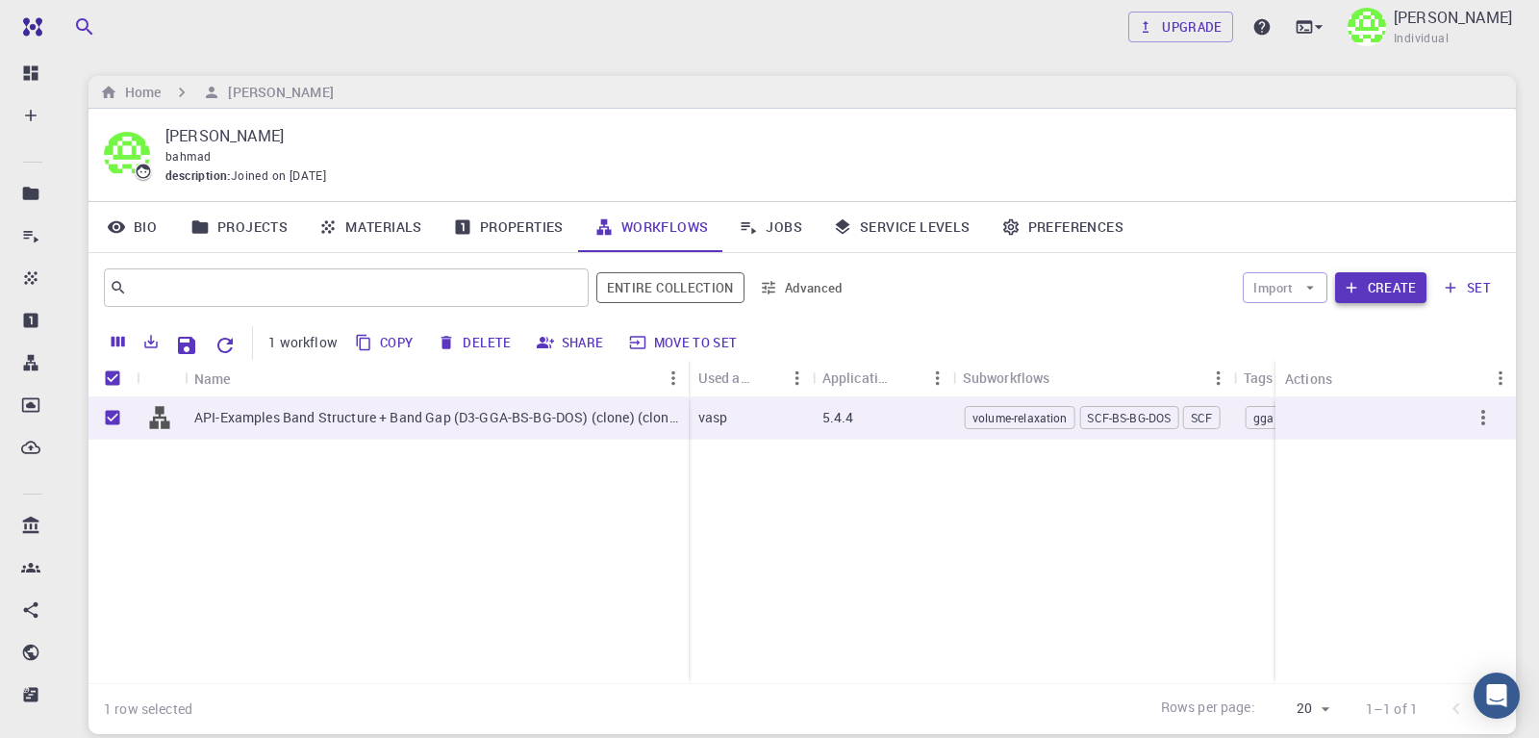
click at [1388, 289] on button "Create" at bounding box center [1380, 287] width 91 height 31
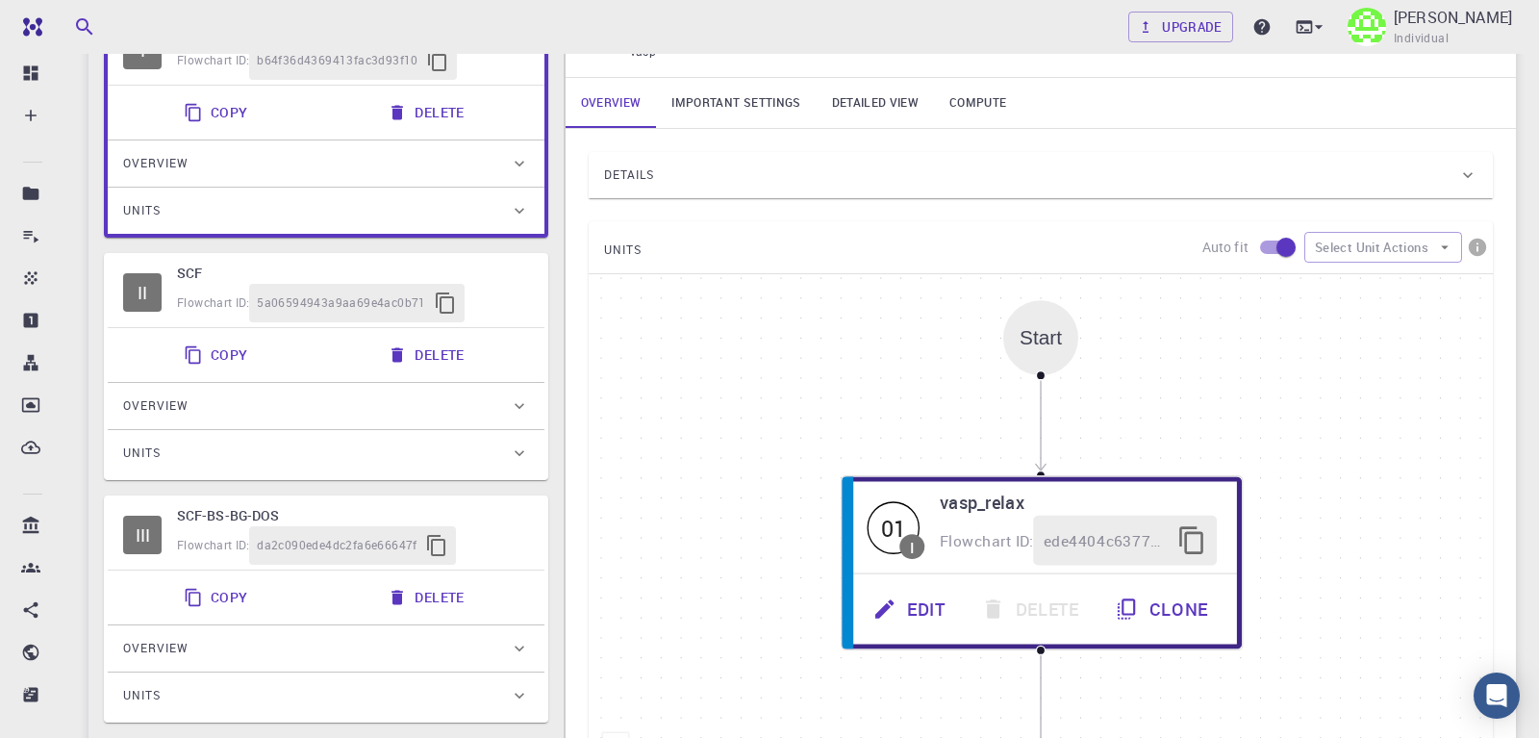
scroll to position [294, 0]
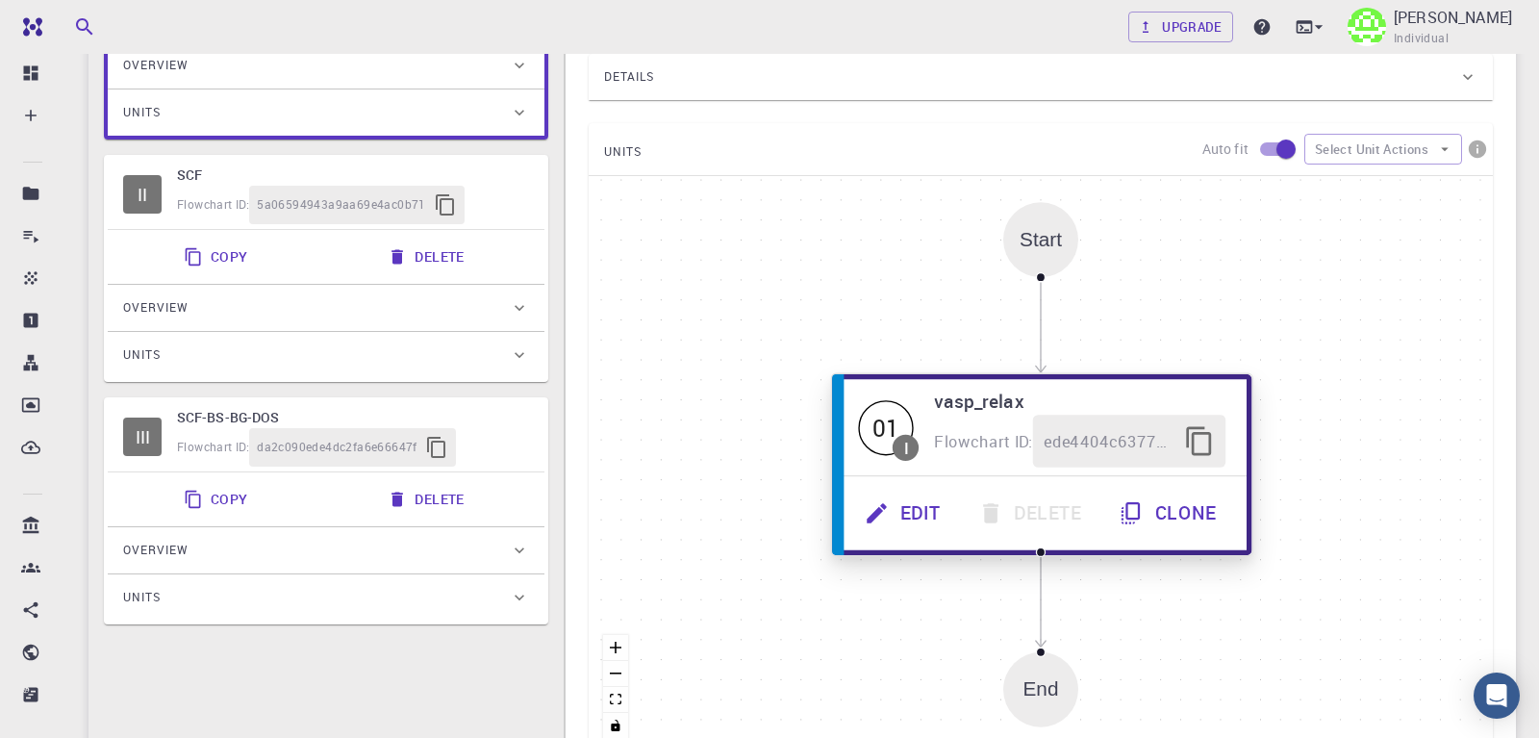
click at [880, 513] on icon "button" at bounding box center [876, 512] width 19 height 19
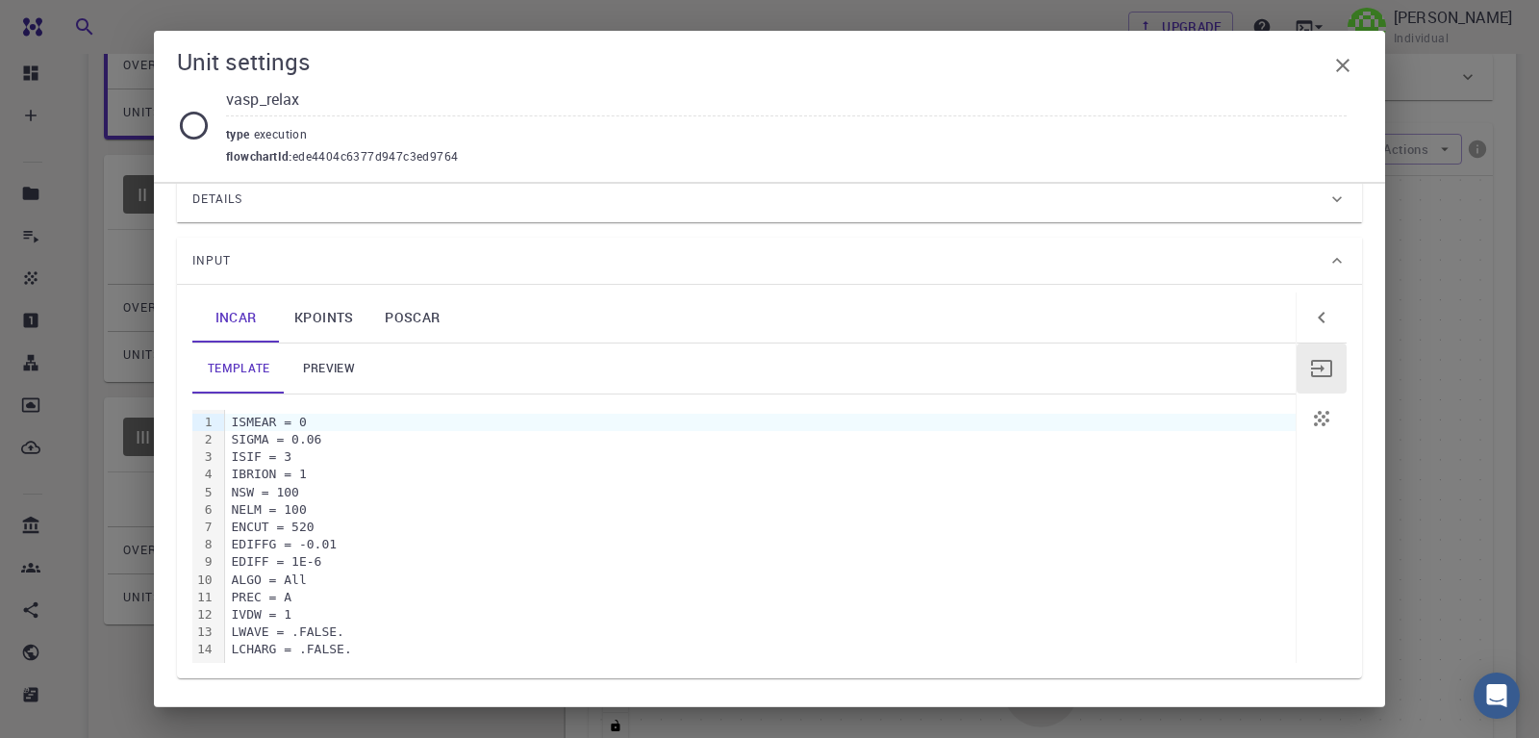
scroll to position [66, 0]
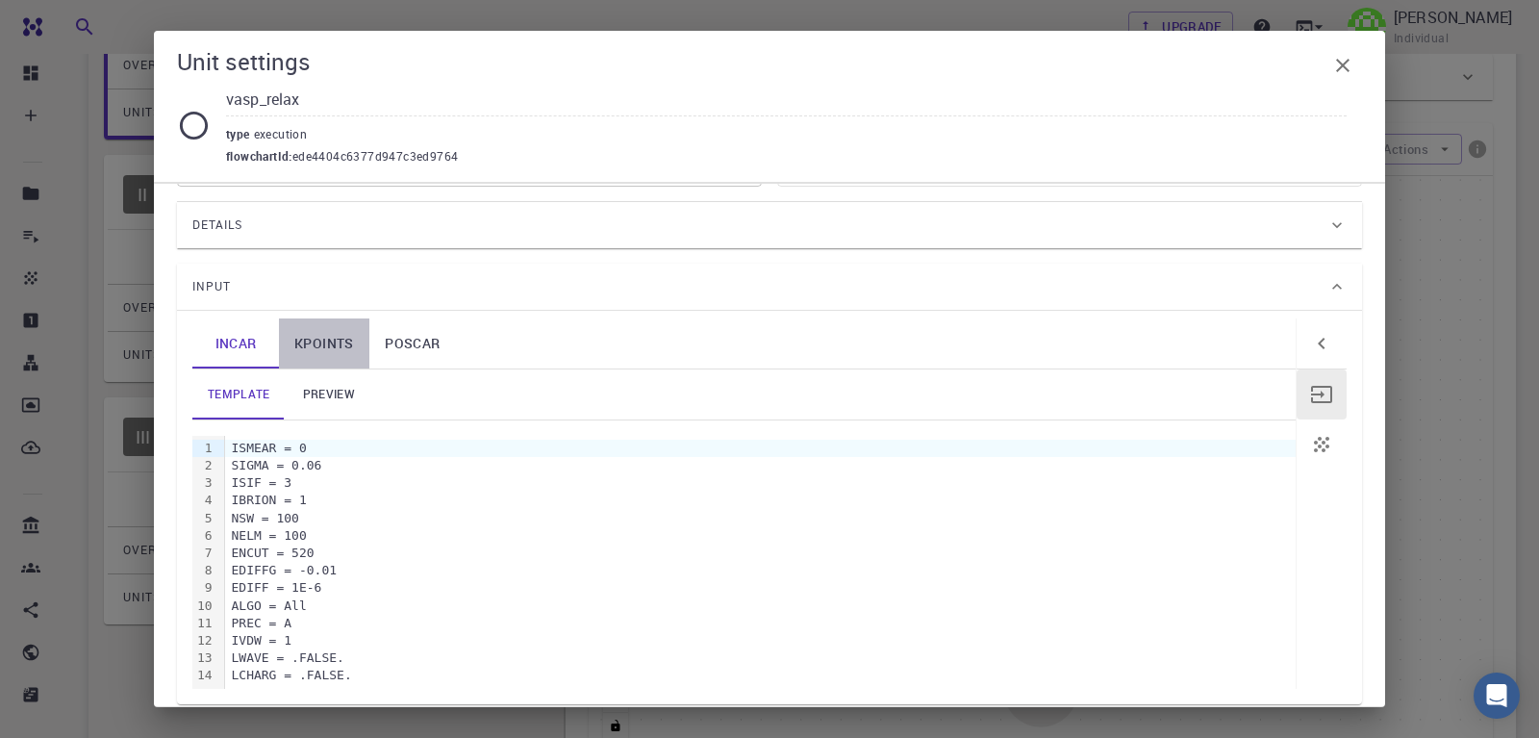
click at [333, 345] on link "KPOINTS" at bounding box center [324, 343] width 90 height 50
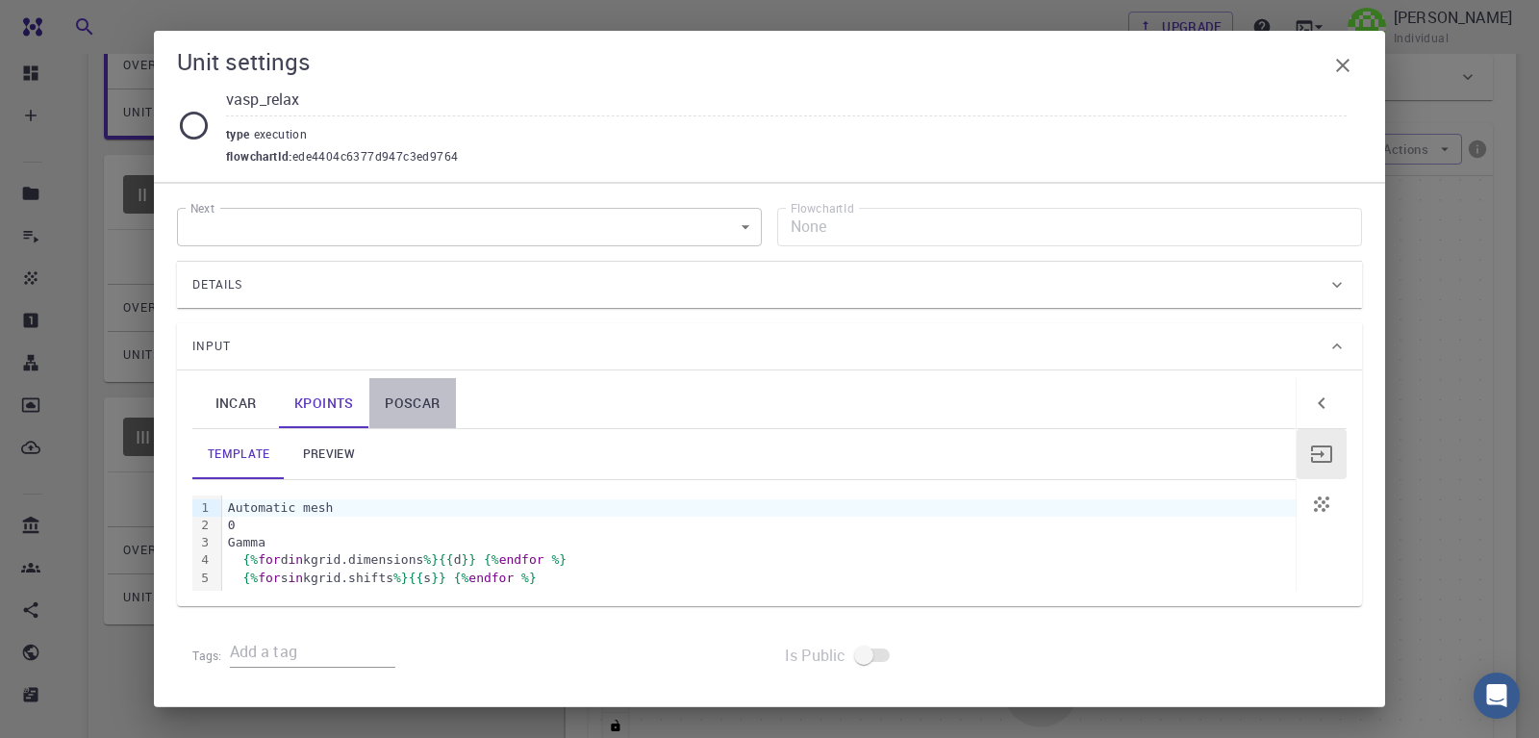
click at [416, 407] on link "POSCAR" at bounding box center [412, 403] width 87 height 50
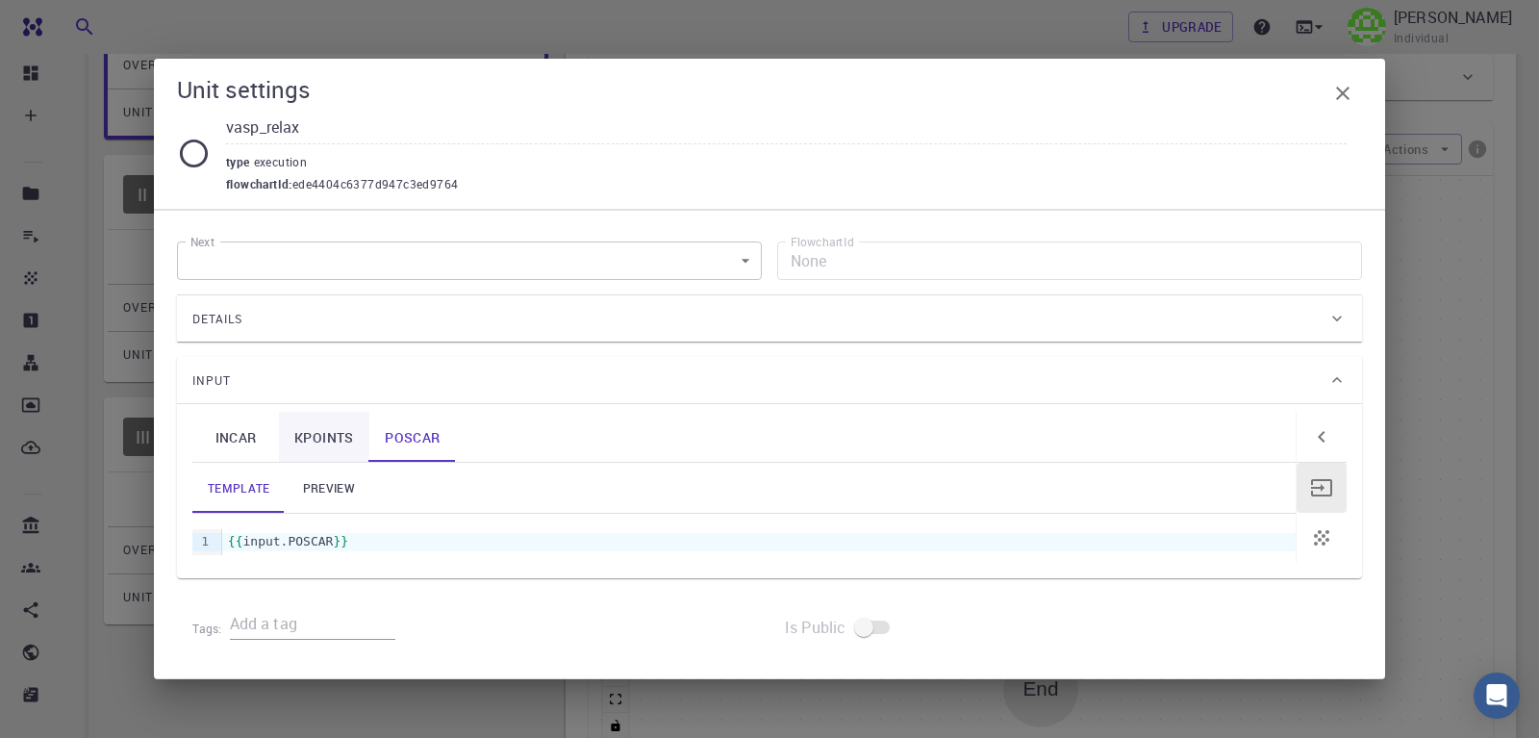
click at [333, 437] on link "KPOINTS" at bounding box center [324, 437] width 90 height 50
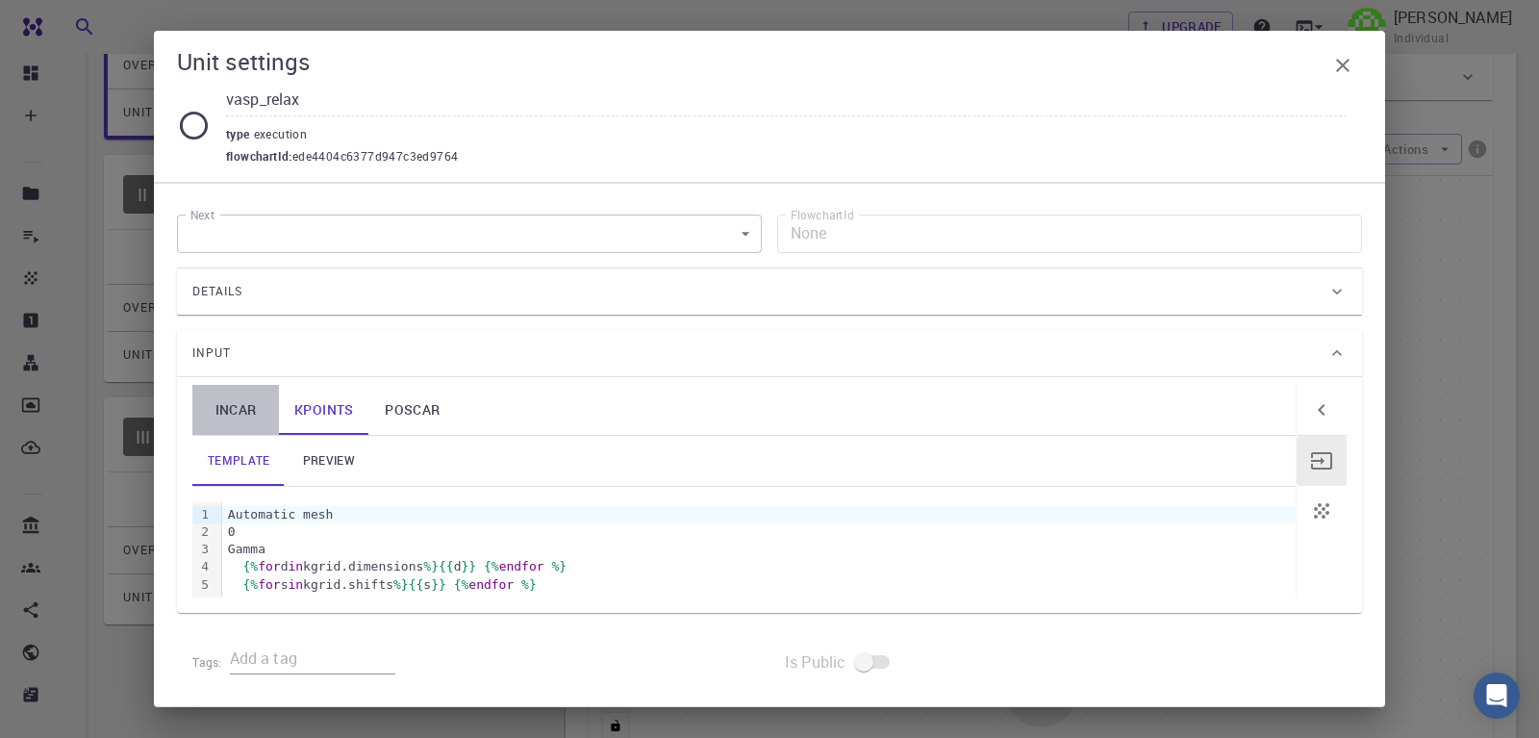
click at [238, 405] on link "INCAR" at bounding box center [235, 410] width 87 height 50
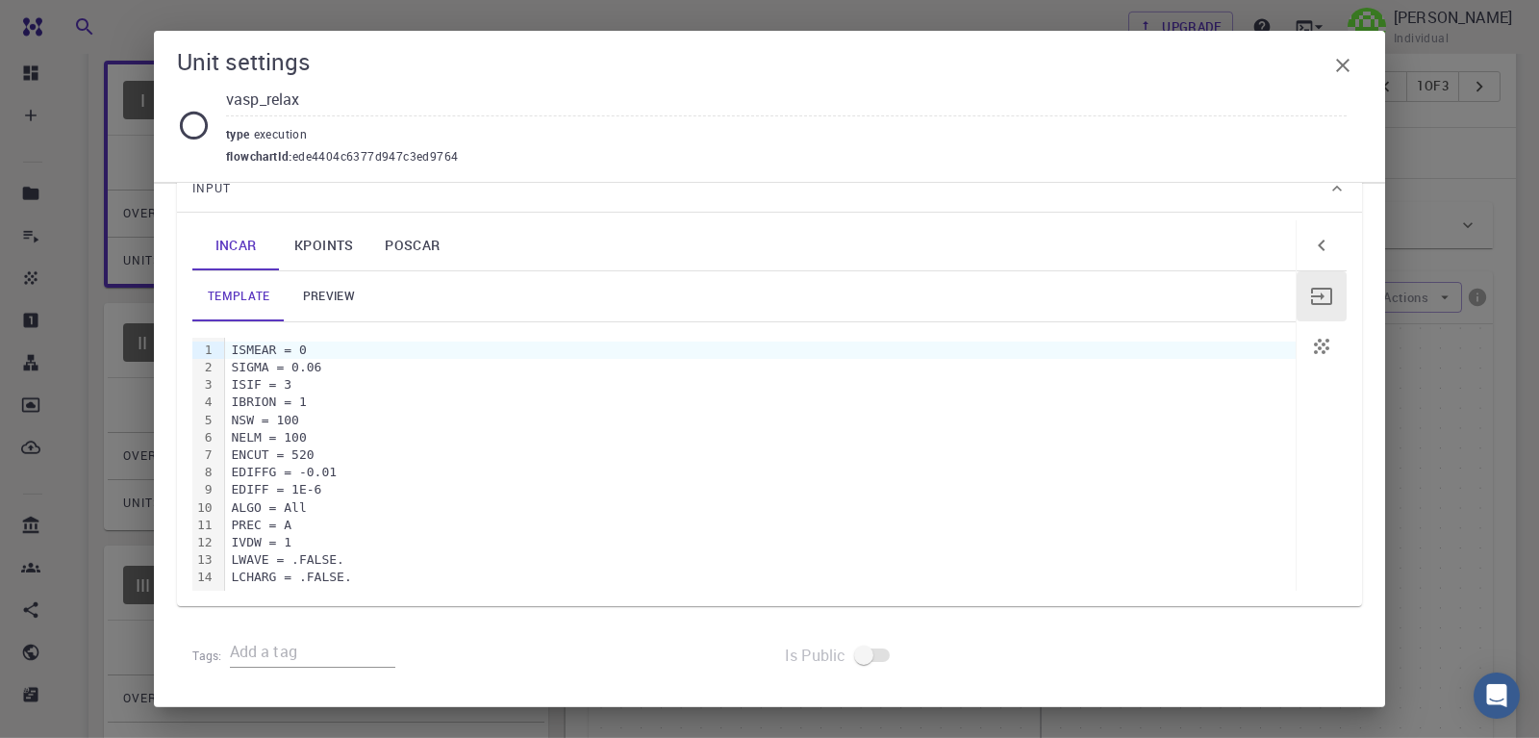
scroll to position [98, 0]
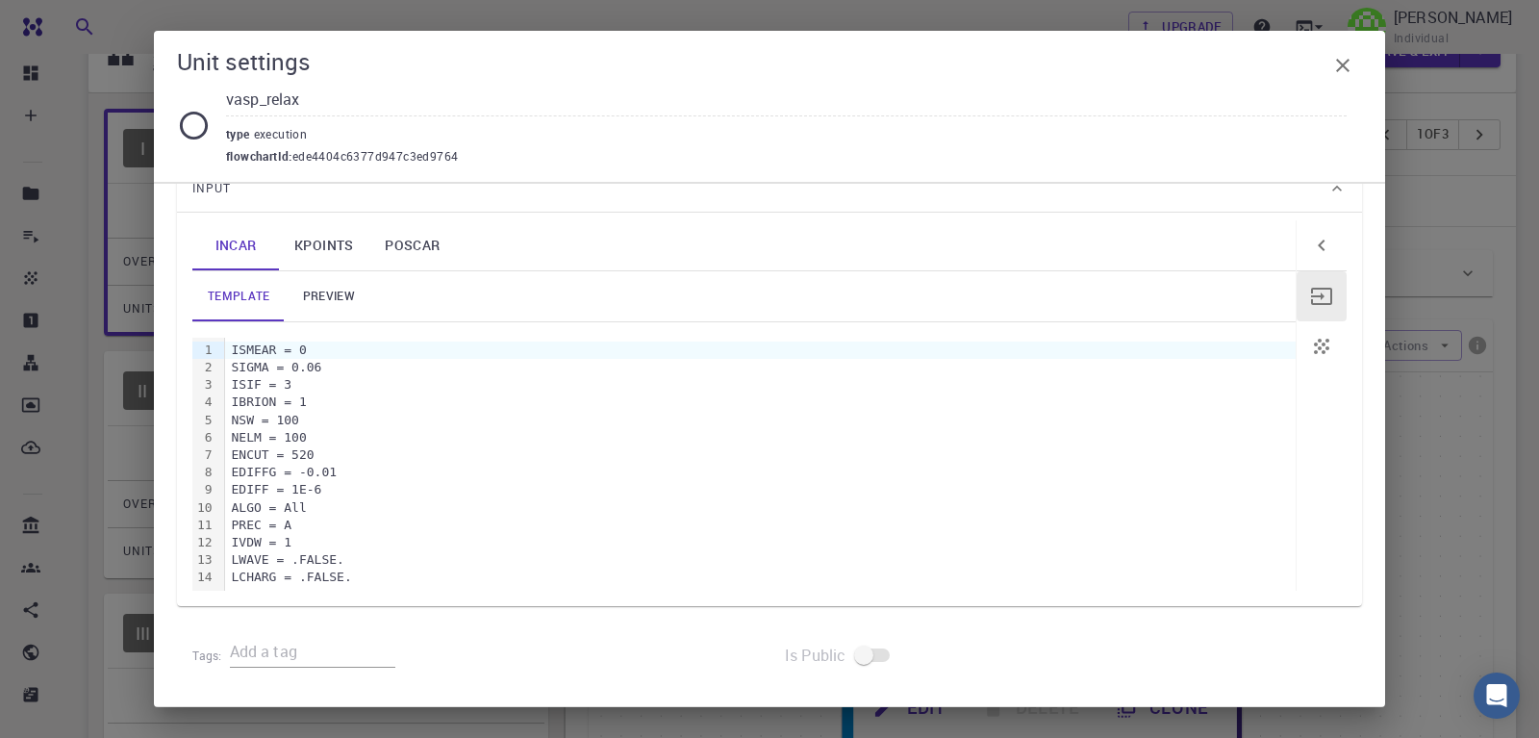
click at [190, 130] on icon at bounding box center [194, 126] width 34 height 34
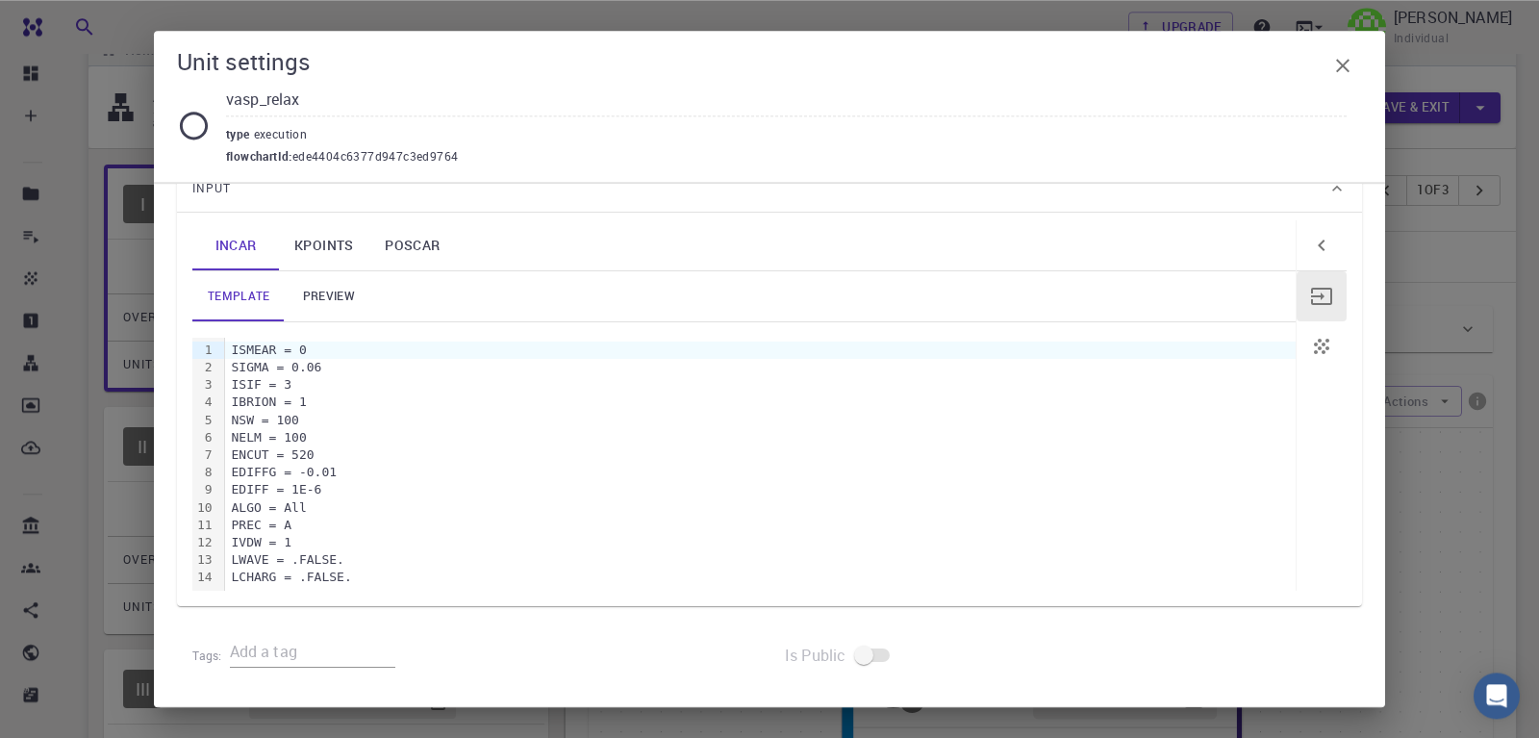
scroll to position [0, 0]
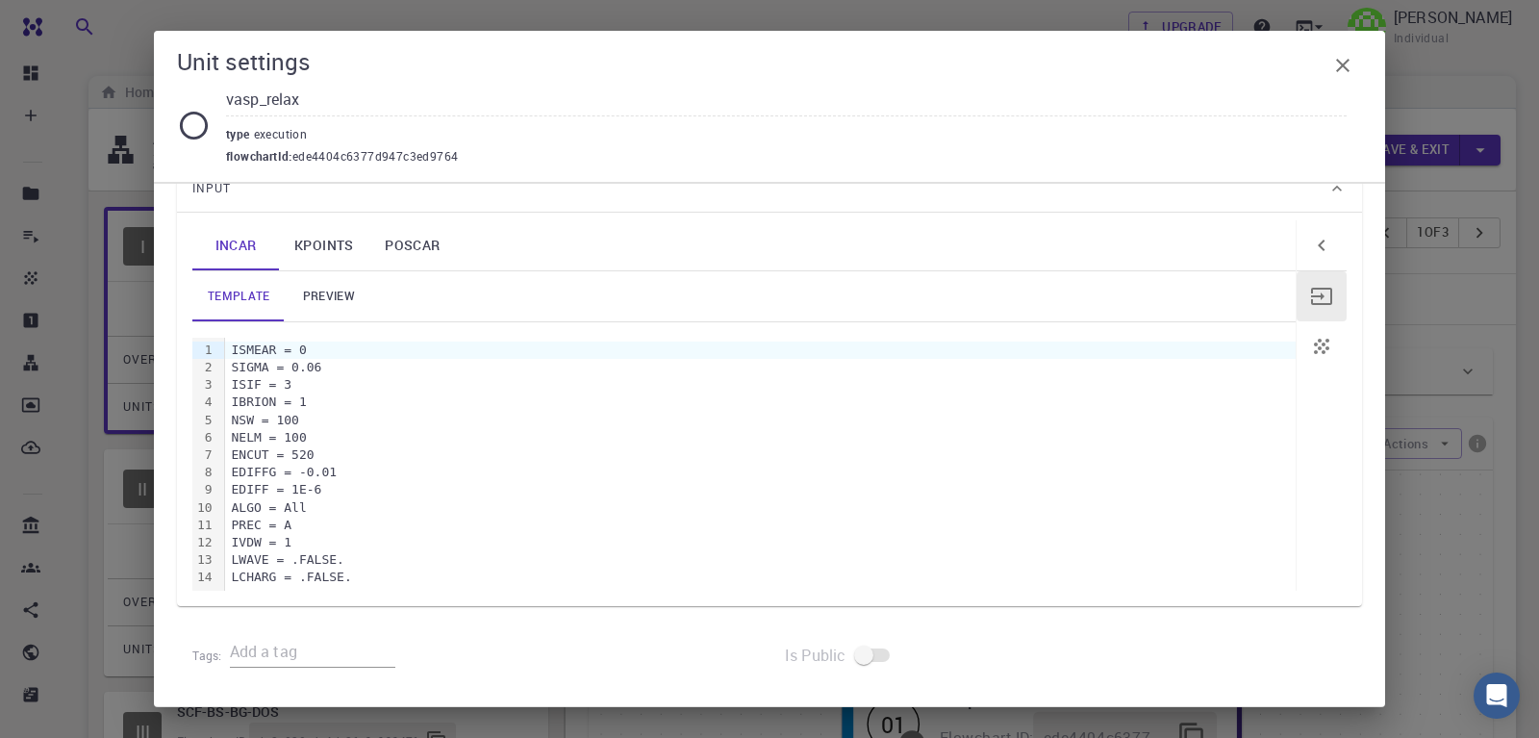
click at [1344, 62] on icon "button" at bounding box center [1343, 65] width 23 height 23
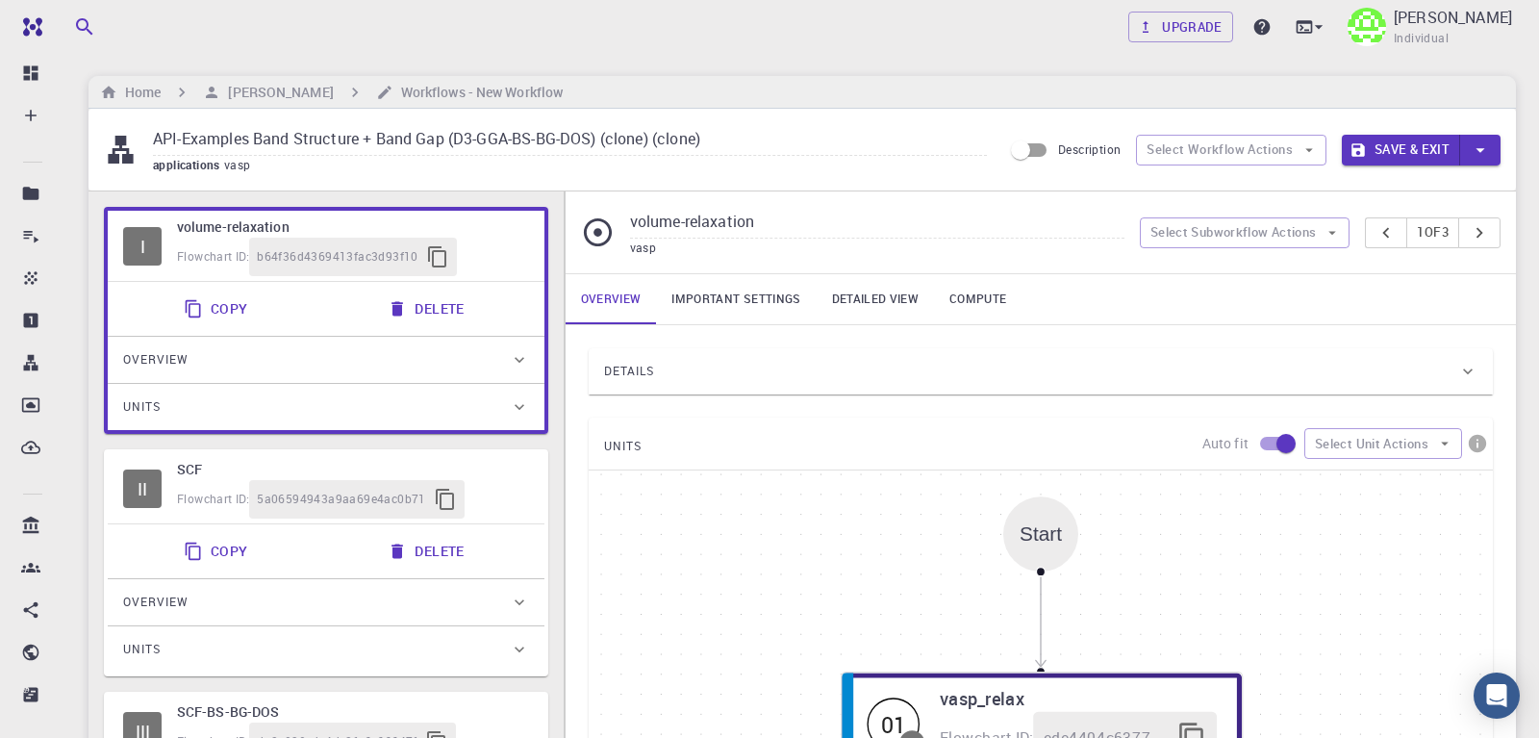
scroll to position [437, 0]
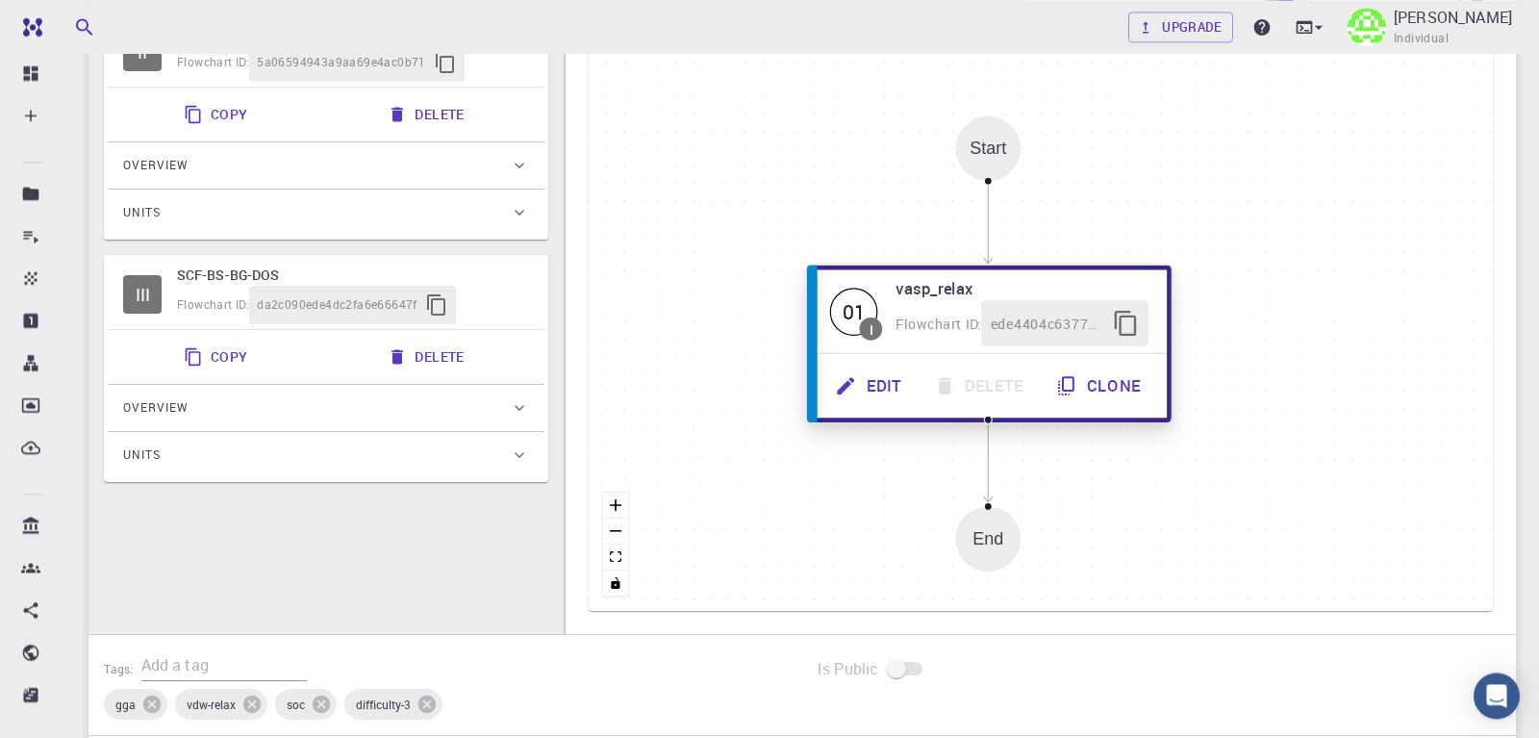
click at [1113, 390] on button "Clone" at bounding box center [1100, 385] width 117 height 45
click at [1100, 380] on button "Clone" at bounding box center [1101, 385] width 117 height 45
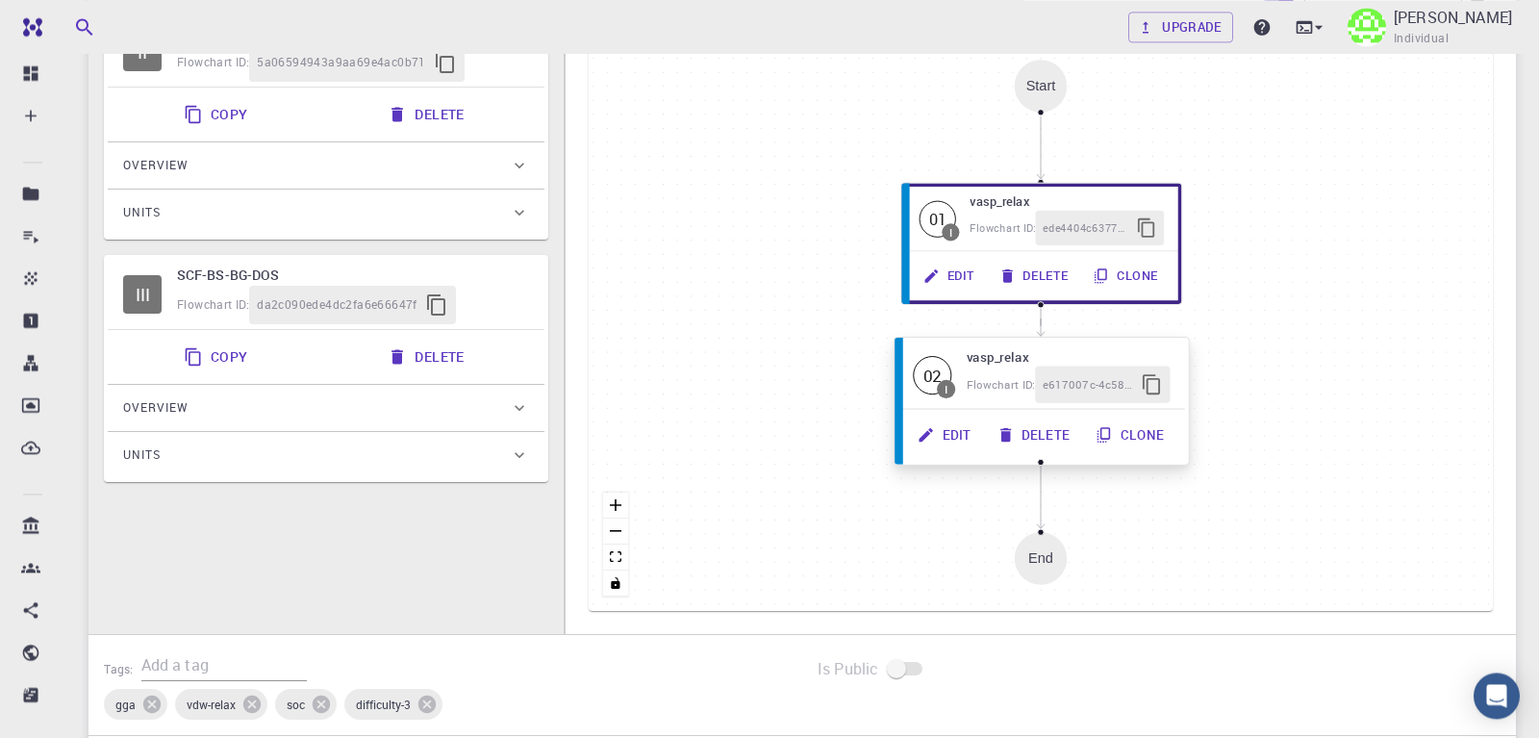
click at [1026, 432] on button "Delete" at bounding box center [1034, 435] width 99 height 37
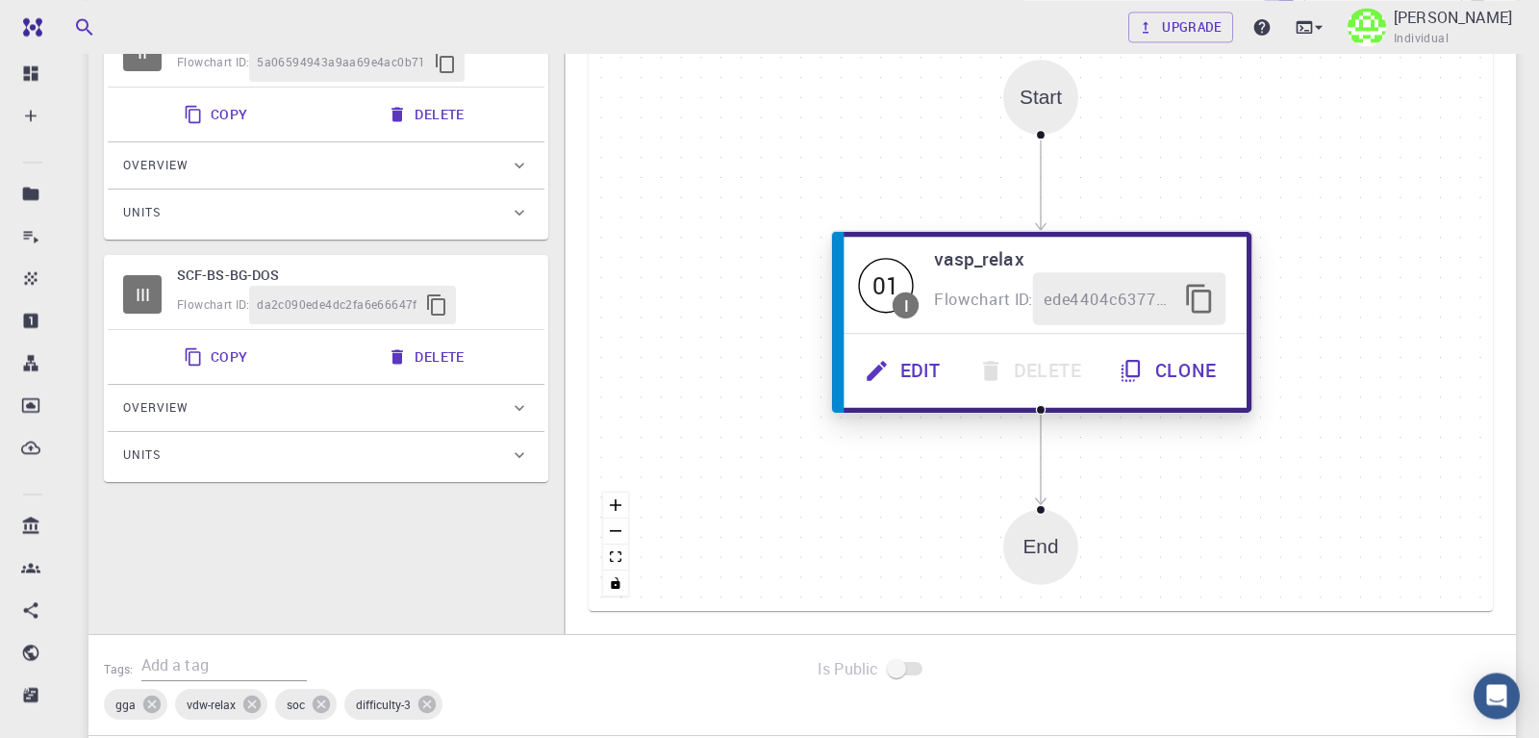
click at [880, 289] on div "01" at bounding box center [885, 284] width 55 height 55
click at [916, 368] on button "Edit" at bounding box center [905, 370] width 114 height 53
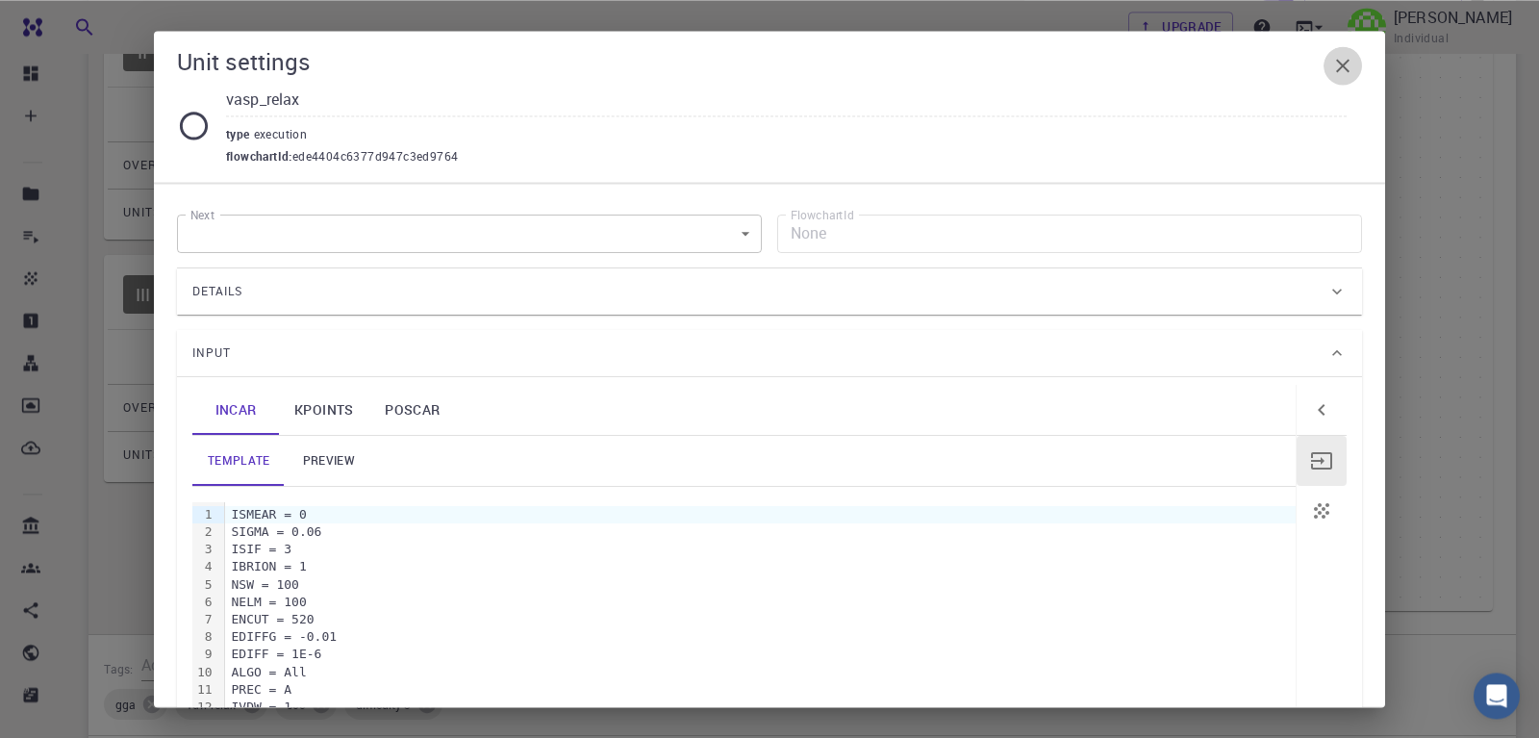
click at [1333, 63] on icon "button" at bounding box center [1343, 65] width 23 height 23
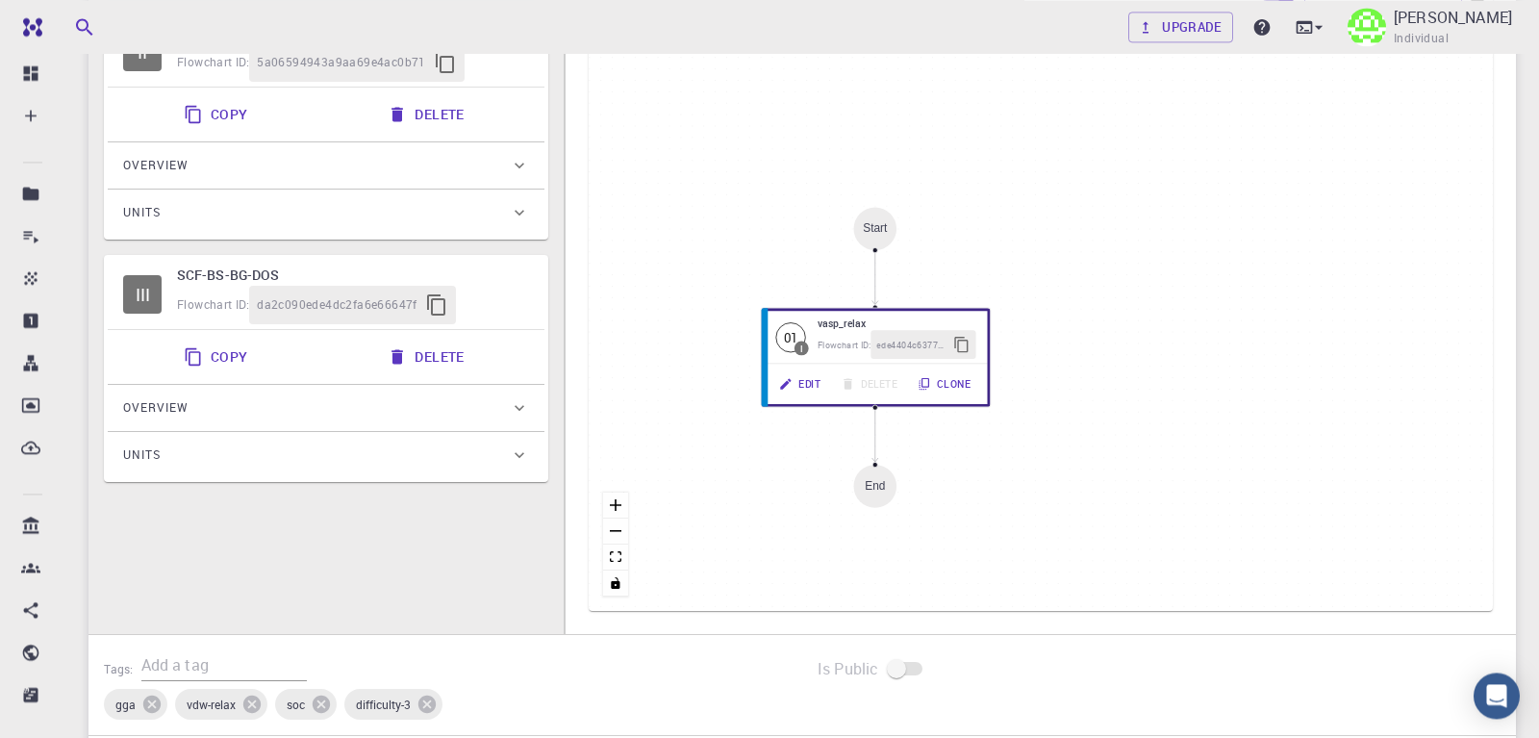
click at [315, 550] on div "I volume-relaxation Flowchart ID: b64f36d4369413fac3d93f10 Copy Delete Overview…" at bounding box center [326, 210] width 475 height 910
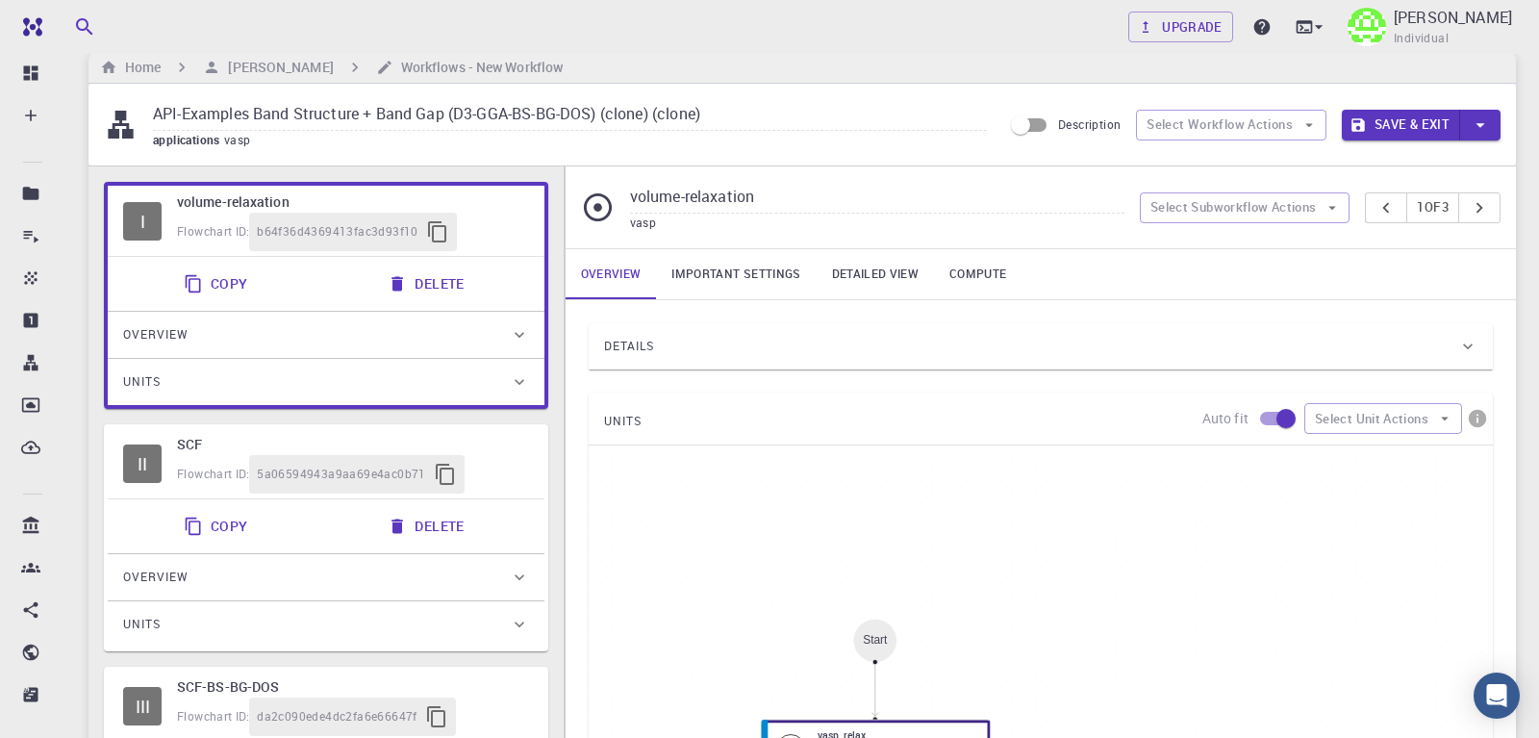
scroll to position [0, 0]
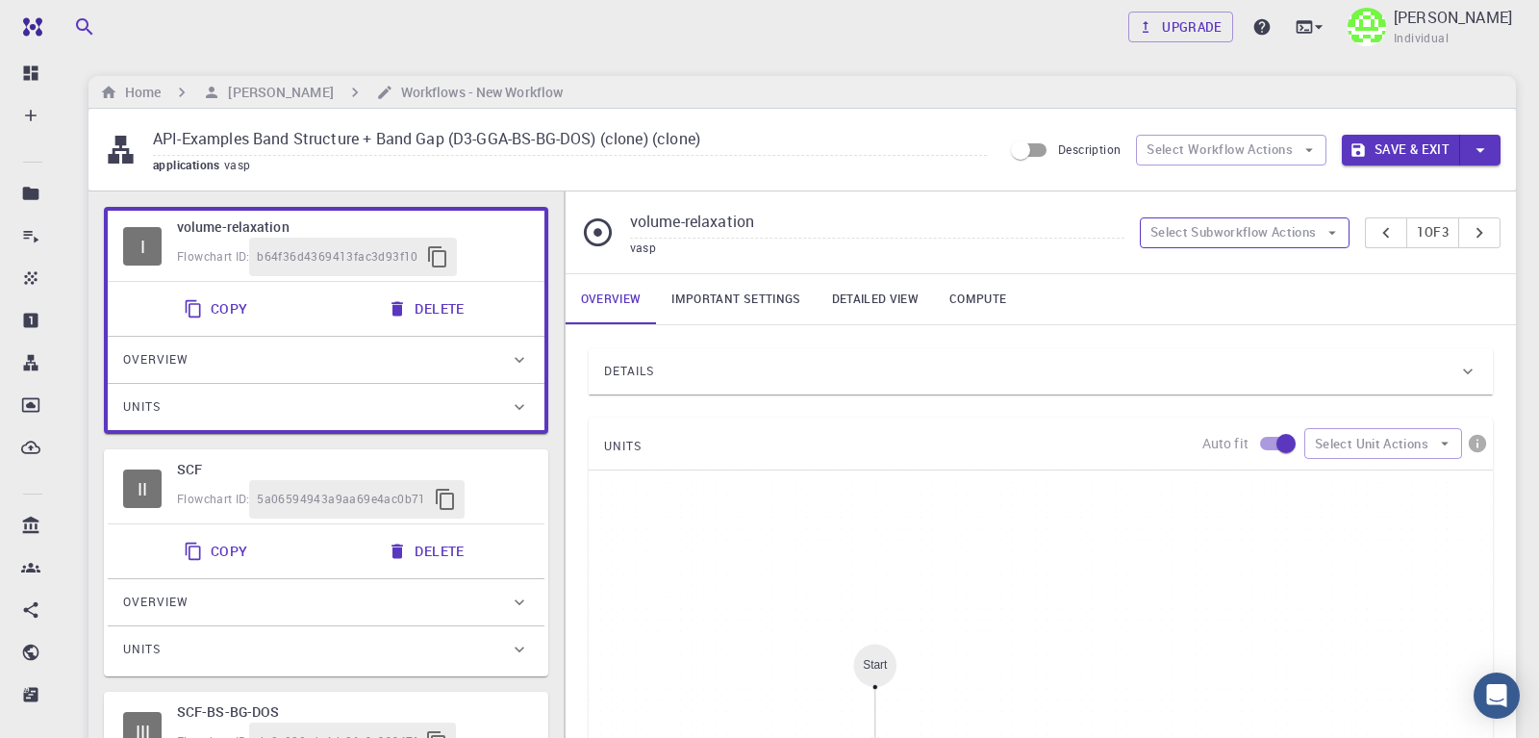
click at [1218, 239] on button "Select Subworkflow Actions" at bounding box center [1245, 232] width 211 height 31
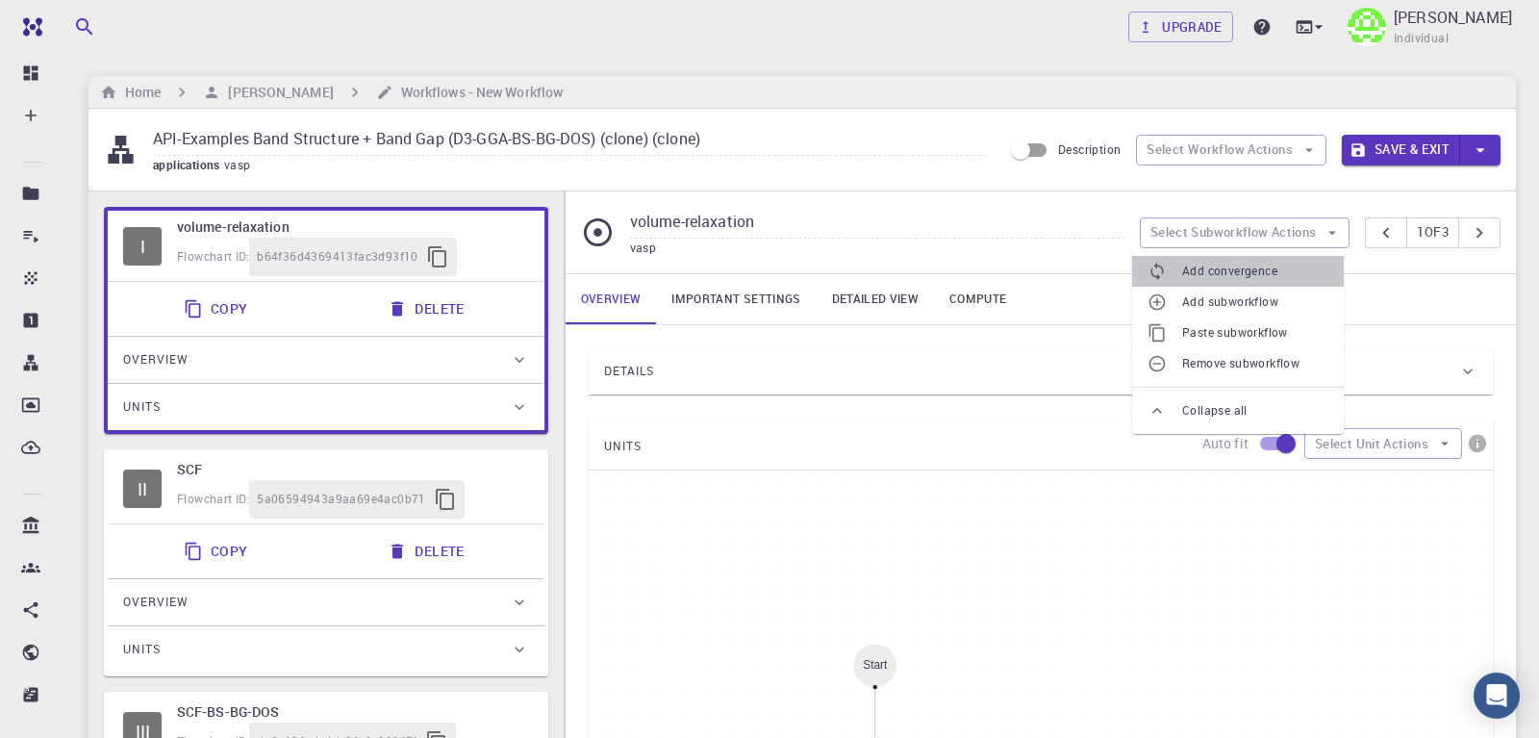
click at [1215, 279] on span "Add convergence" at bounding box center [1255, 271] width 146 height 19
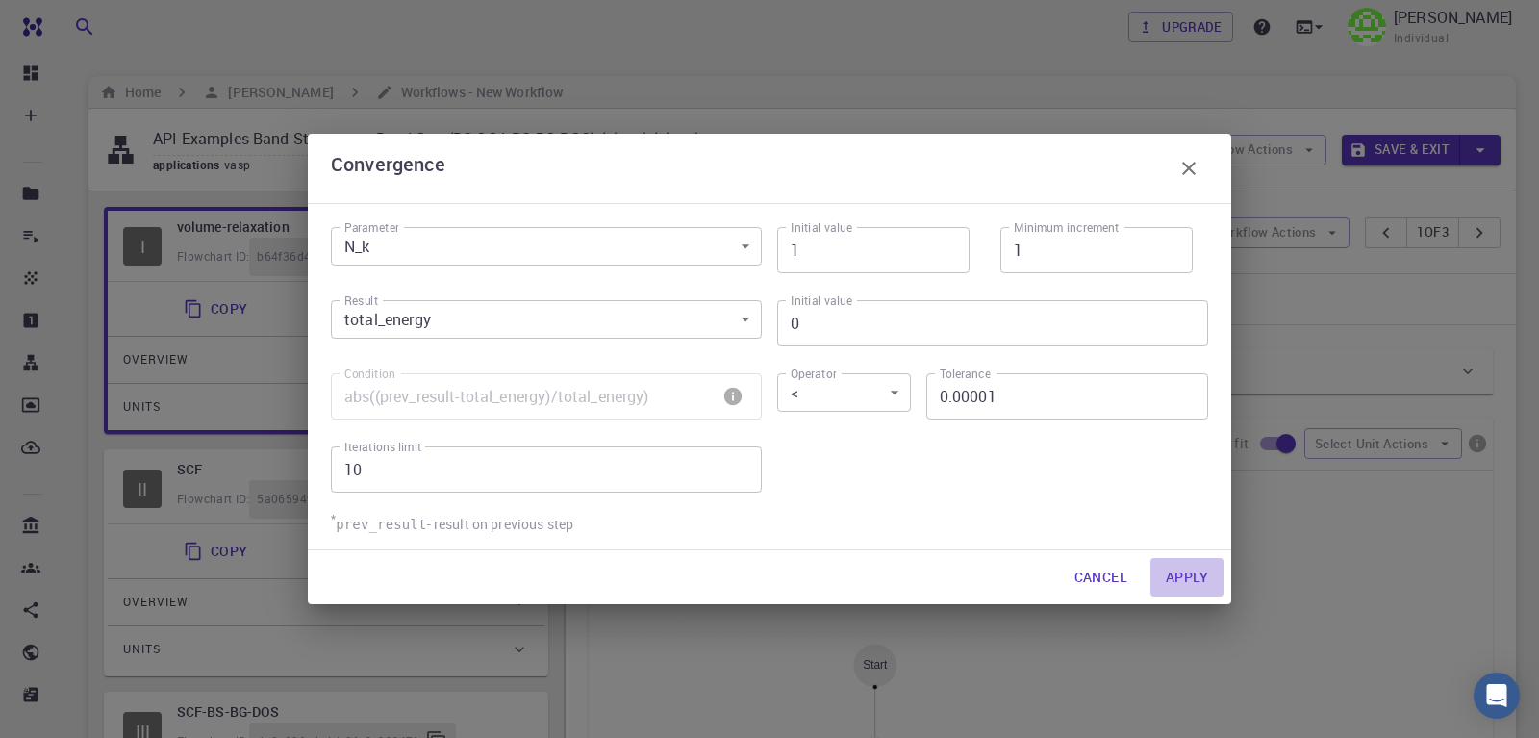
click at [1184, 582] on button "Apply" at bounding box center [1187, 577] width 73 height 38
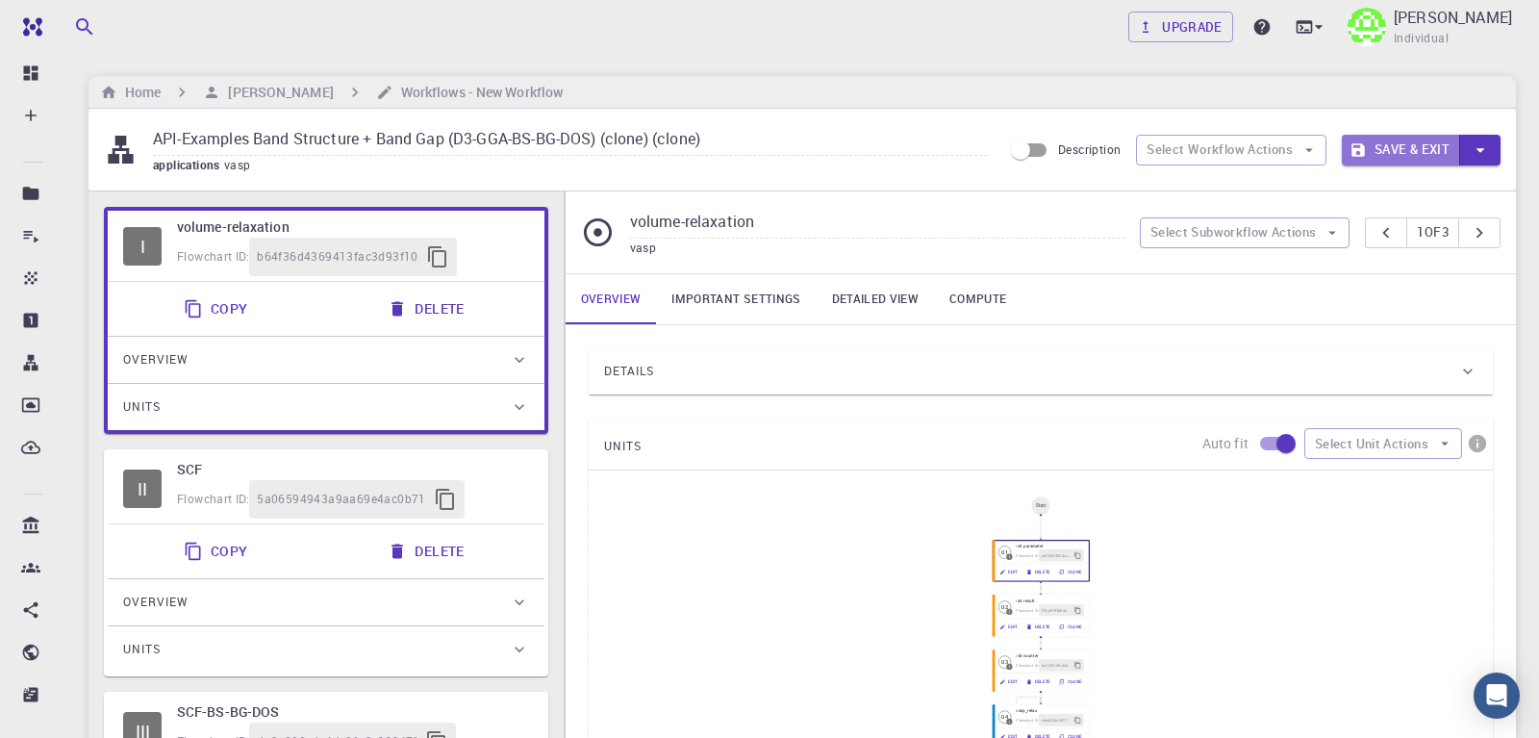
click at [1411, 147] on button "Save & Exit" at bounding box center [1401, 150] width 118 height 31
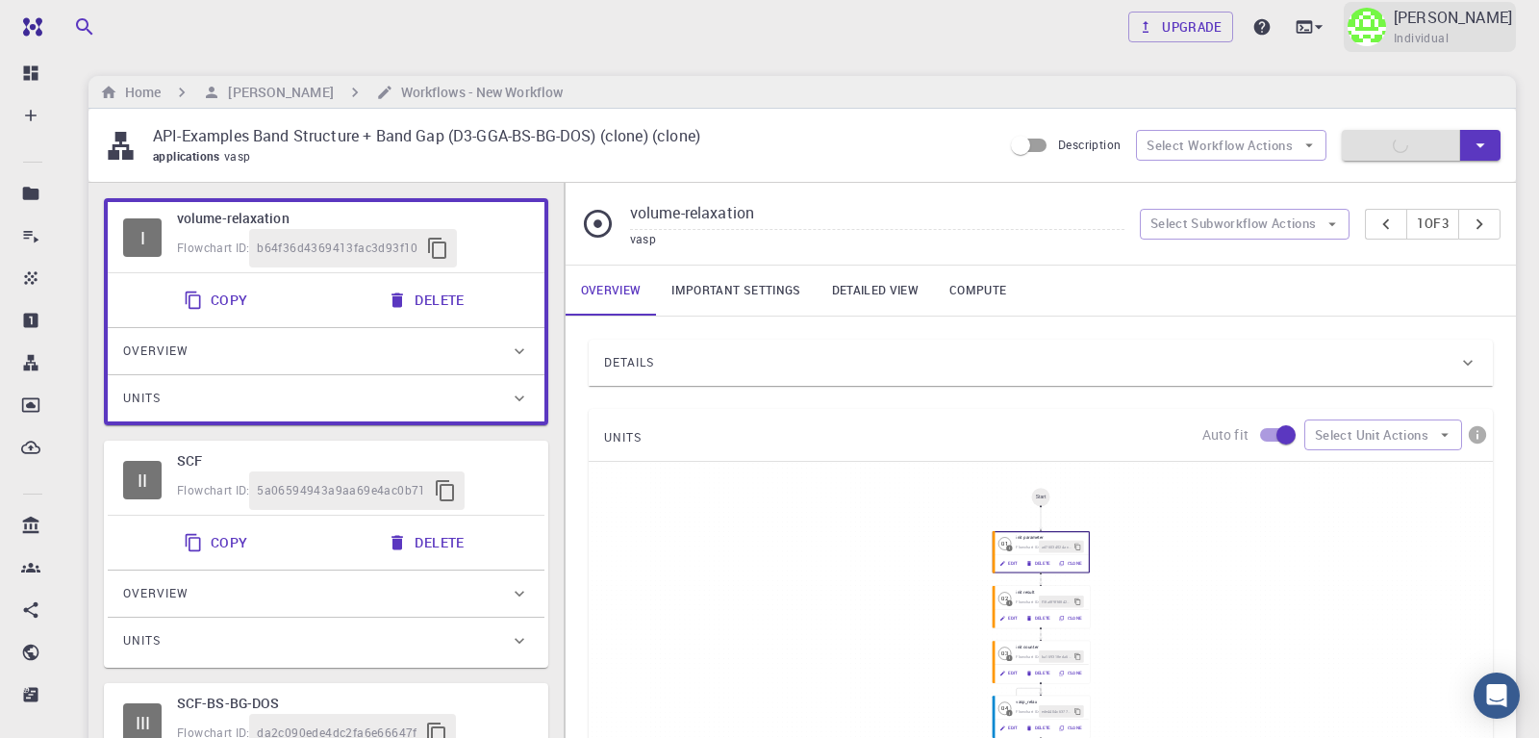
click at [1454, 25] on p "[PERSON_NAME]" at bounding box center [1453, 17] width 118 height 23
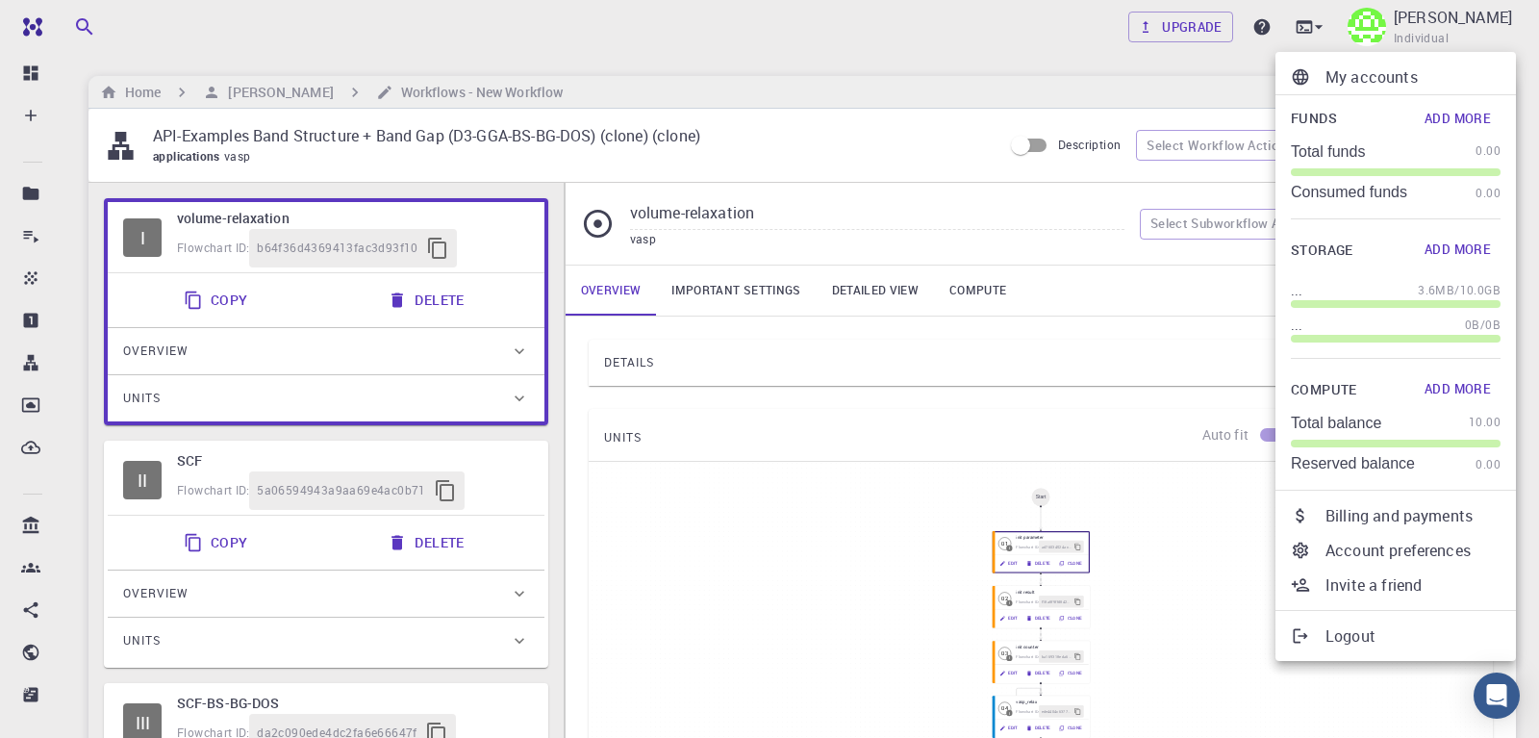
click at [1358, 639] on p "Logout" at bounding box center [1413, 635] width 175 height 23
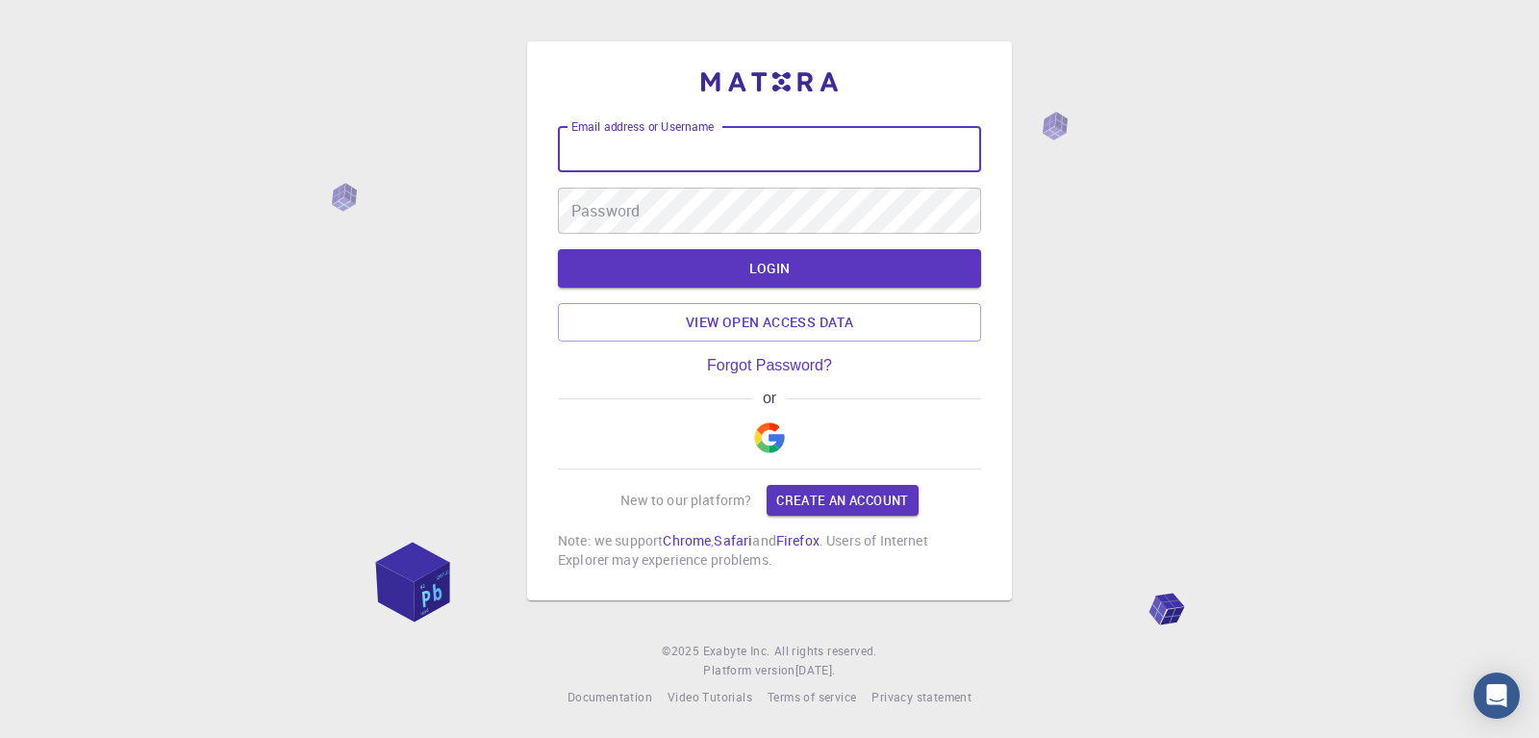
click at [627, 148] on input "Email address or Username" at bounding box center [769, 149] width 423 height 46
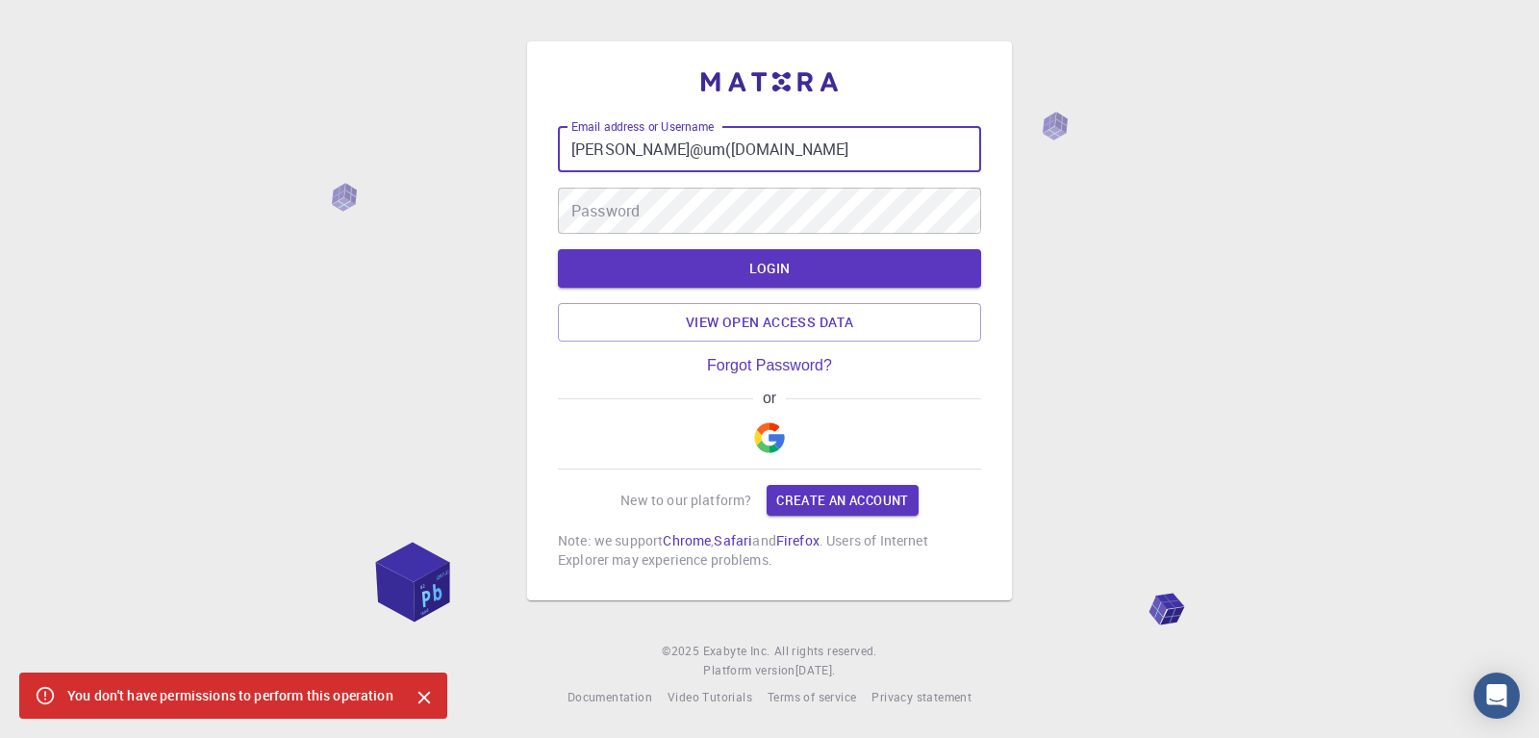
click at [680, 153] on input "[PERSON_NAME]@um([DOMAIN_NAME]" at bounding box center [769, 149] width 423 height 46
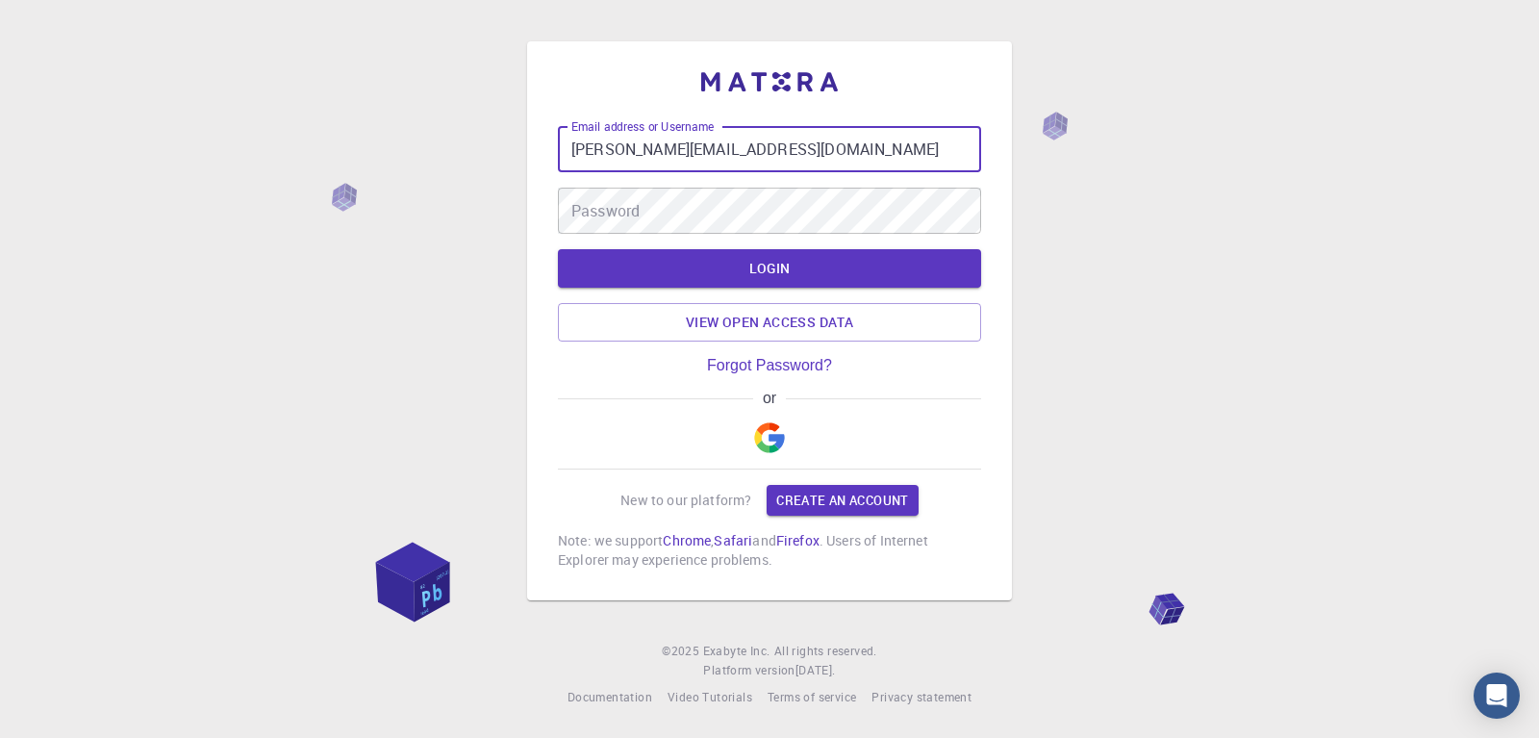
type input "[PERSON_NAME][EMAIL_ADDRESS][DOMAIN_NAME]"
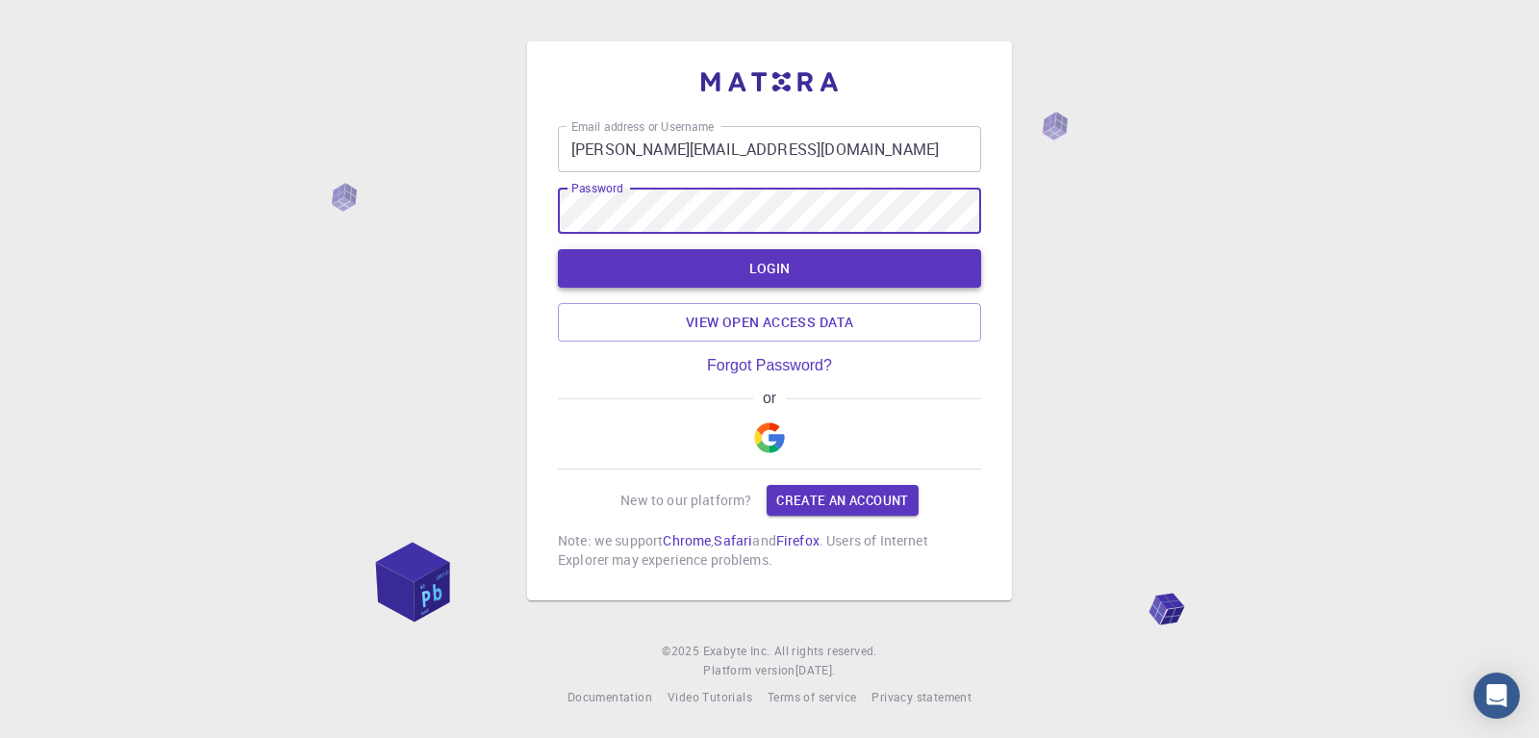
click at [746, 267] on button "LOGIN" at bounding box center [769, 268] width 423 height 38
click at [802, 261] on button "LOGIN" at bounding box center [769, 268] width 423 height 38
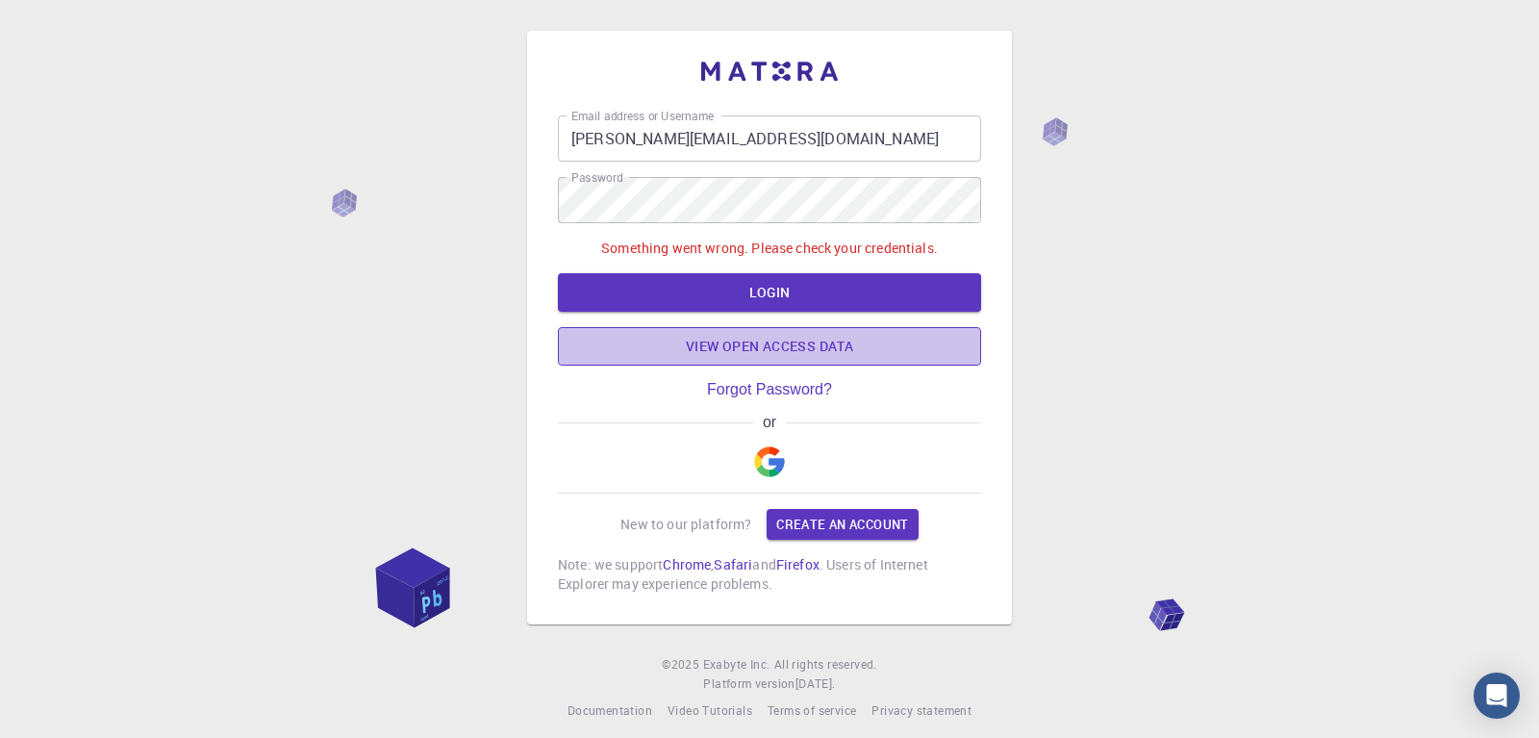
click at [748, 353] on link "View open access data" at bounding box center [769, 346] width 423 height 38
